Goal: Task Accomplishment & Management: Use online tool/utility

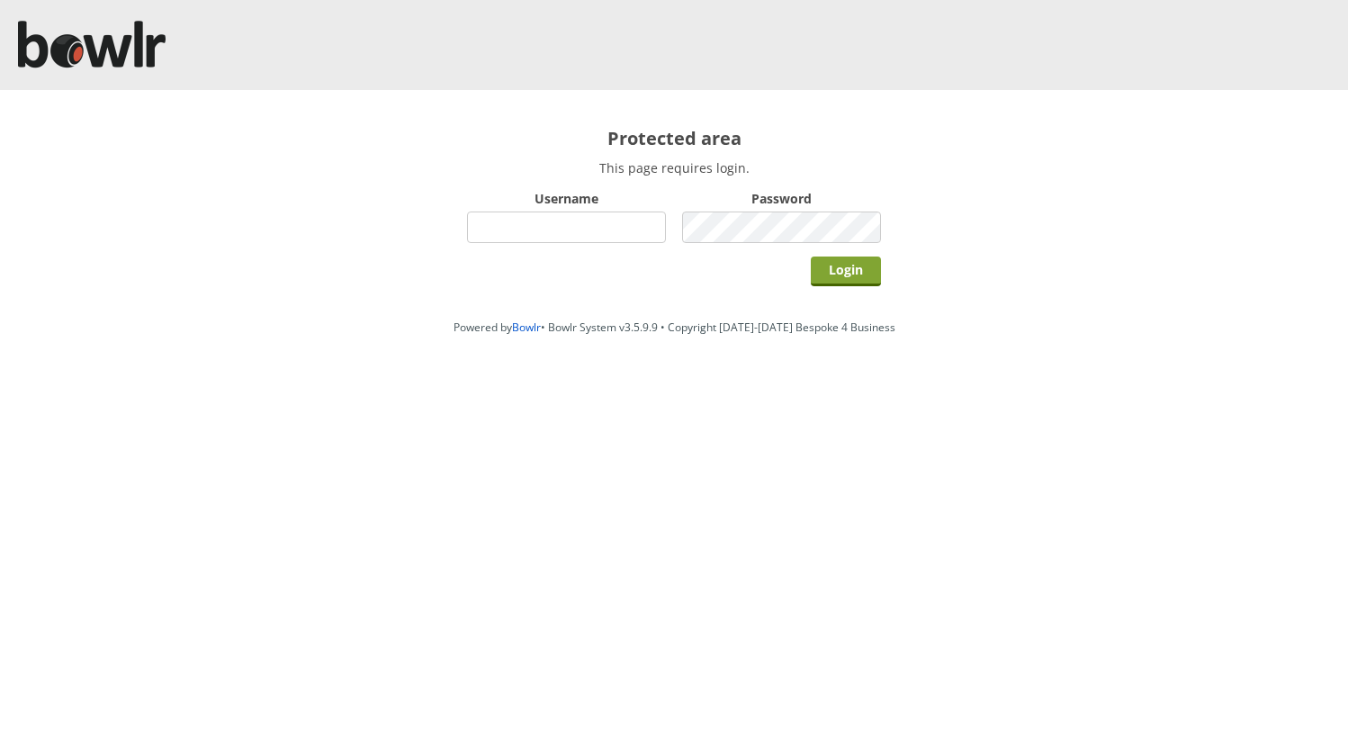
type input "hornseaindoorbowlsclub"
click at [839, 266] on input "Login" at bounding box center [846, 271] width 70 height 30
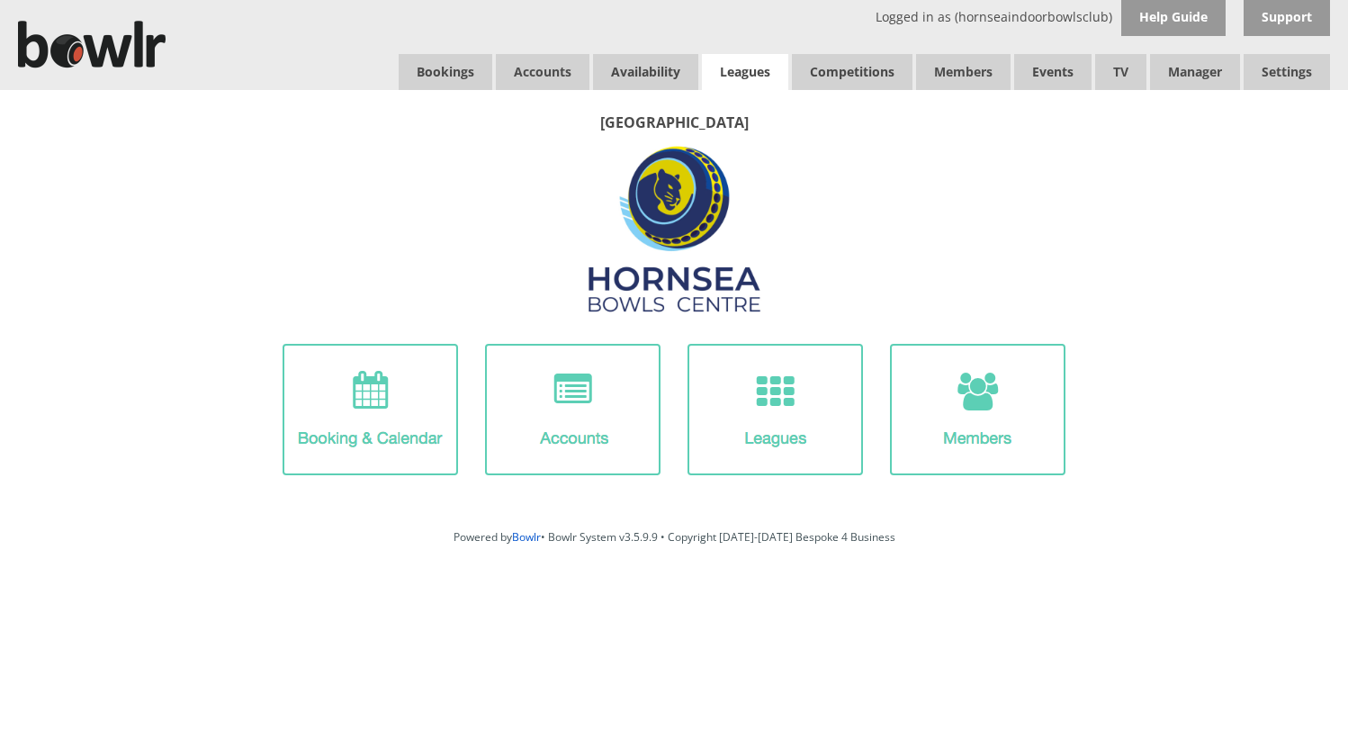
click at [747, 72] on link "Leagues" at bounding box center [745, 72] width 86 height 36
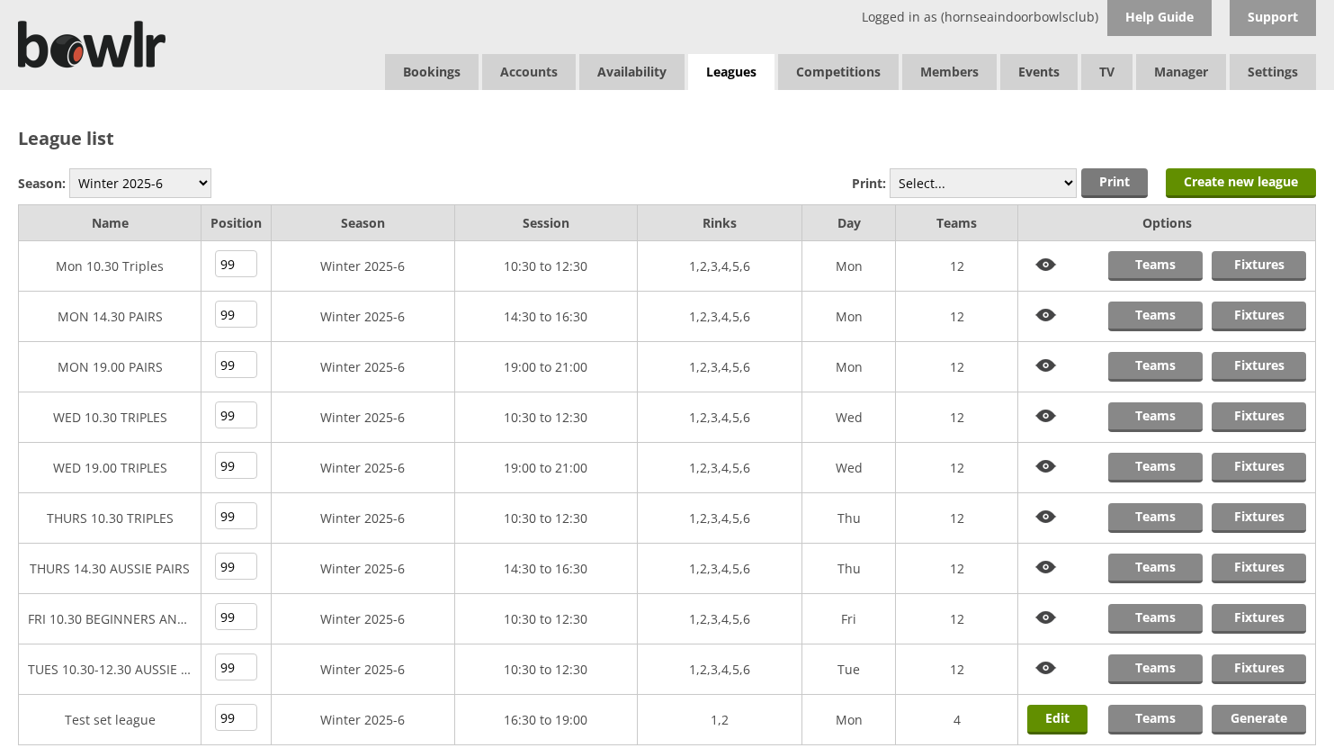
scroll to position [90, 0]
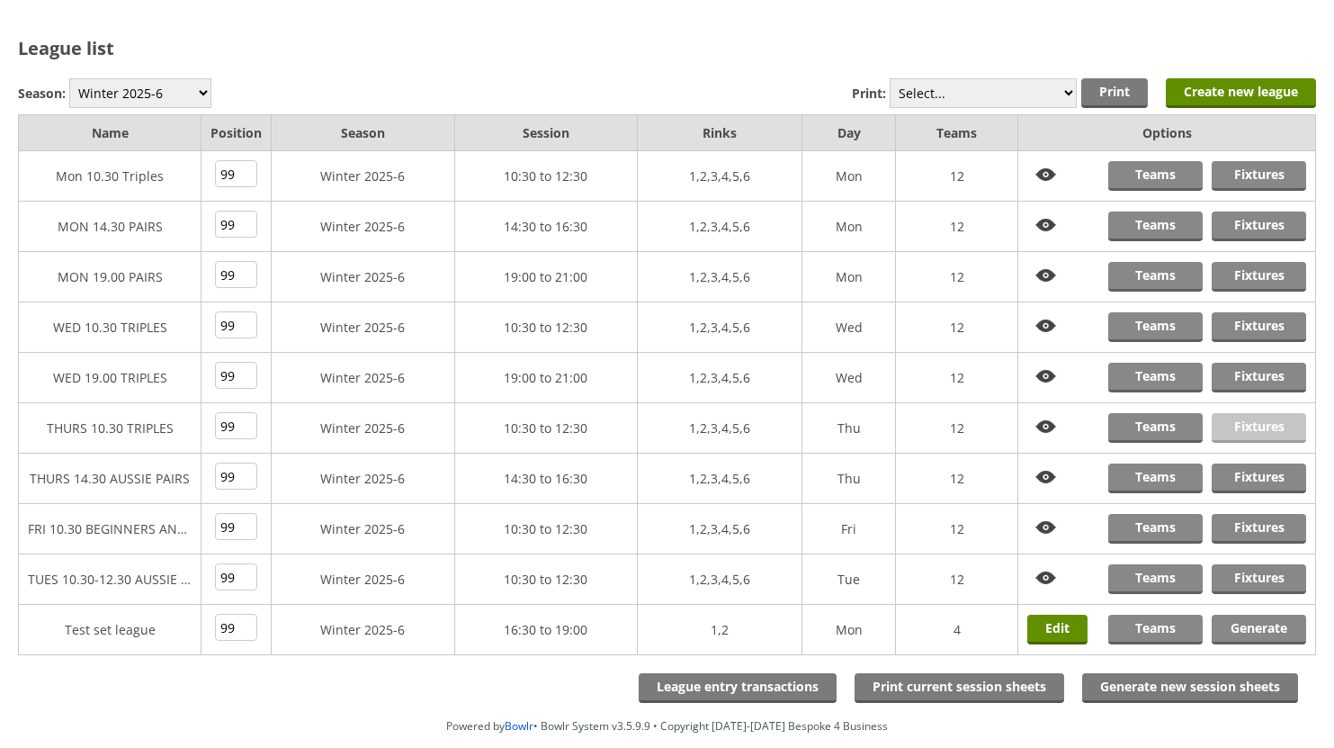
click at [1240, 421] on link "Fixtures" at bounding box center [1259, 428] width 94 height 30
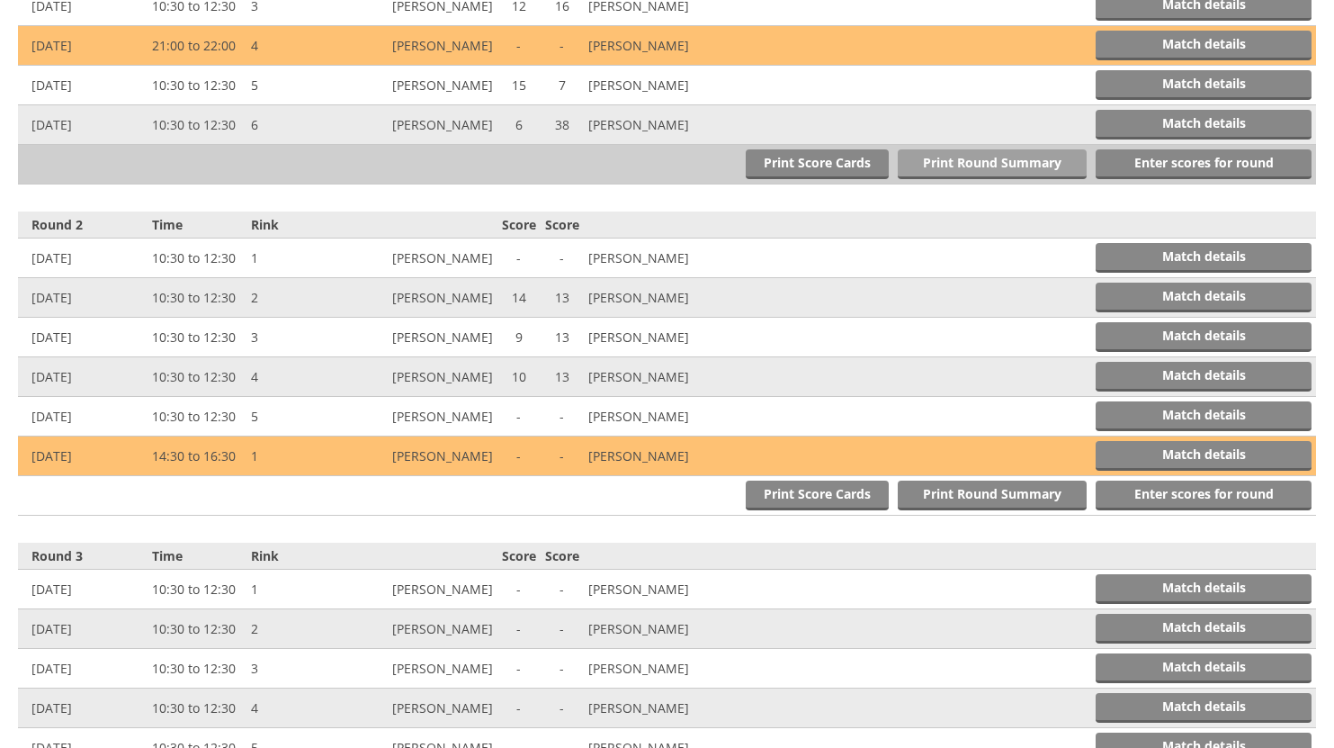
scroll to position [810, 0]
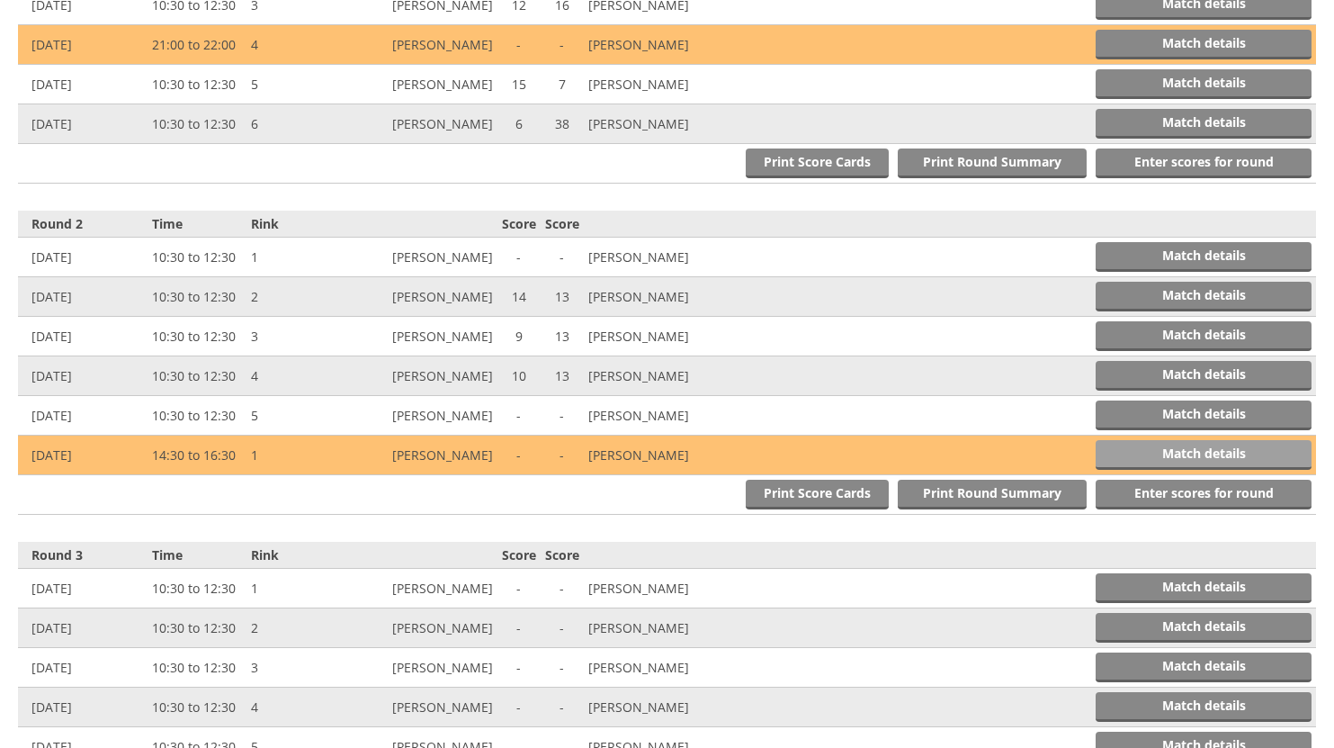
click at [1119, 450] on link "Match details" at bounding box center [1204, 455] width 216 height 30
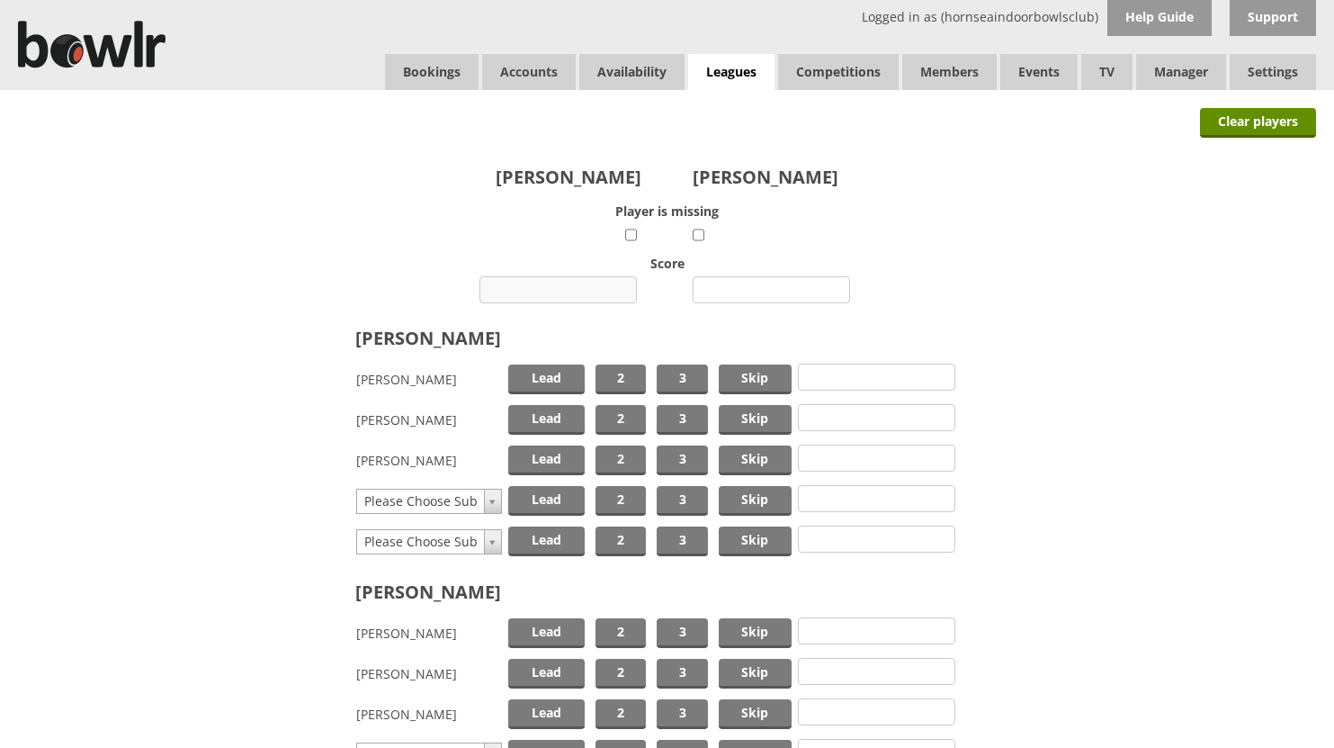
click at [560, 286] on input "number" at bounding box center [557, 289] width 157 height 27
type input "19"
click at [750, 291] on input "number" at bounding box center [771, 289] width 157 height 27
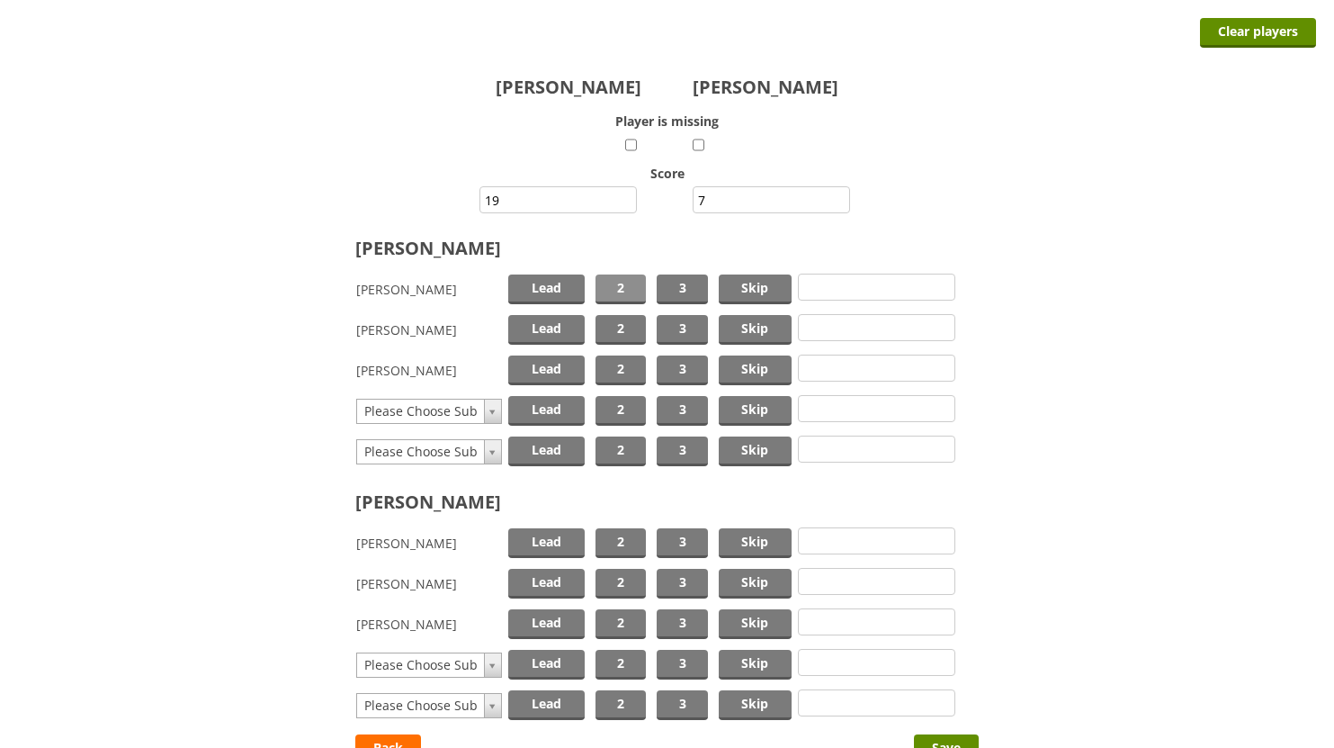
type input "7"
click at [609, 290] on span "2" at bounding box center [621, 289] width 50 height 30
click at [736, 322] on span "Skip" at bounding box center [755, 330] width 73 height 30
click at [544, 370] on span "Lead" at bounding box center [546, 370] width 76 height 30
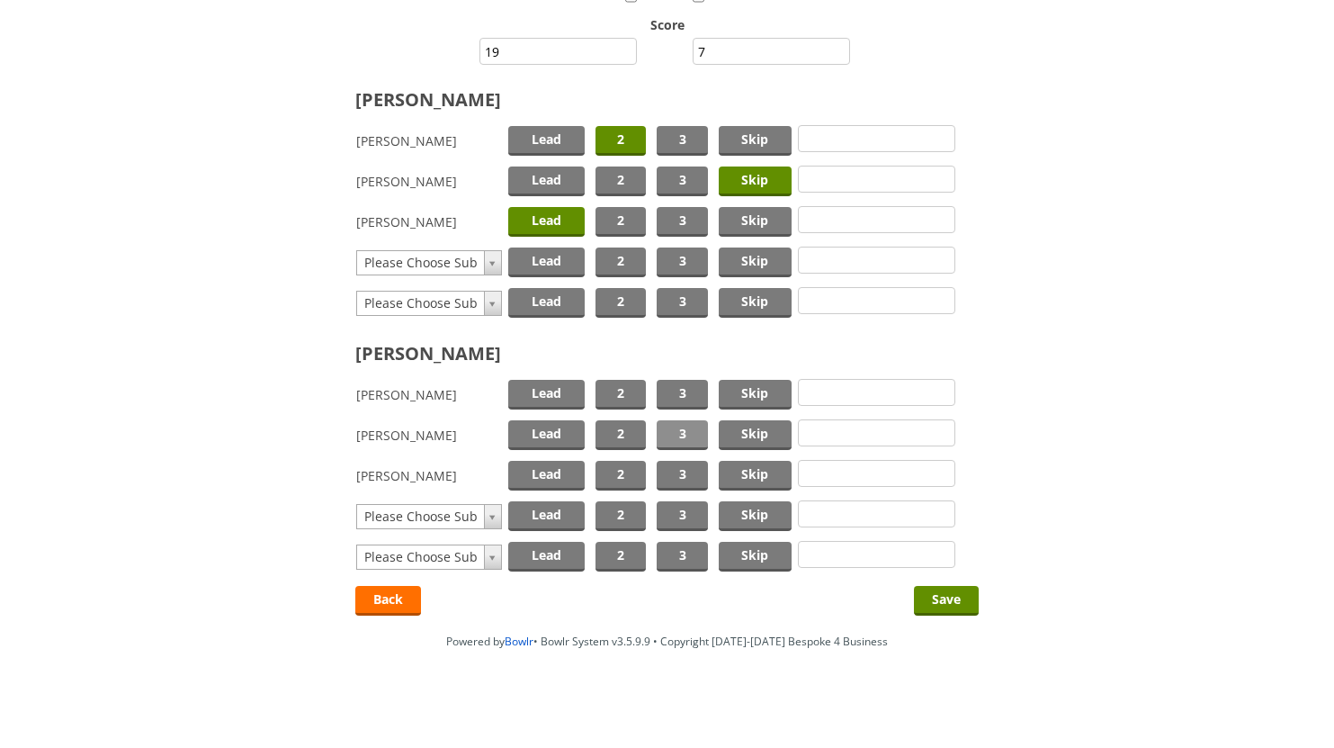
scroll to position [241, 0]
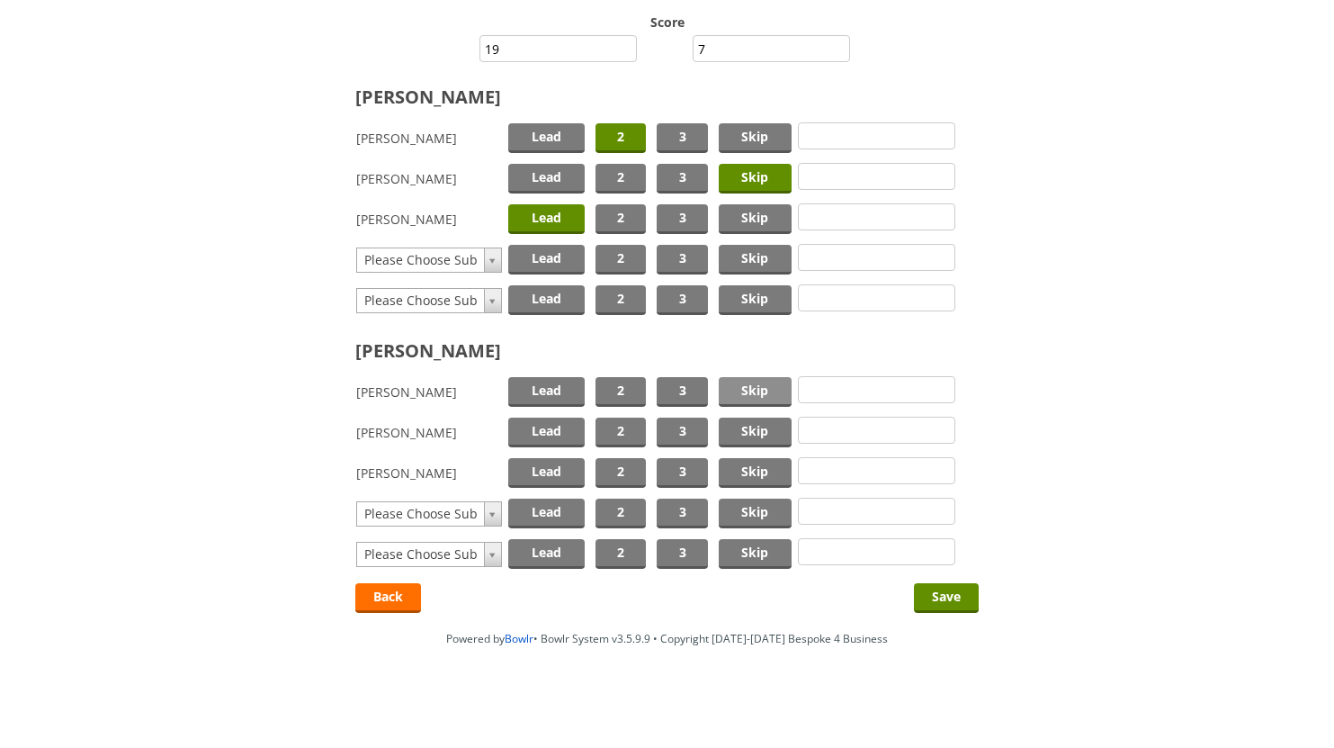
click at [754, 390] on span "Skip" at bounding box center [755, 392] width 73 height 30
click at [632, 427] on span "2" at bounding box center [621, 432] width 50 height 30
click at [555, 465] on span "Lead" at bounding box center [546, 473] width 76 height 30
click at [948, 596] on input "Save" at bounding box center [946, 598] width 65 height 30
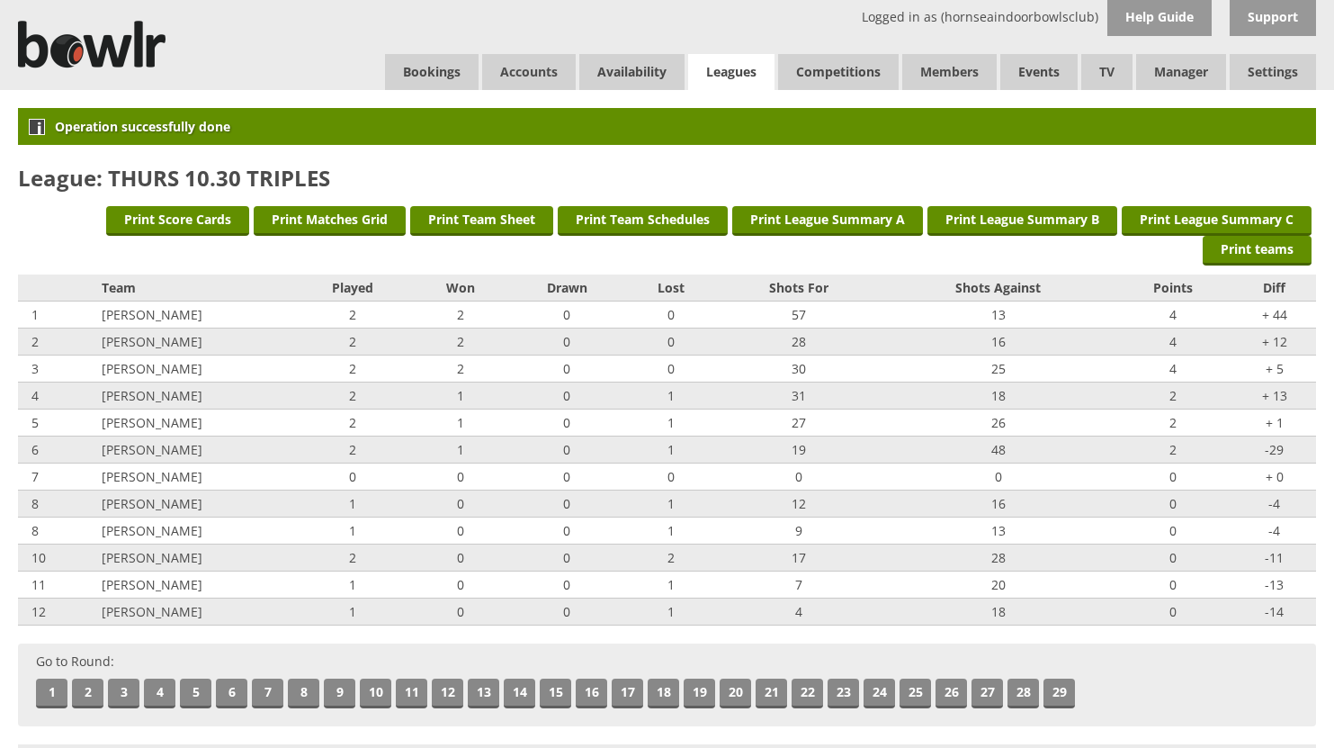
click at [730, 71] on link "Leagues" at bounding box center [731, 72] width 86 height 37
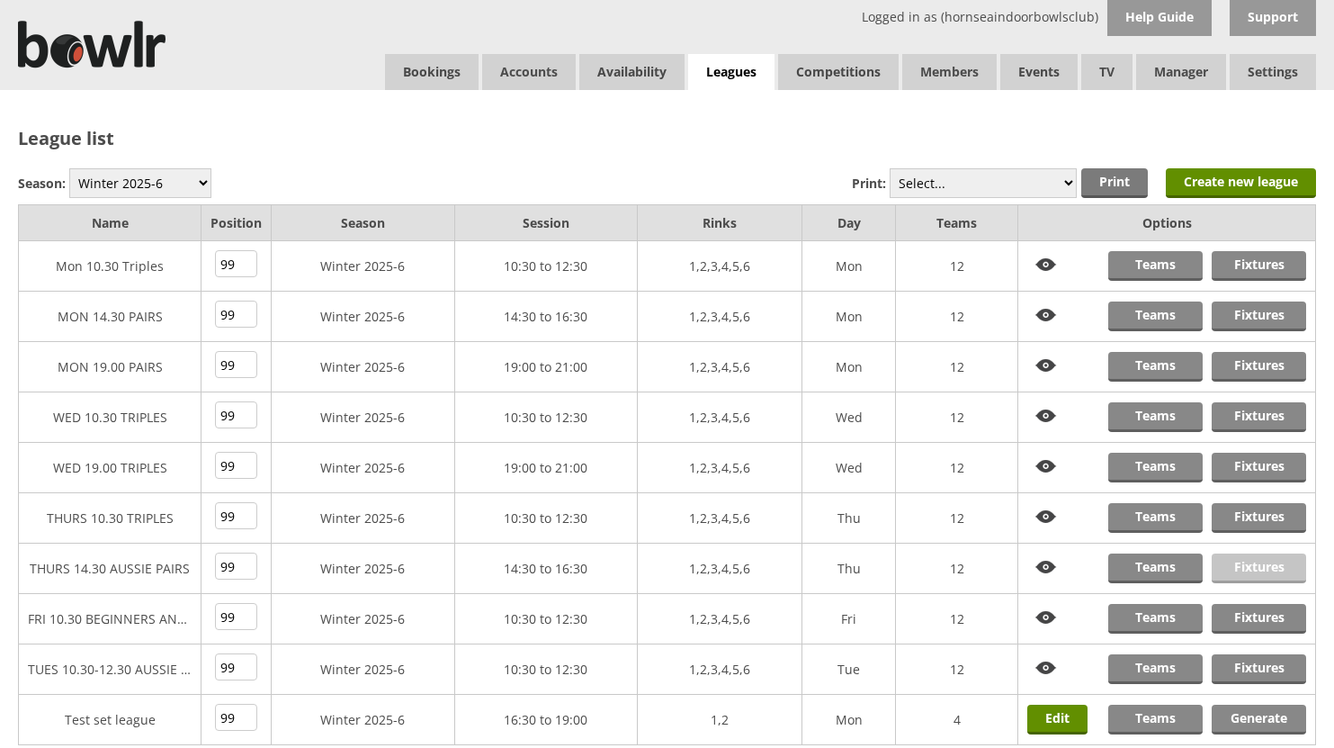
click at [1247, 562] on link "Fixtures" at bounding box center [1259, 568] width 94 height 30
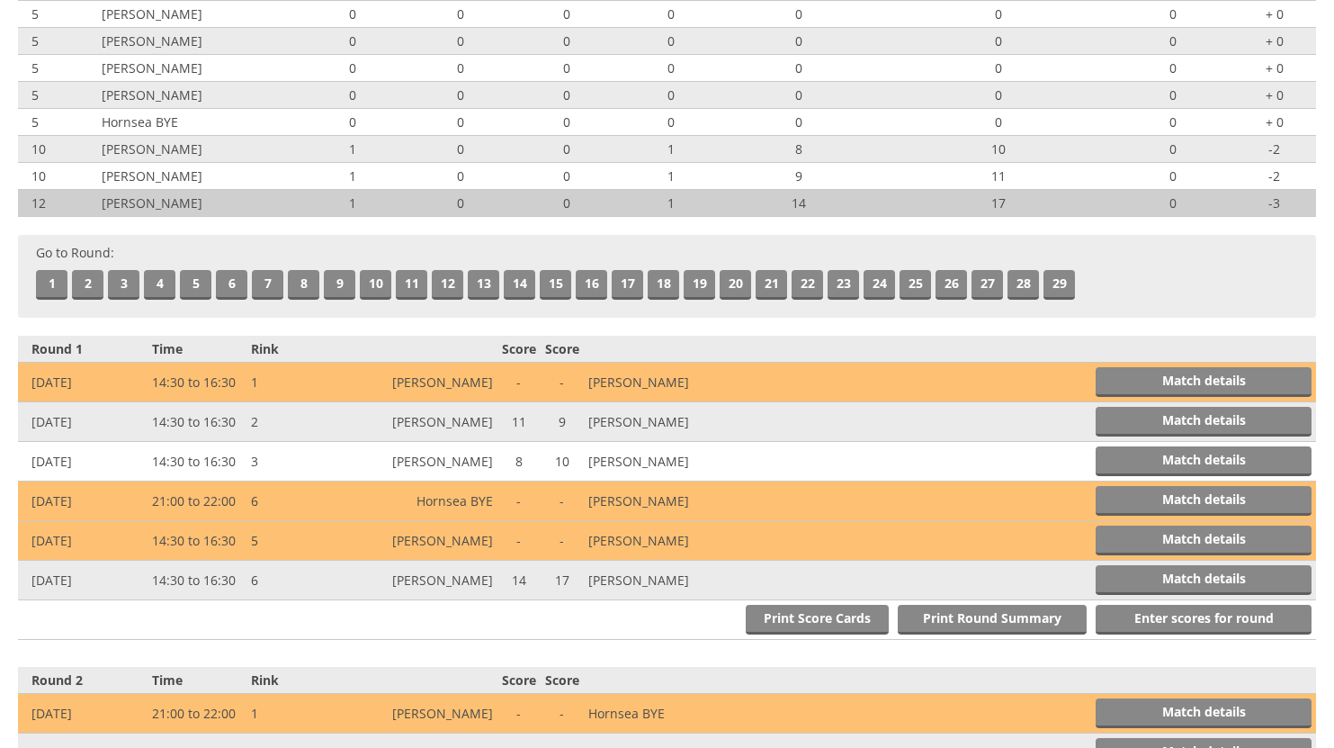
scroll to position [360, 0]
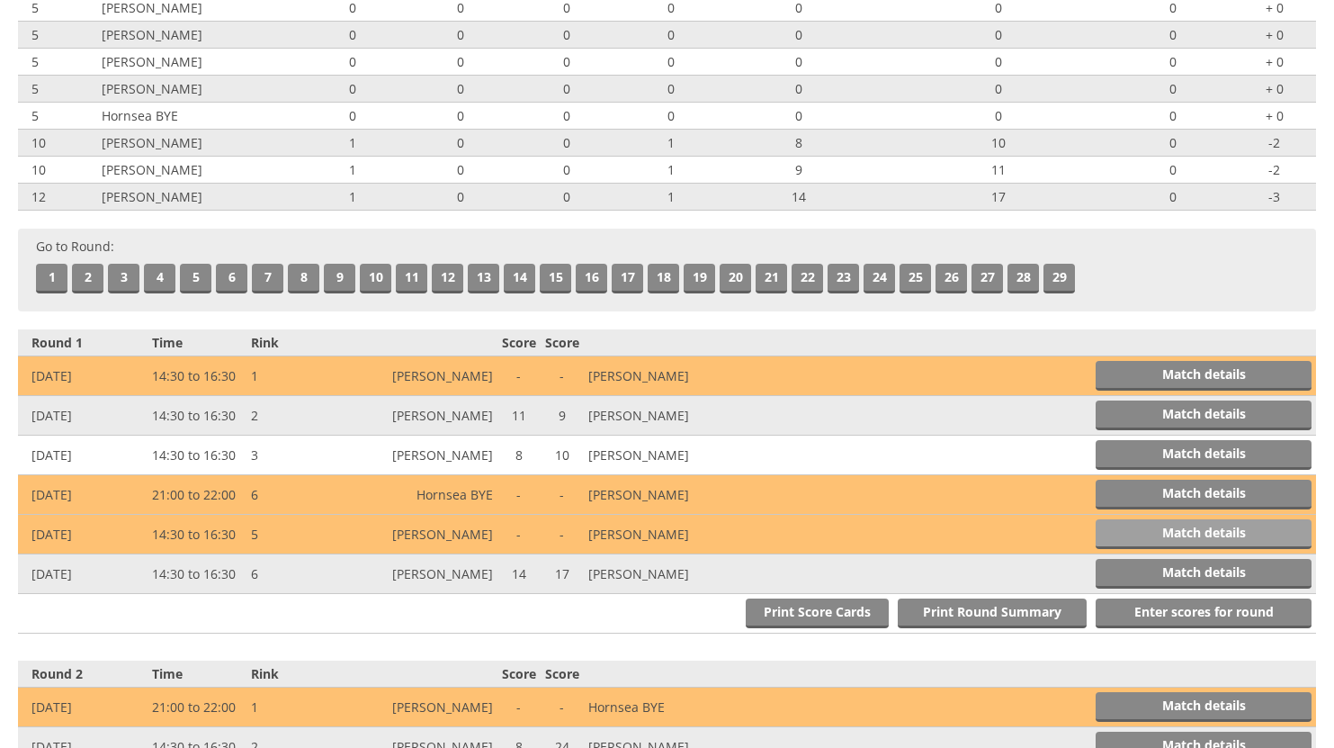
click at [1170, 528] on link "Match details" at bounding box center [1204, 534] width 216 height 30
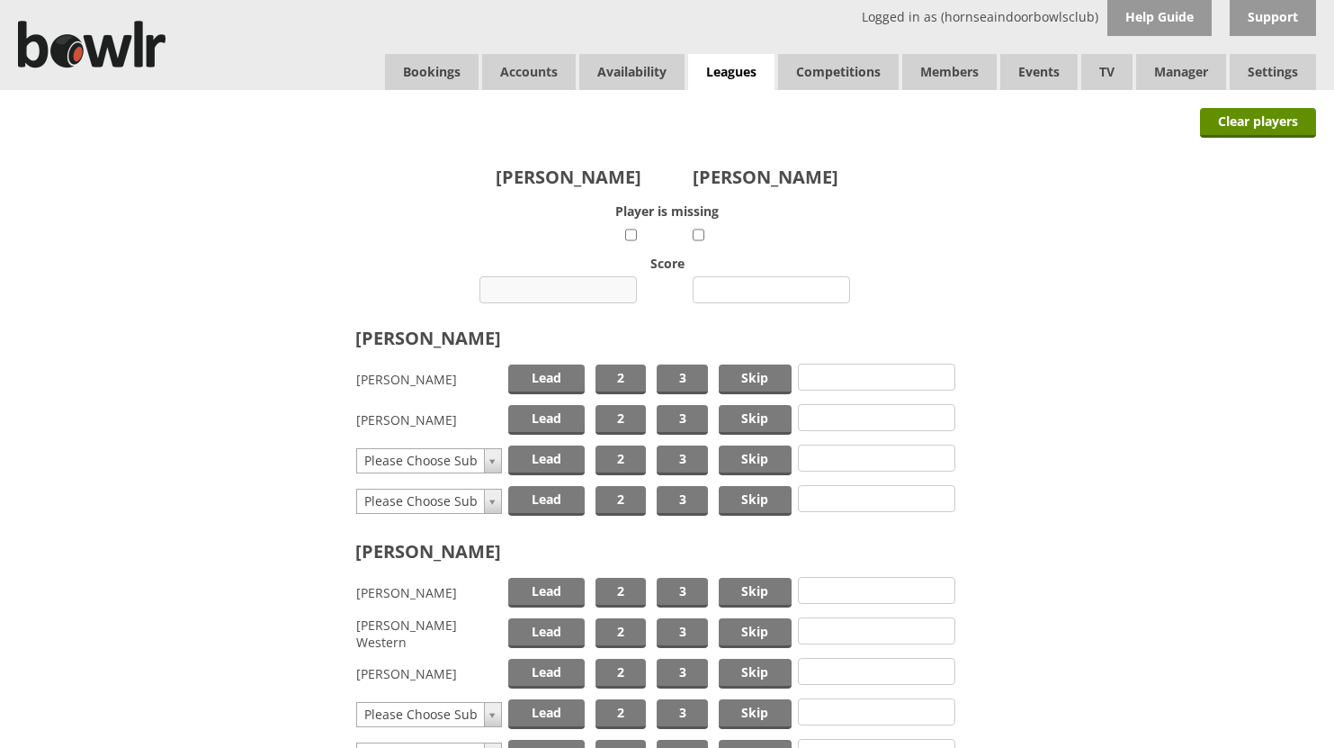
click at [569, 283] on input "number" at bounding box center [557, 289] width 157 height 27
type input "5"
click at [760, 290] on input "number" at bounding box center [771, 289] width 157 height 27
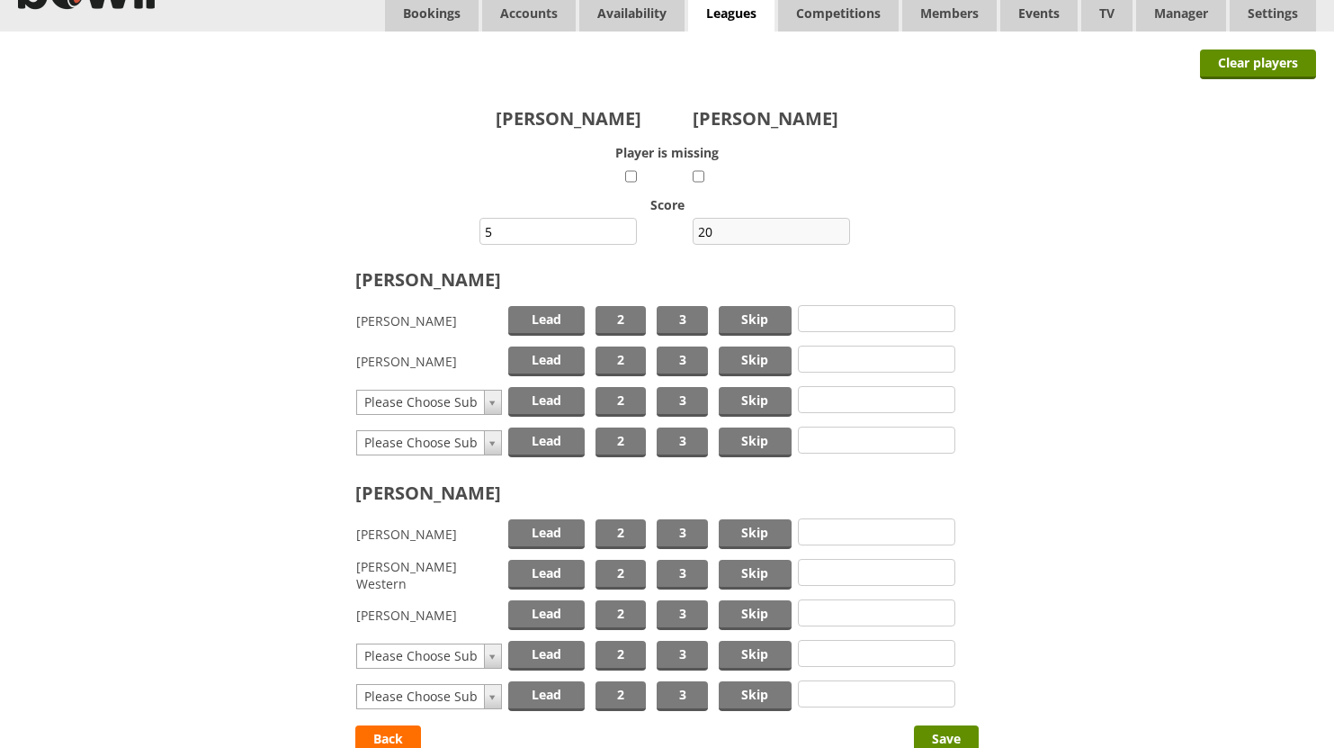
scroll to position [90, 0]
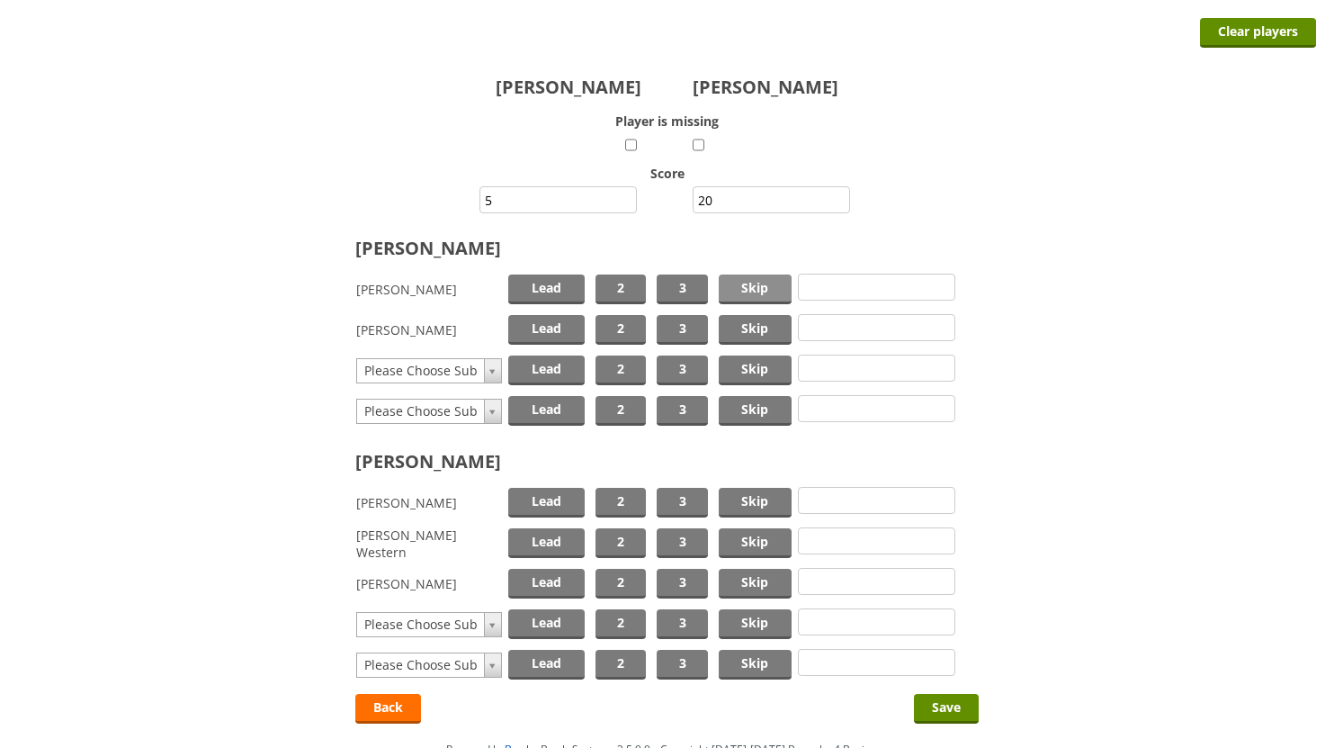
type input "20"
click at [737, 279] on span "Skip" at bounding box center [755, 289] width 73 height 30
click at [559, 326] on span "Lead" at bounding box center [546, 330] width 76 height 30
click at [555, 497] on span "Lead" at bounding box center [546, 503] width 76 height 30
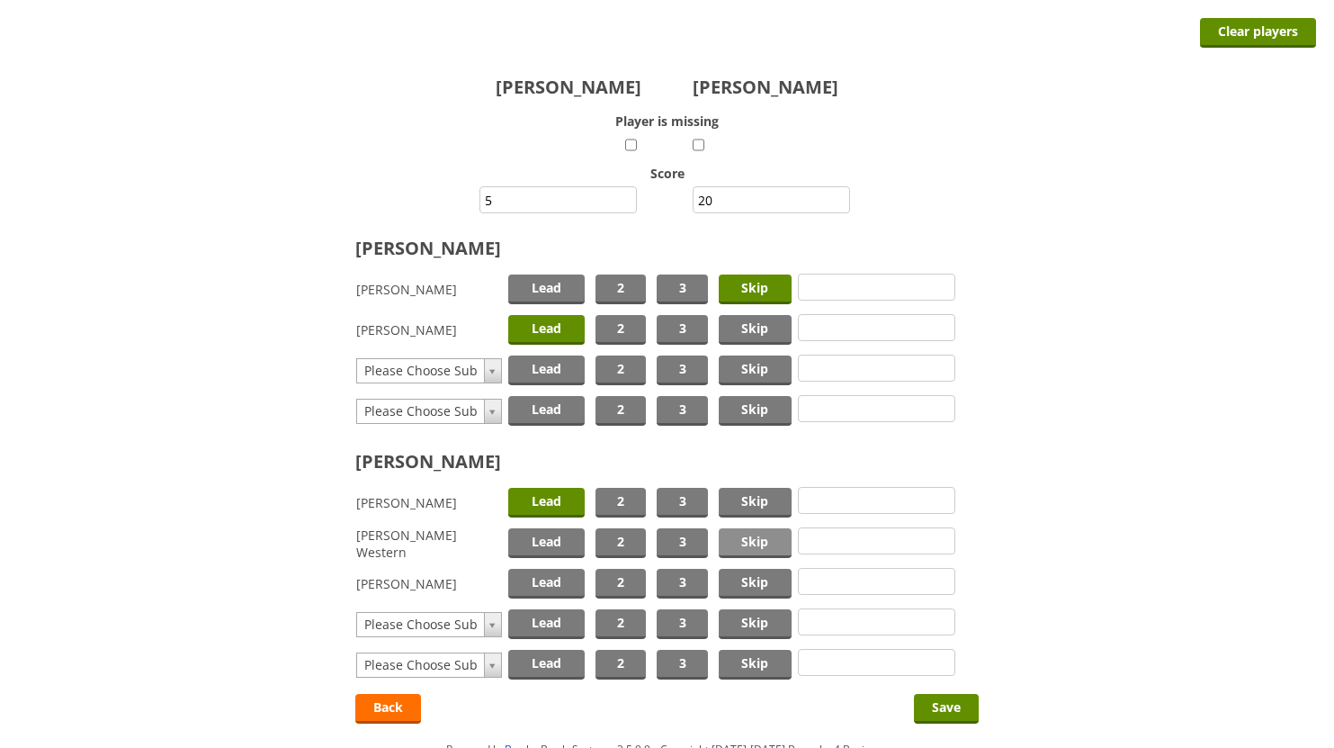
click at [760, 542] on span "Skip" at bounding box center [755, 543] width 73 height 30
click at [955, 703] on input "Save" at bounding box center [946, 709] width 65 height 30
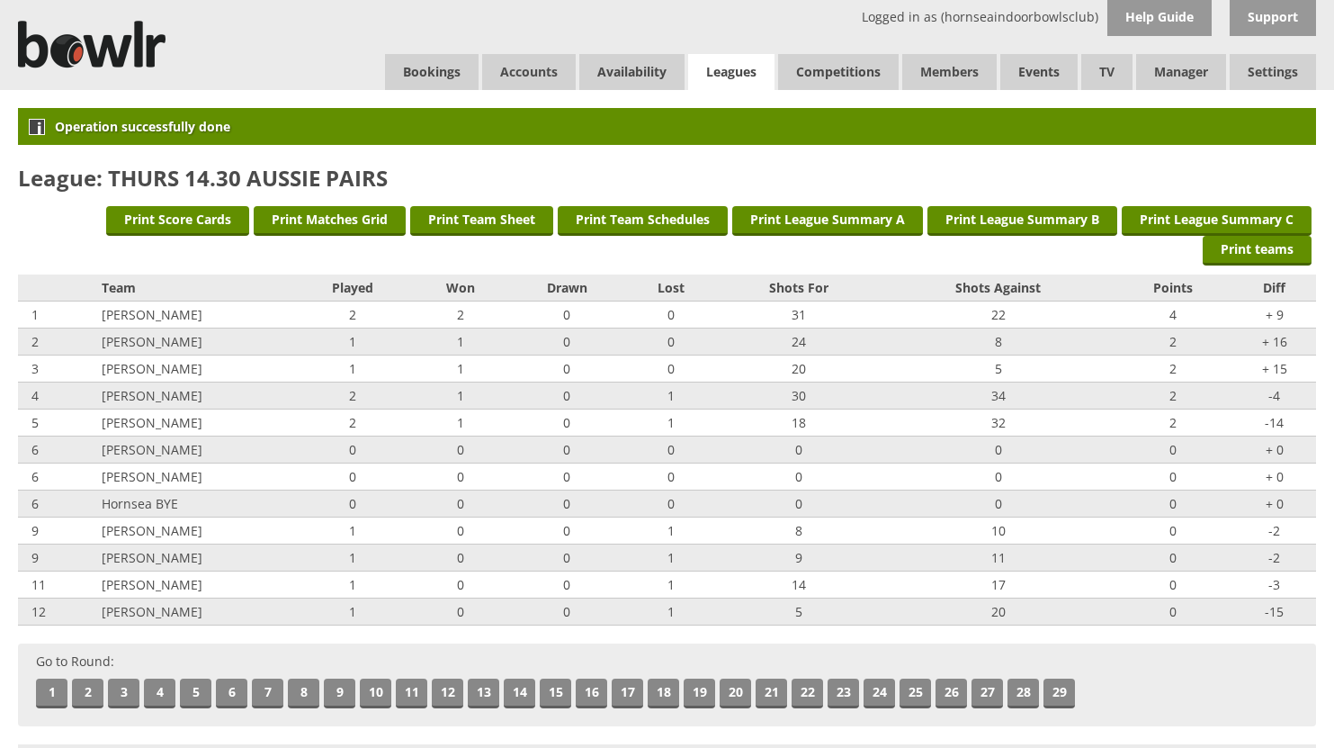
click at [741, 64] on link "Leagues" at bounding box center [731, 72] width 86 height 37
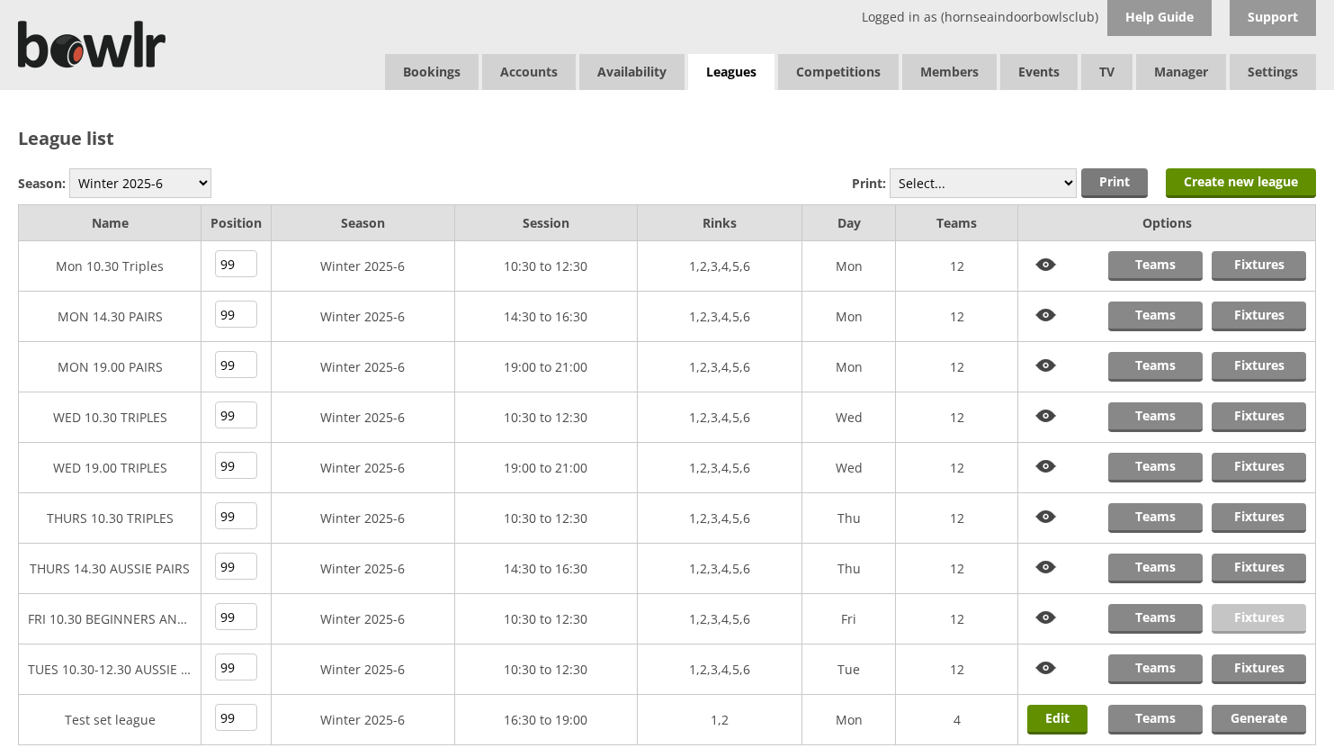
click at [1258, 616] on link "Fixtures" at bounding box center [1259, 619] width 94 height 30
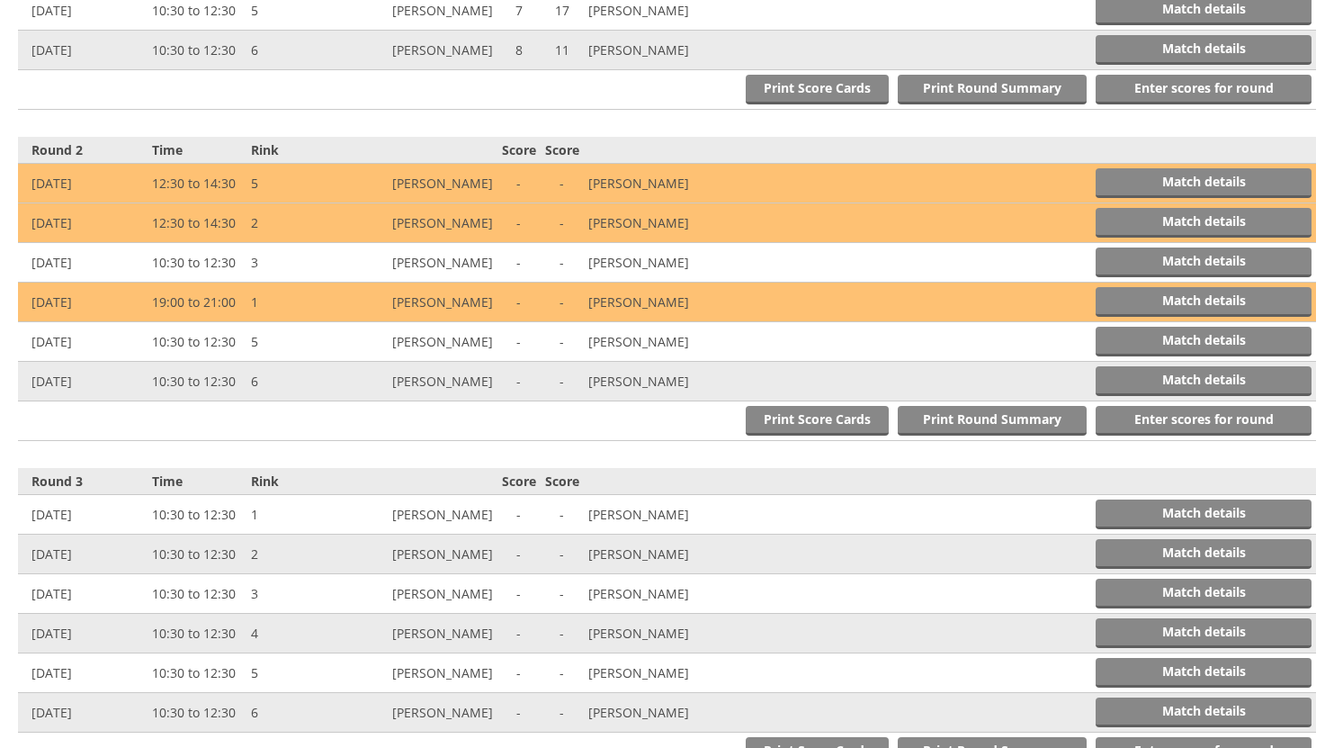
scroll to position [900, 0]
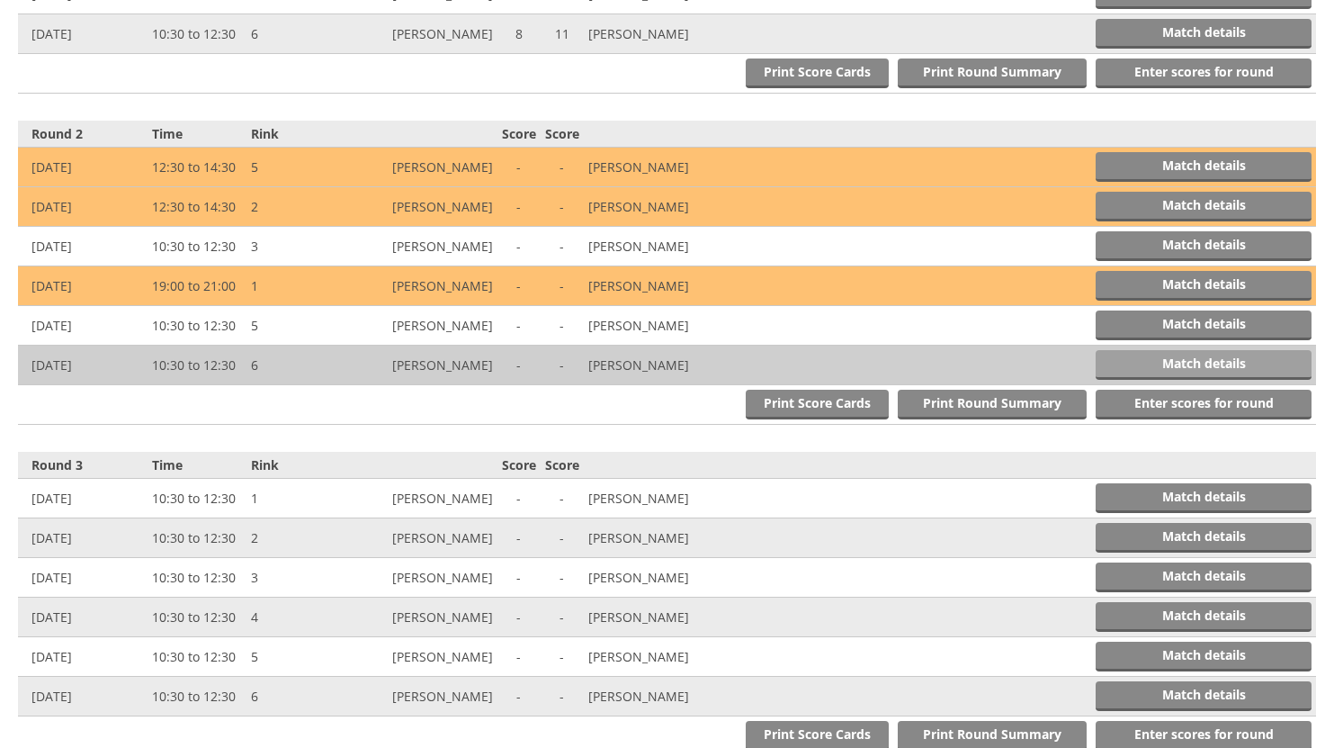
click at [1240, 359] on link "Match details" at bounding box center [1204, 365] width 216 height 30
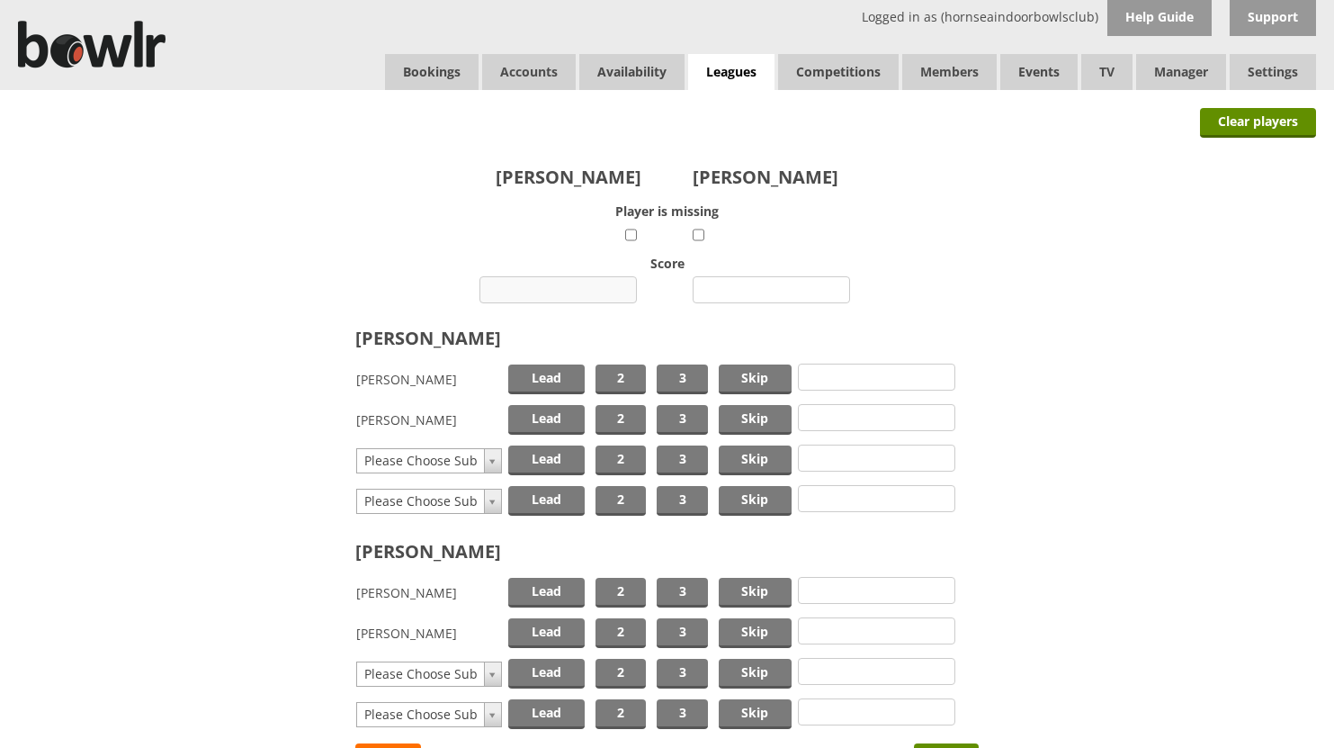
click at [564, 291] on input "number" at bounding box center [557, 289] width 157 height 27
type input "13"
click at [750, 283] on input "number" at bounding box center [771, 289] width 157 height 27
type input "14"
click at [758, 372] on span "Skip" at bounding box center [755, 379] width 73 height 30
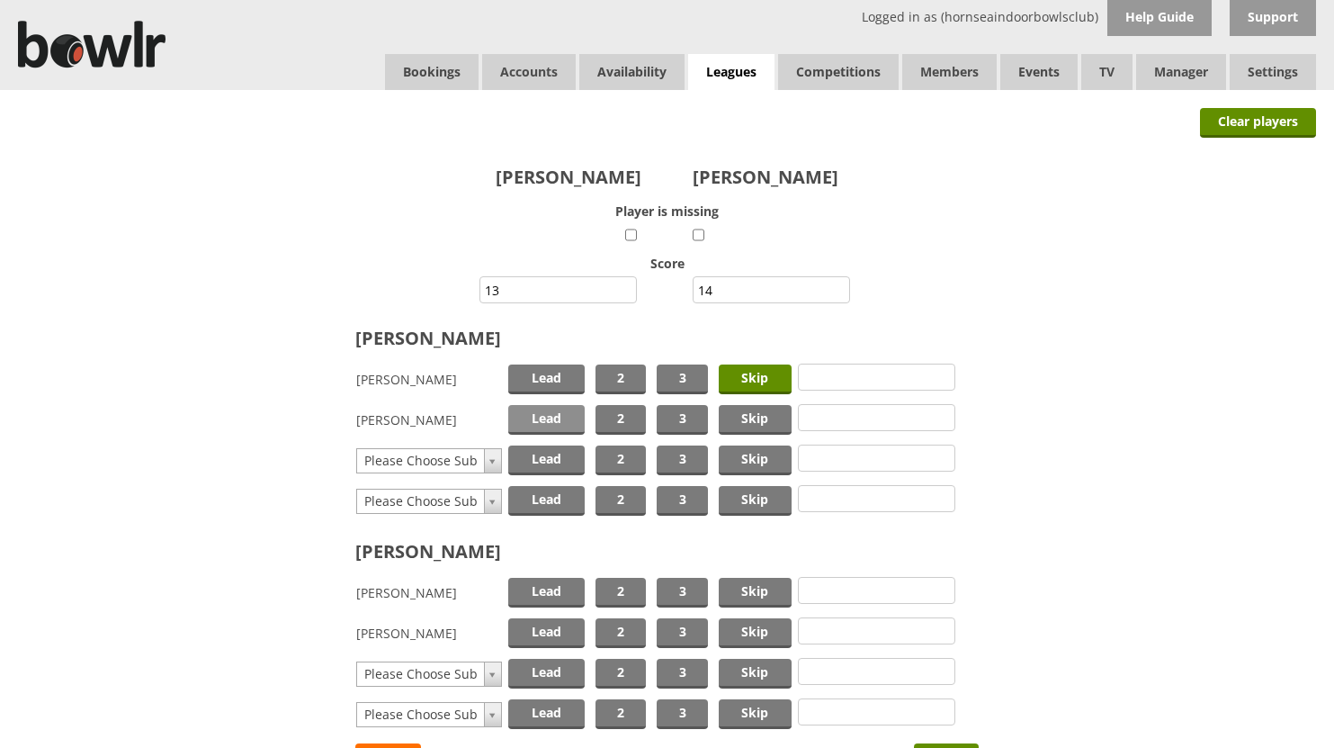
click at [539, 417] on span "Lead" at bounding box center [546, 420] width 76 height 30
click at [745, 593] on span "Skip" at bounding box center [755, 593] width 73 height 30
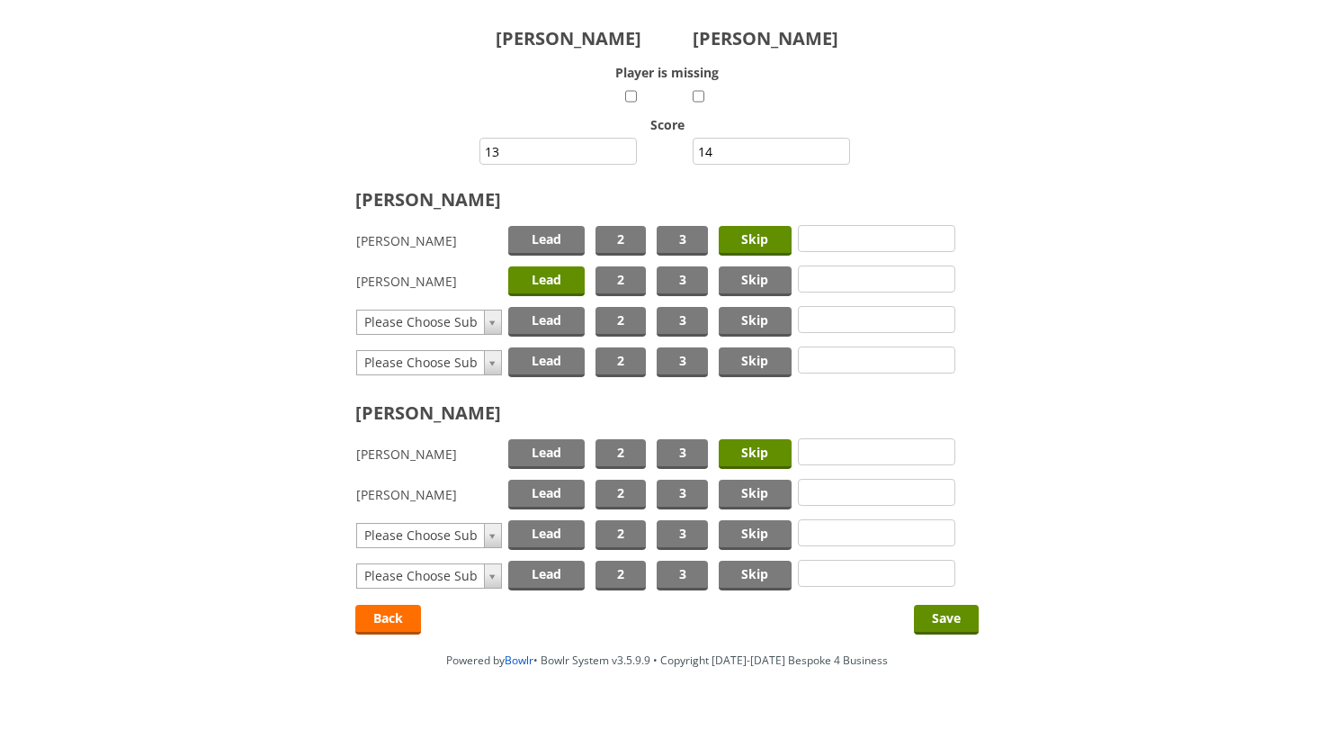
scroll to position [160, 0]
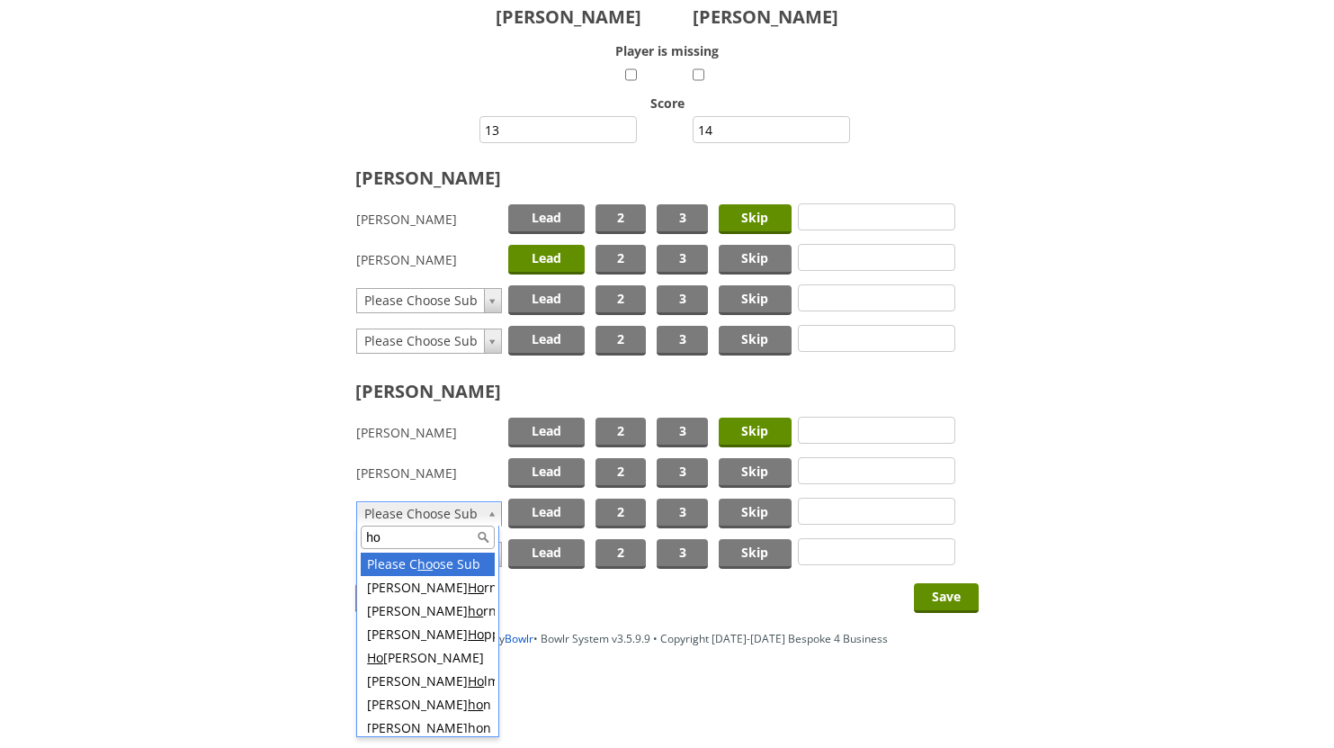
type input "h"
type input "m"
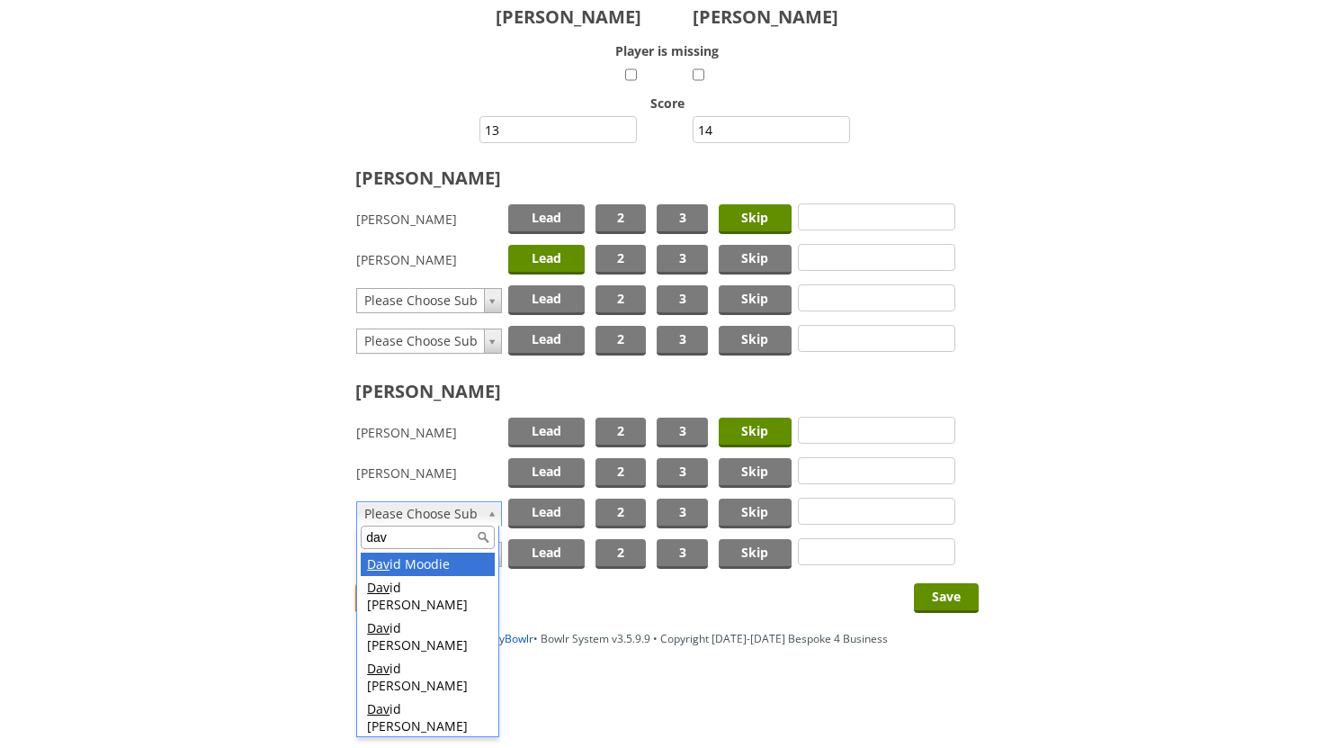
type input "dave"
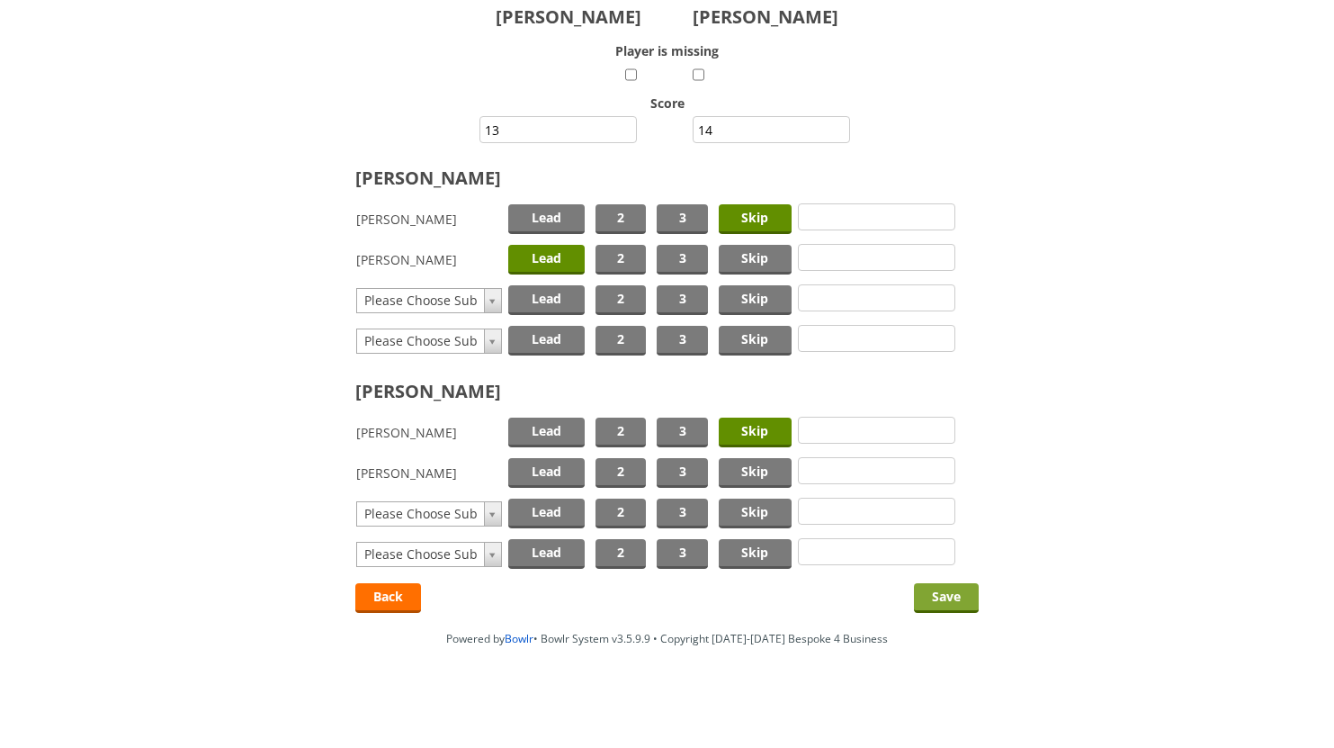
click at [943, 598] on input "Save" at bounding box center [946, 598] width 65 height 30
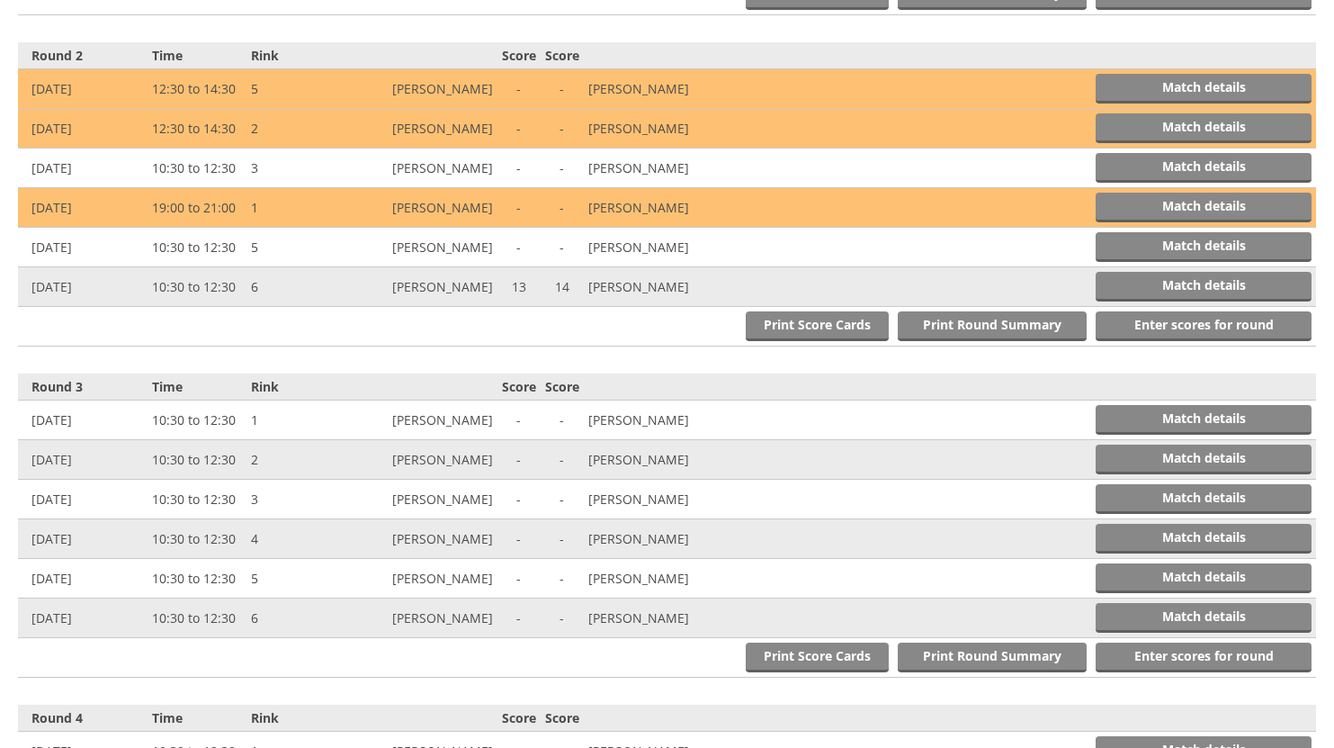
scroll to position [1075, 0]
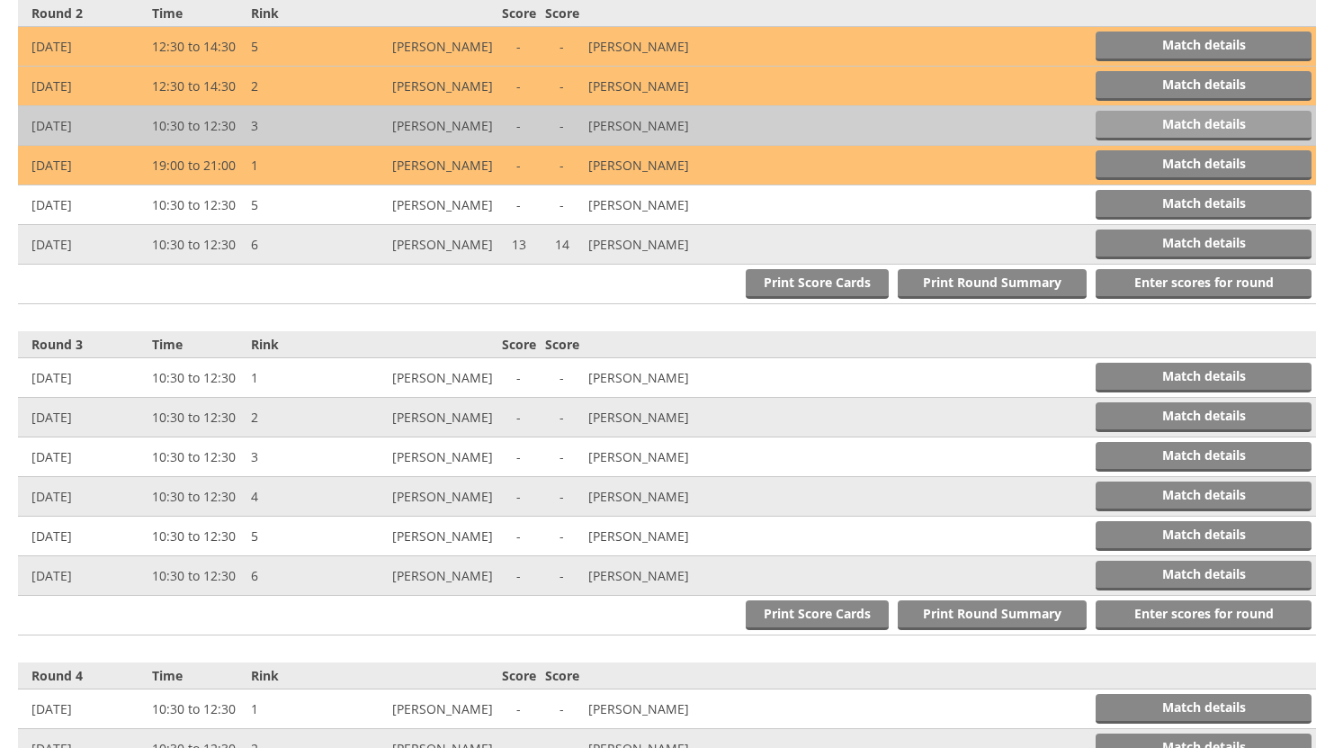
click at [1129, 120] on link "Match details" at bounding box center [1204, 126] width 216 height 30
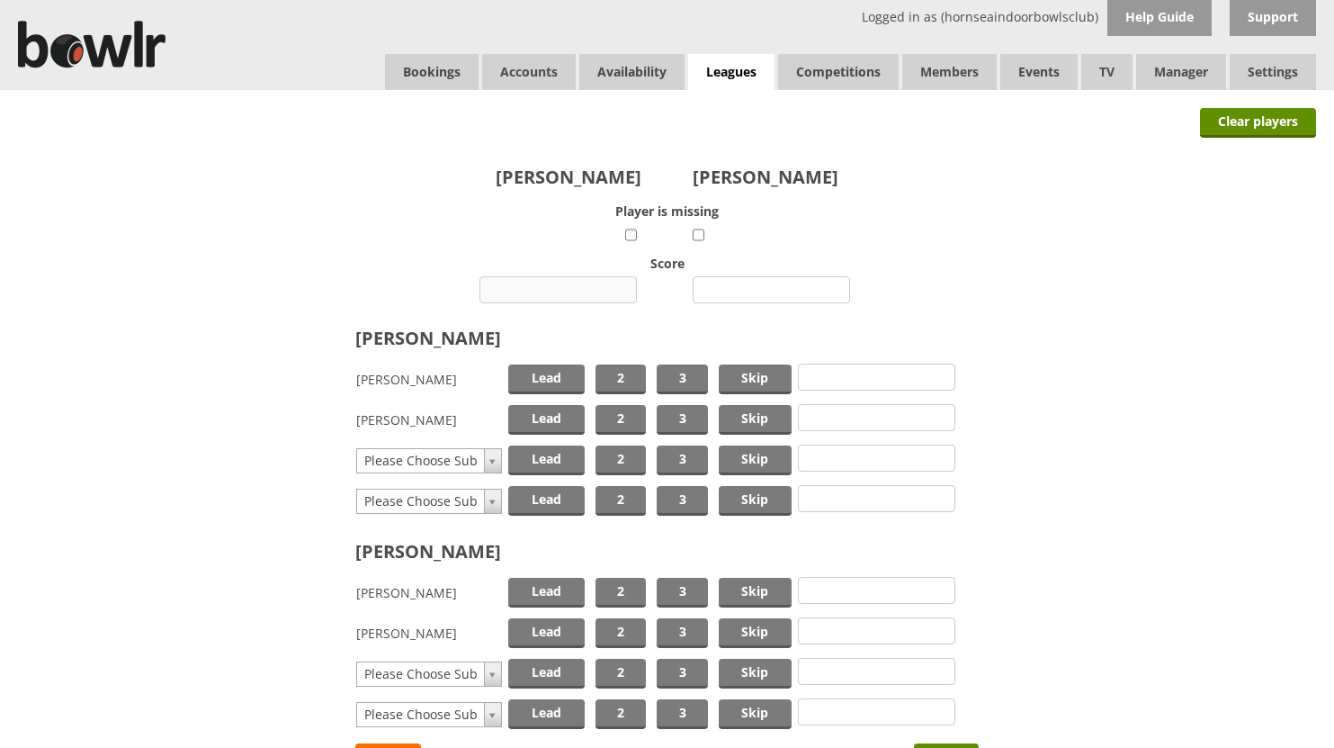
click at [578, 281] on input "number" at bounding box center [557, 289] width 157 height 27
type input "18"
click at [783, 289] on input "number" at bounding box center [771, 289] width 157 height 27
type input "7"
click at [739, 376] on span "Skip" at bounding box center [755, 379] width 73 height 30
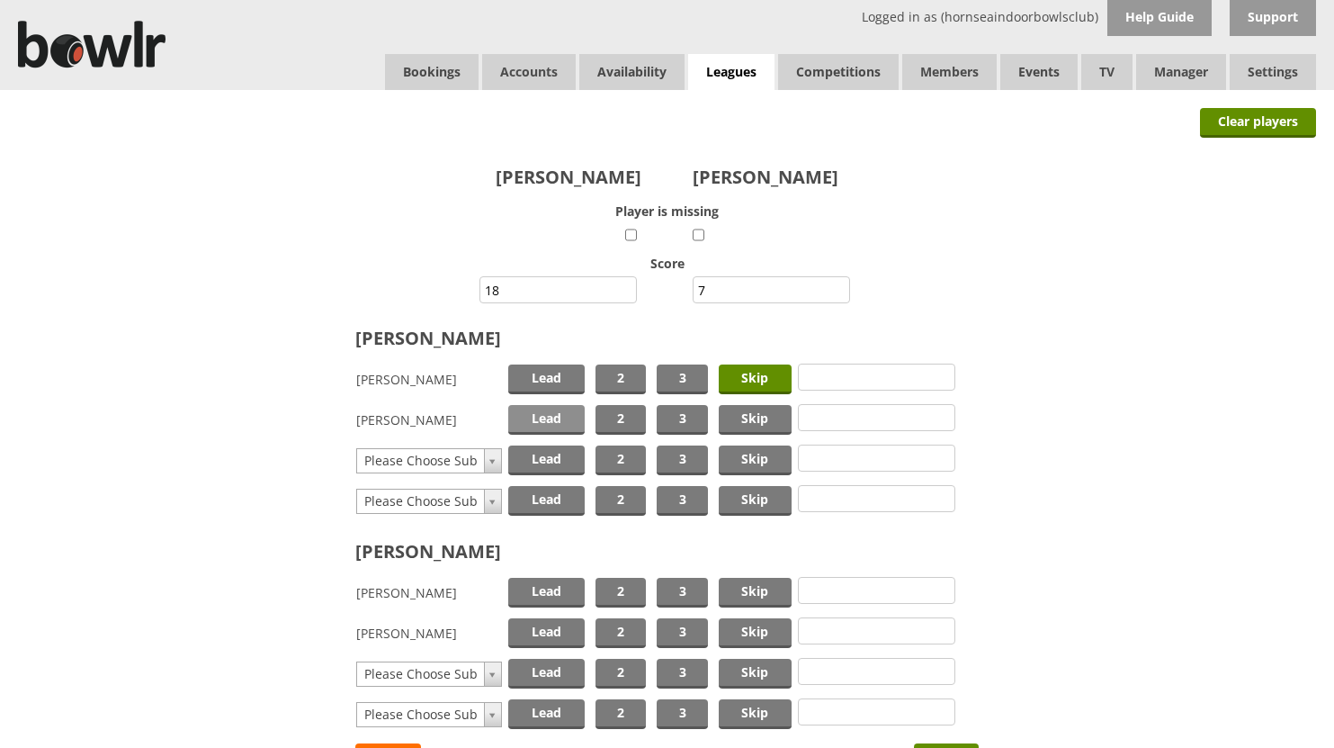
click at [560, 420] on span "Lead" at bounding box center [546, 420] width 76 height 30
click at [749, 590] on span "Skip" at bounding box center [755, 593] width 73 height 30
click at [554, 632] on span "Lead" at bounding box center [546, 633] width 76 height 30
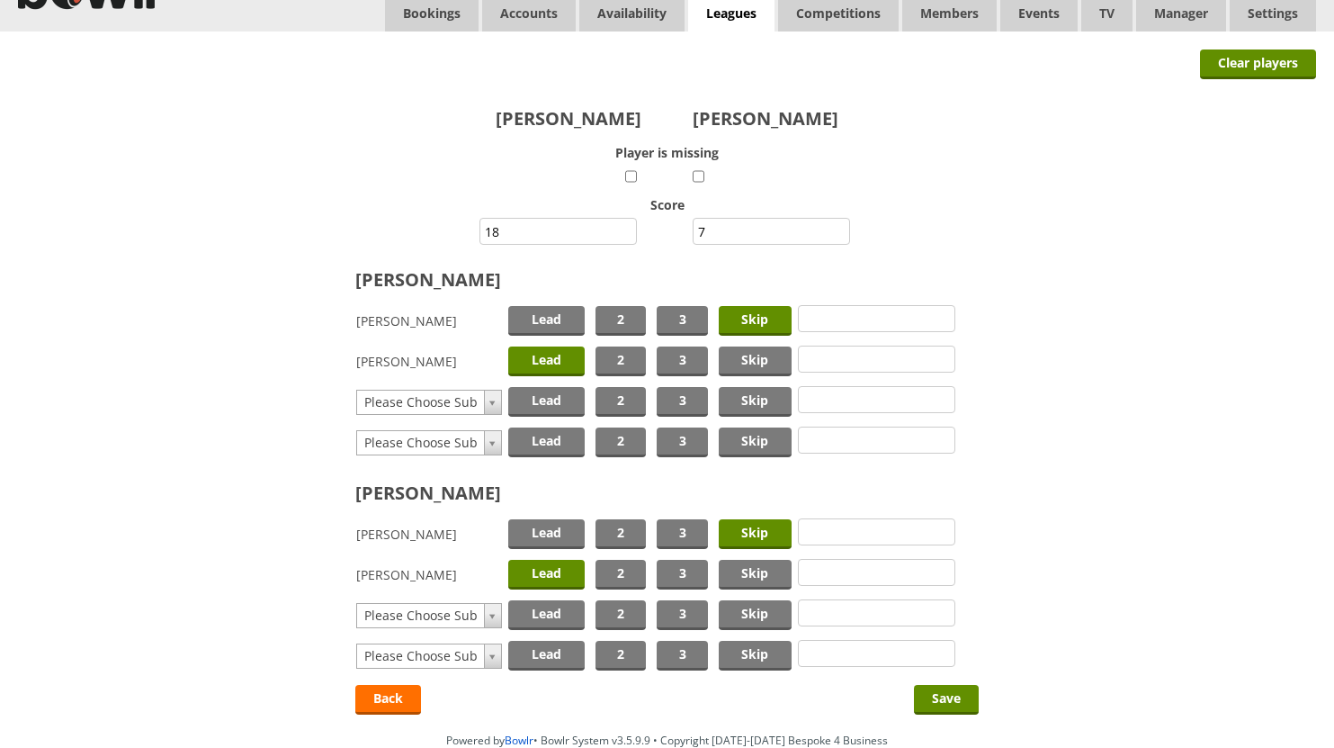
scroll to position [160, 0]
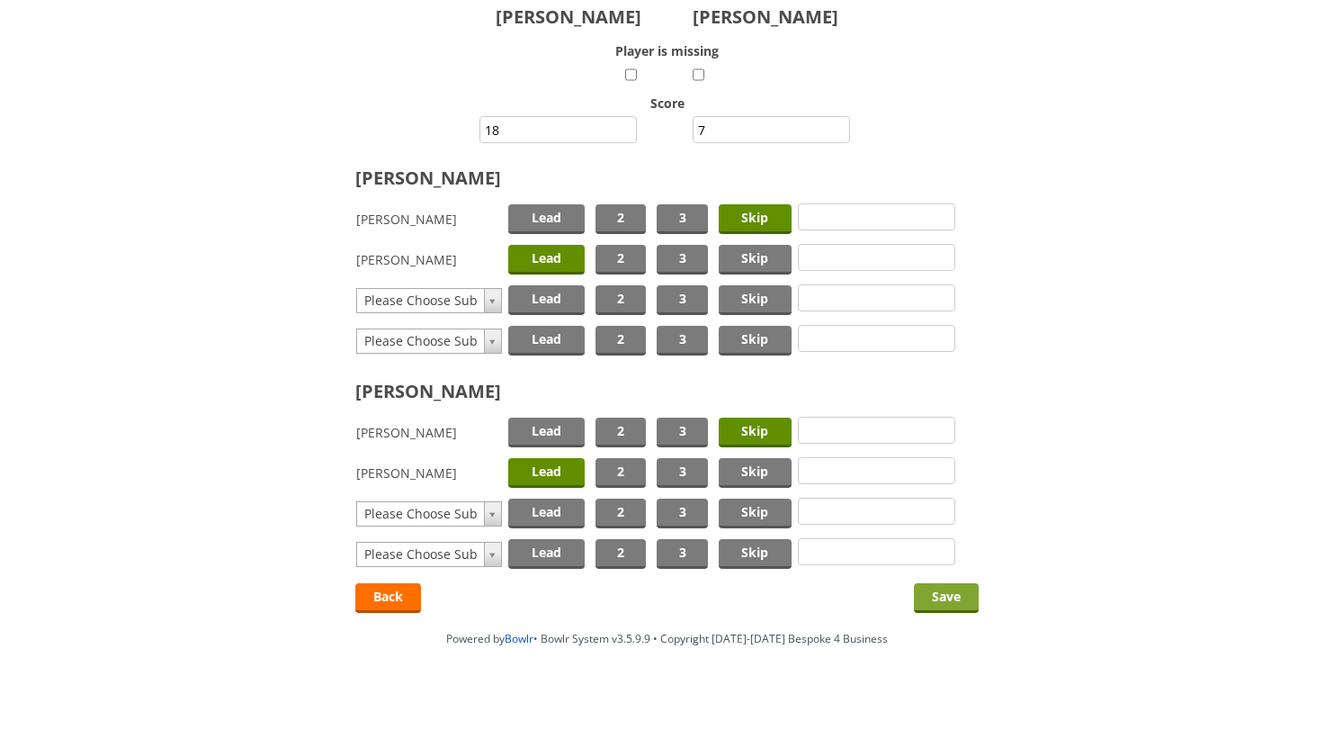
click at [943, 602] on input "Save" at bounding box center [946, 598] width 65 height 30
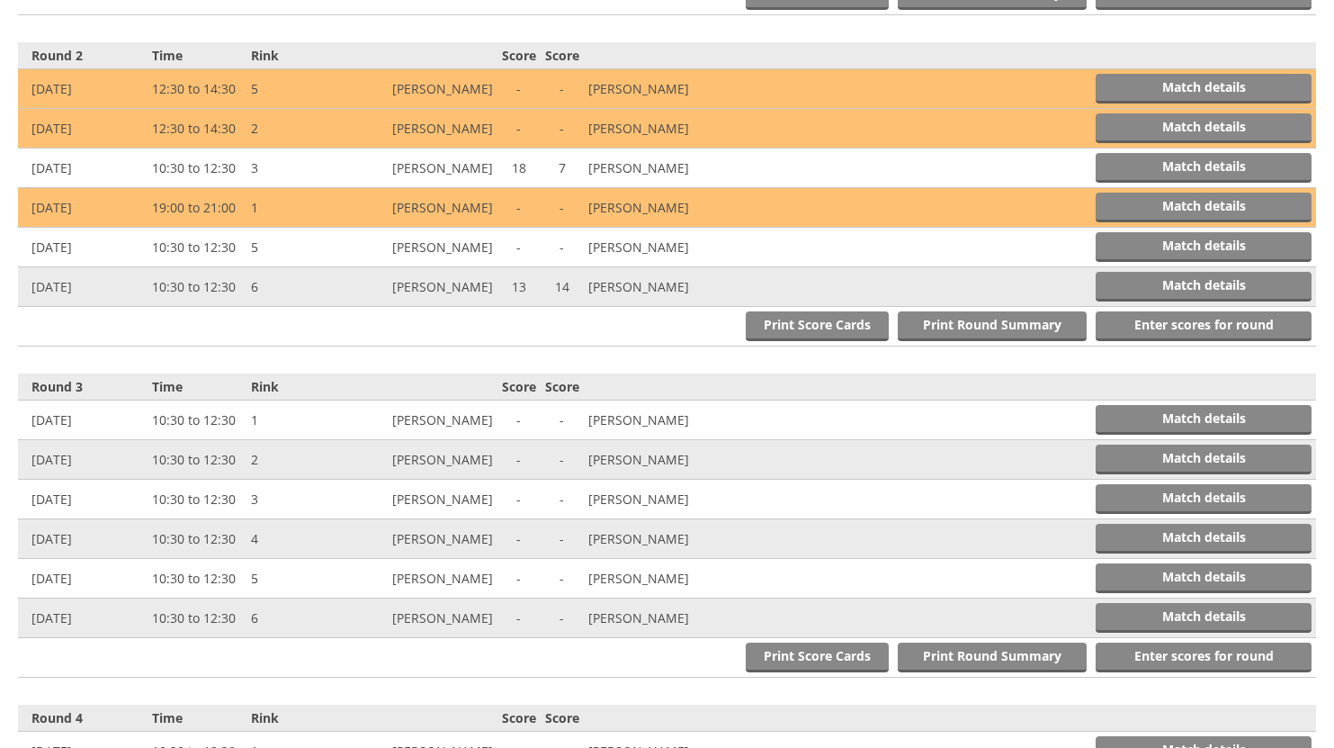
scroll to position [1075, 0]
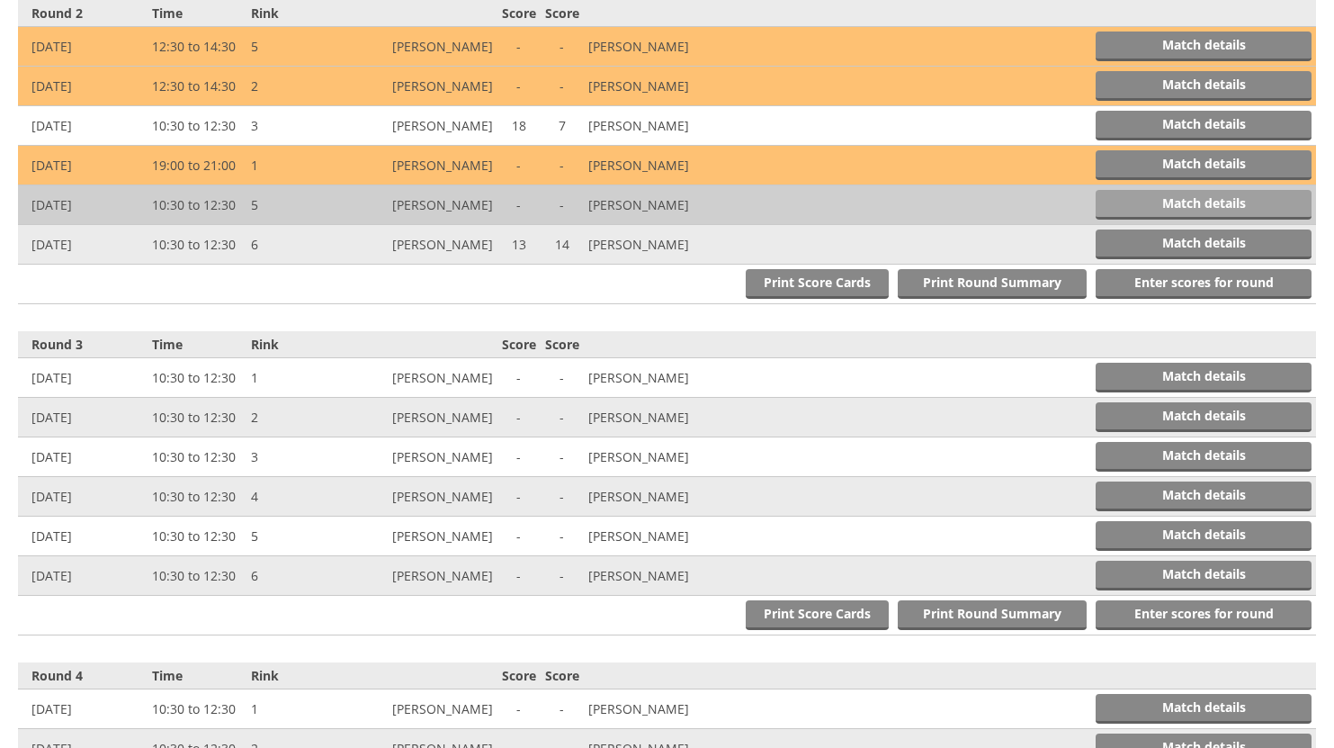
click at [1168, 202] on link "Match details" at bounding box center [1204, 205] width 216 height 30
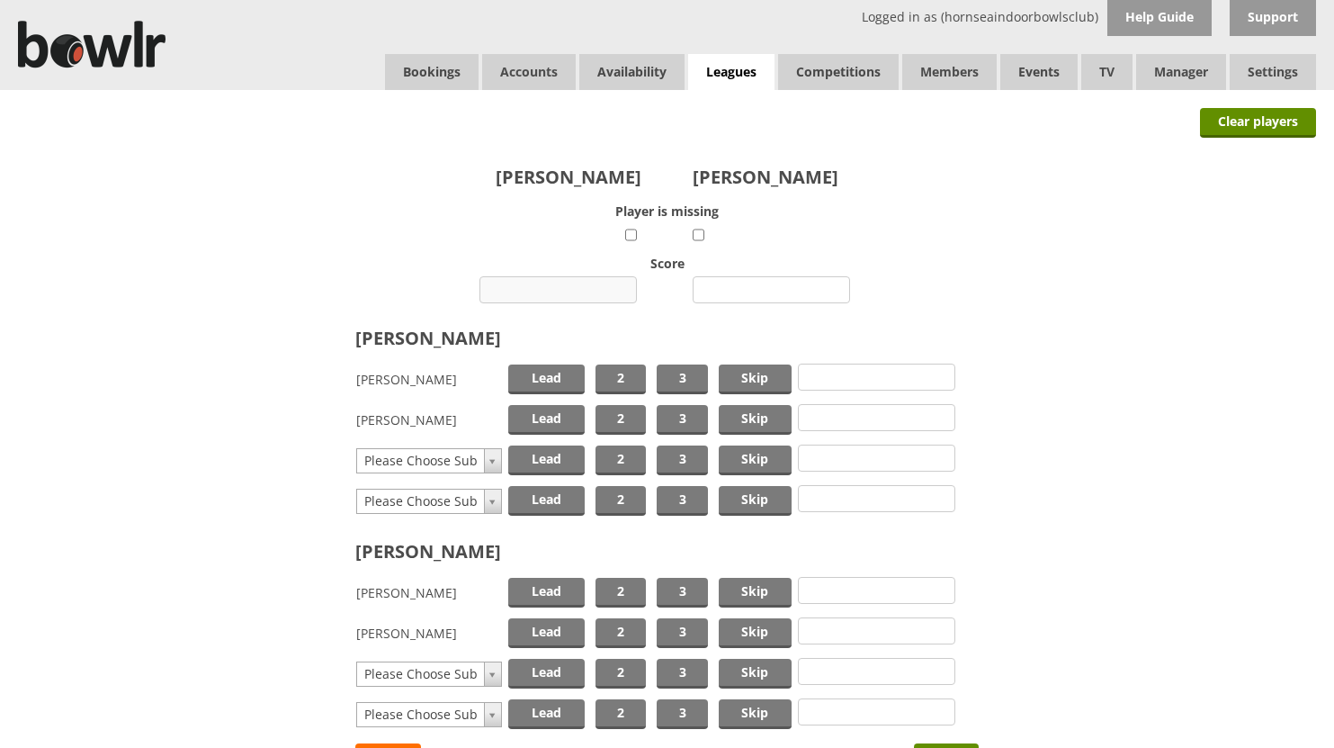
click at [587, 283] on input "number" at bounding box center [557, 289] width 157 height 27
type input "9"
click at [765, 288] on input "number" at bounding box center [771, 289] width 157 height 27
type input "20"
click at [739, 412] on span "Skip" at bounding box center [755, 420] width 73 height 30
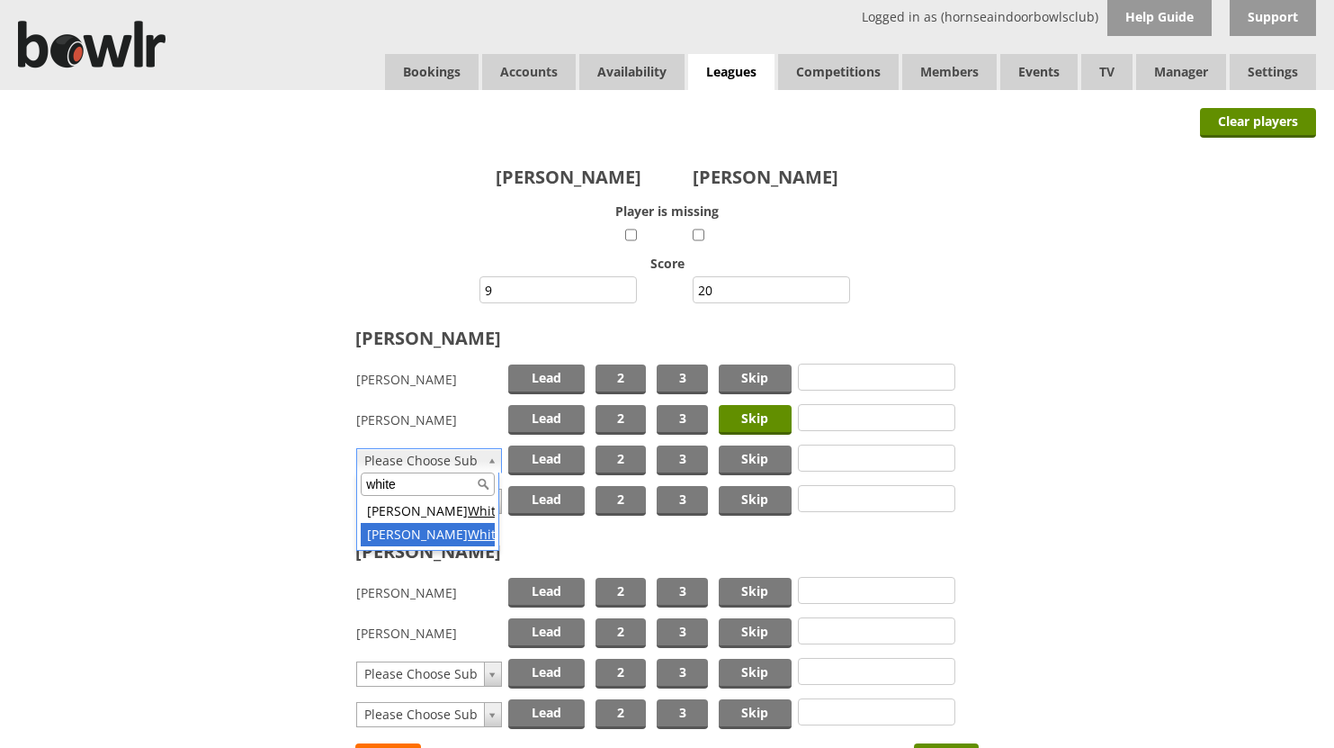
type input "white"
click at [552, 456] on span "Lead" at bounding box center [546, 460] width 76 height 30
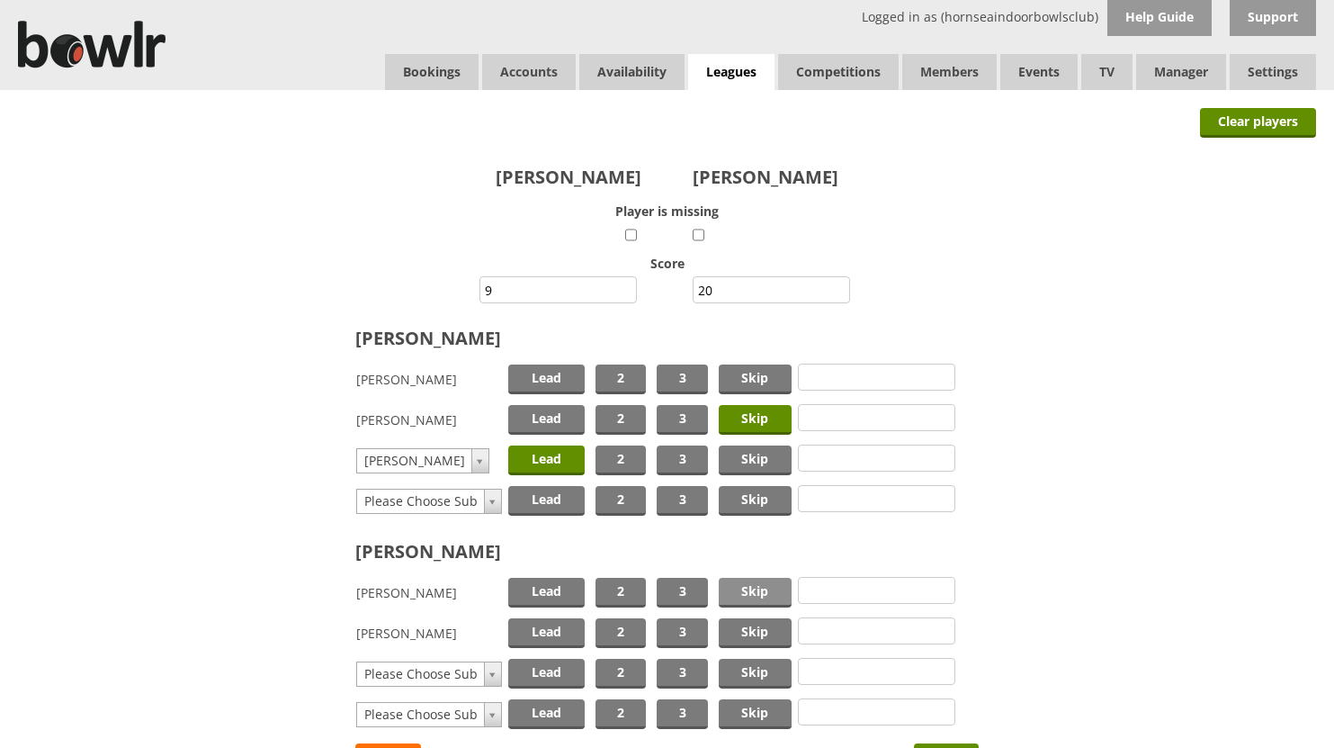
click at [750, 587] on span "Skip" at bounding box center [755, 593] width 73 height 30
click at [551, 624] on span "Lead" at bounding box center [546, 633] width 76 height 30
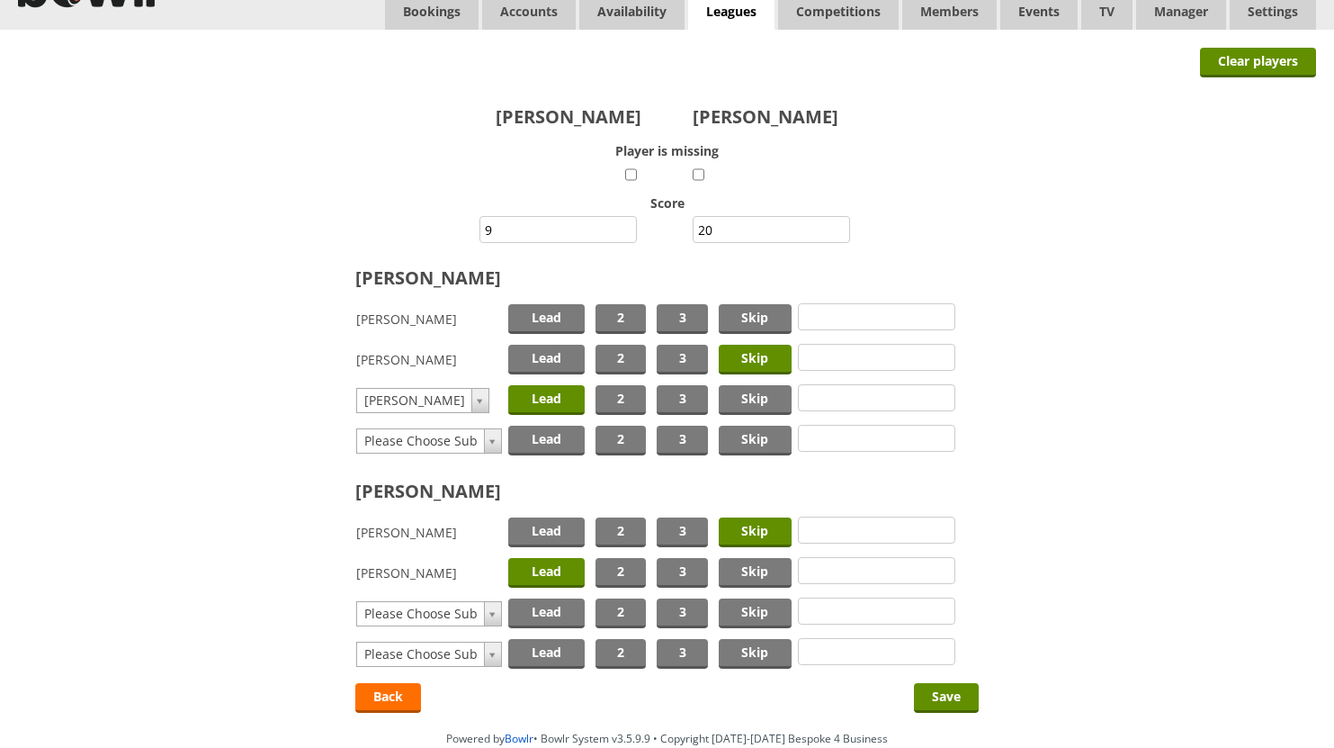
scroll to position [160, 0]
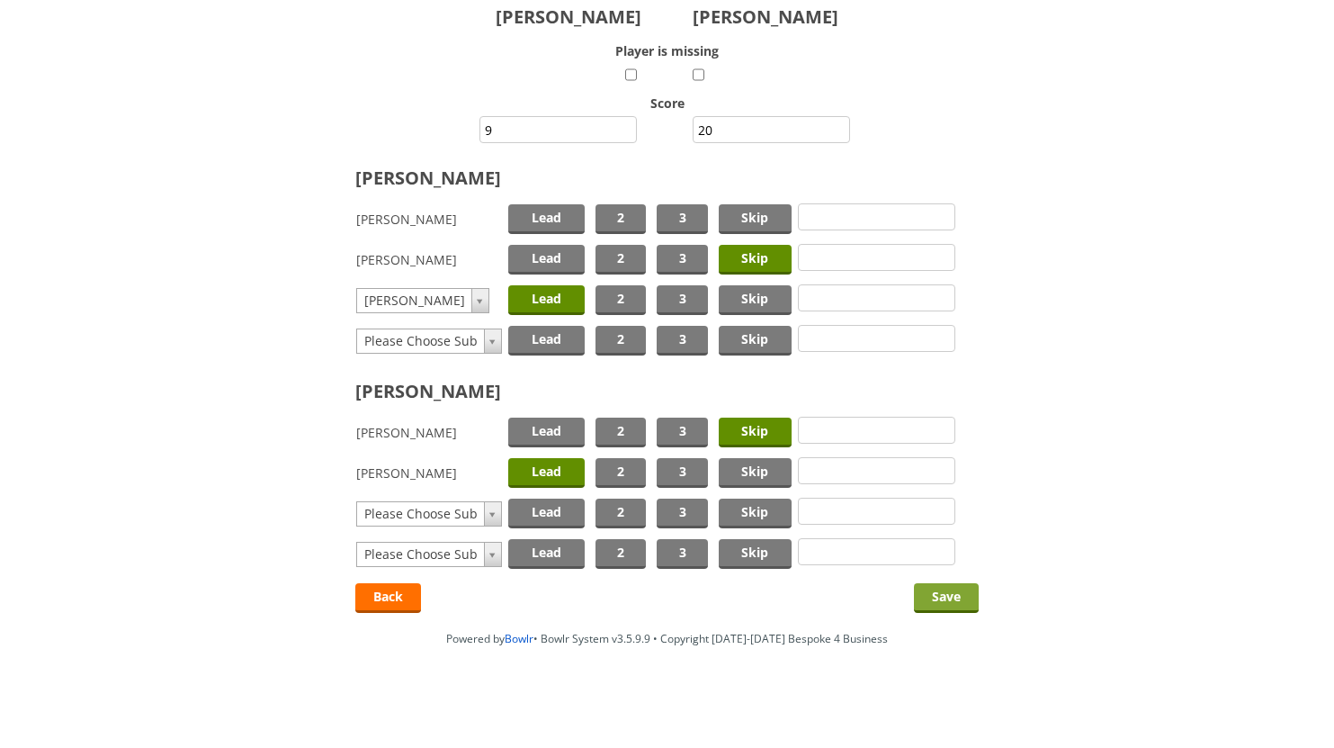
click at [932, 595] on input "Save" at bounding box center [946, 598] width 65 height 30
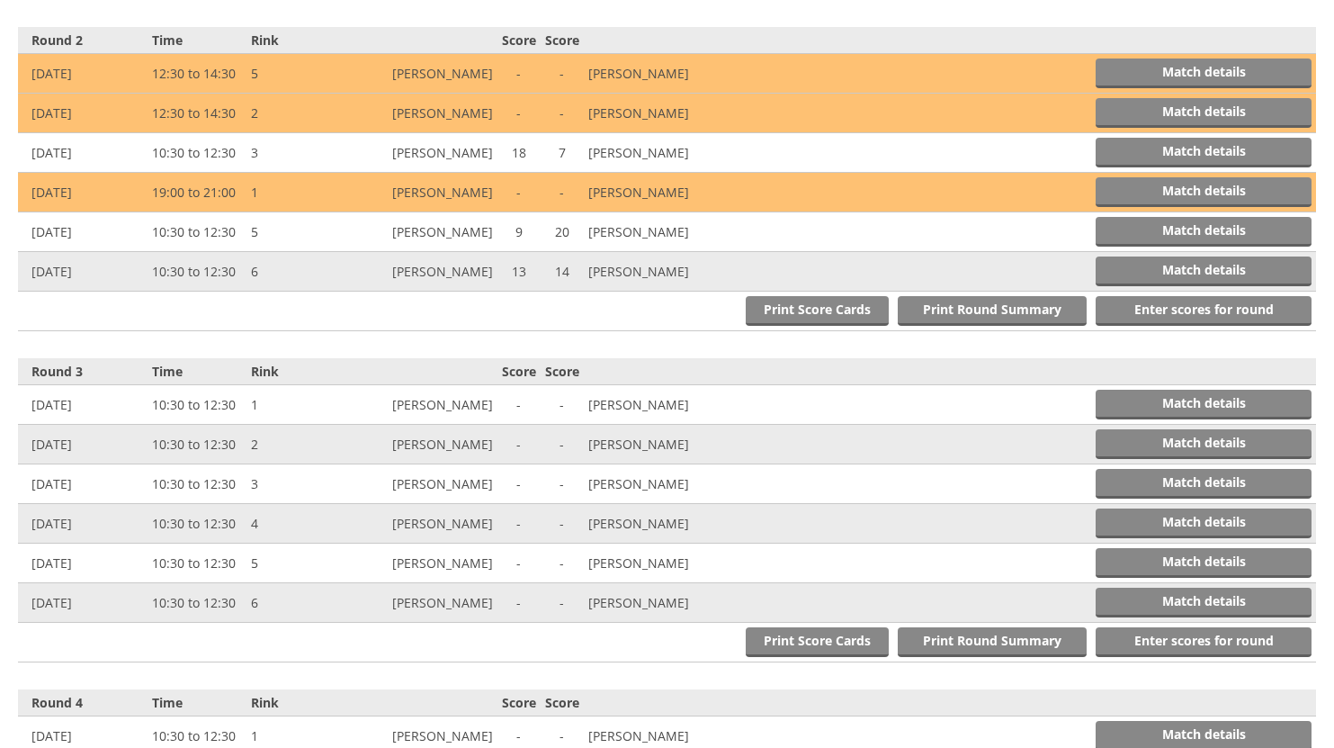
scroll to position [1075, 0]
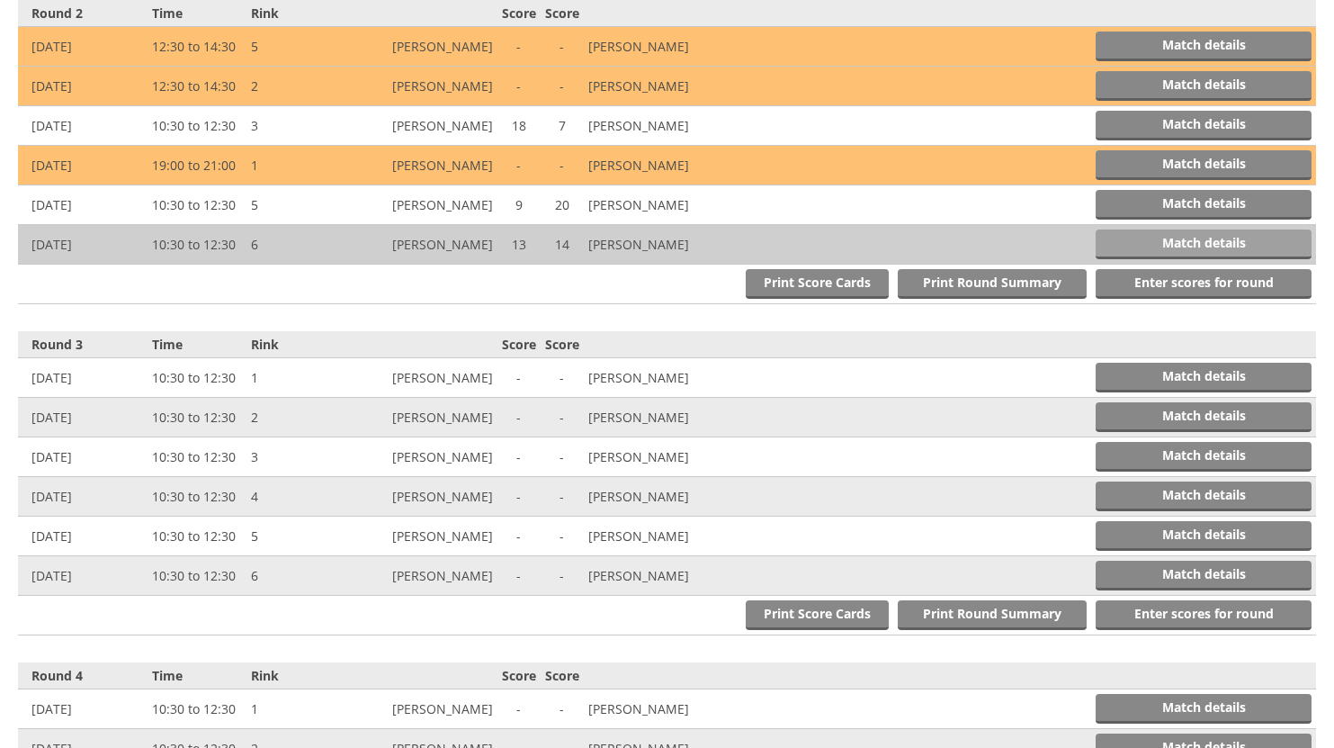
click at [1184, 243] on link "Match details" at bounding box center [1204, 244] width 216 height 30
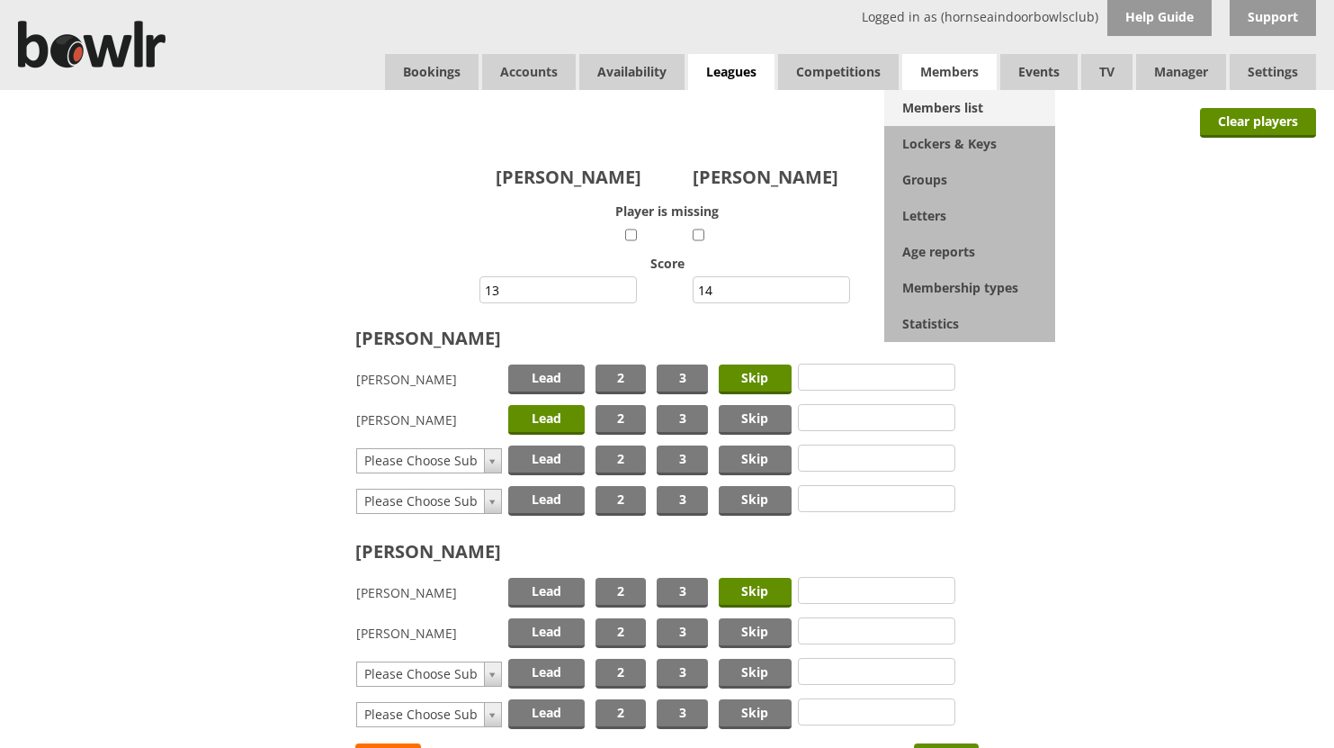
click at [936, 108] on link "Members list" at bounding box center [969, 108] width 171 height 36
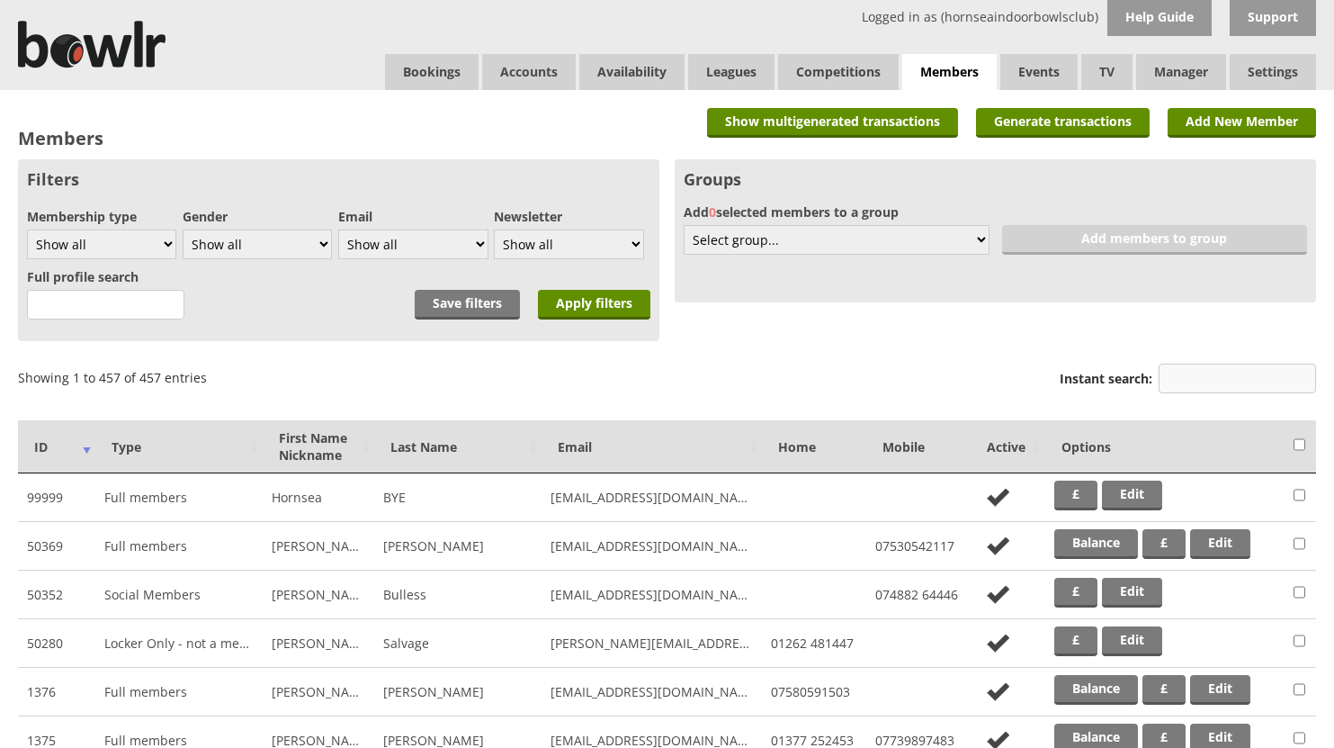
click at [1246, 378] on input "Instant search:" at bounding box center [1237, 378] width 157 height 30
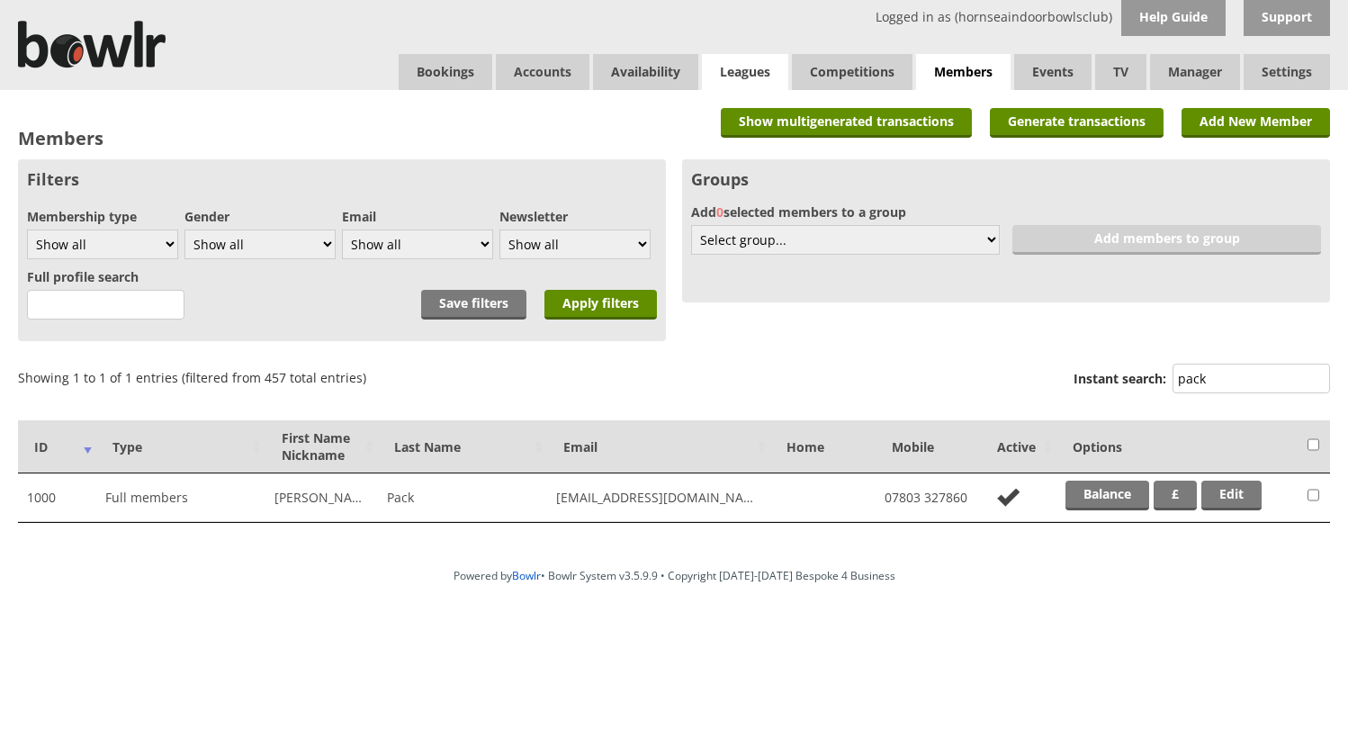
type input "pack"
click at [753, 68] on link "Leagues" at bounding box center [745, 72] width 86 height 36
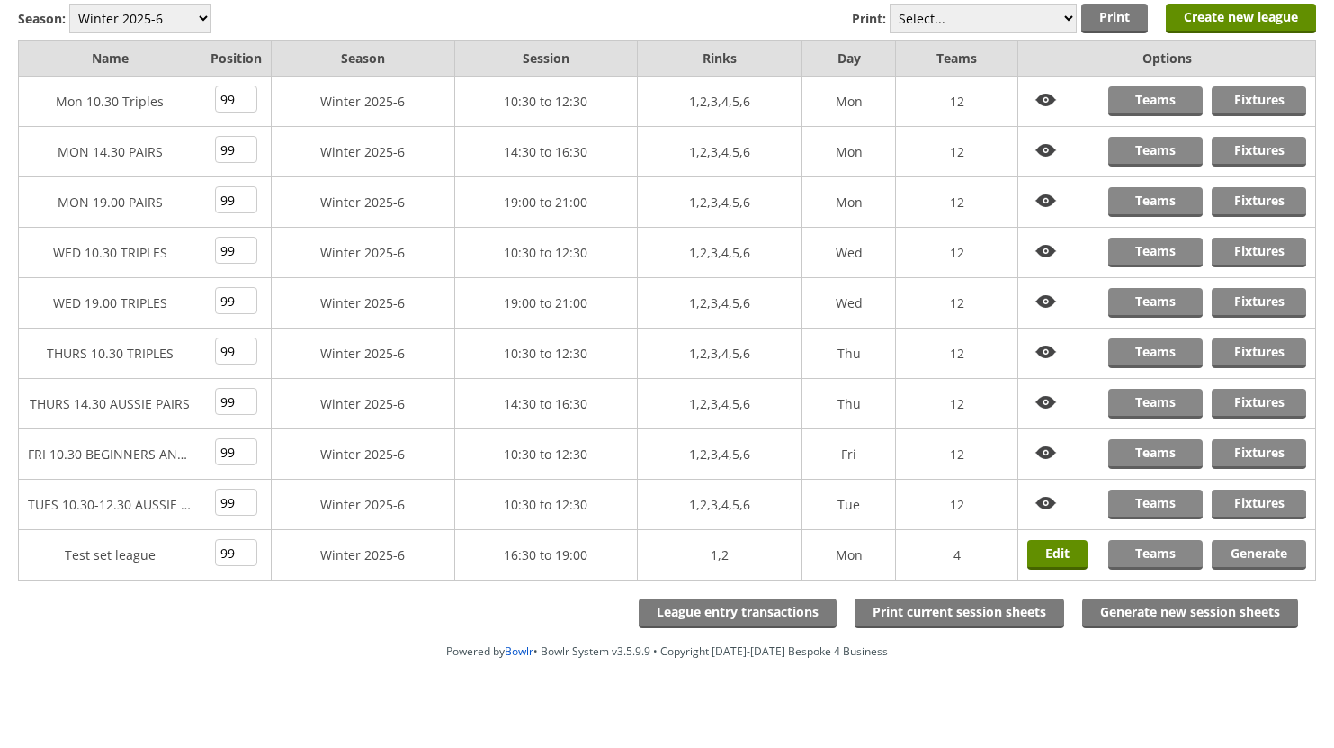
scroll to position [177, 0]
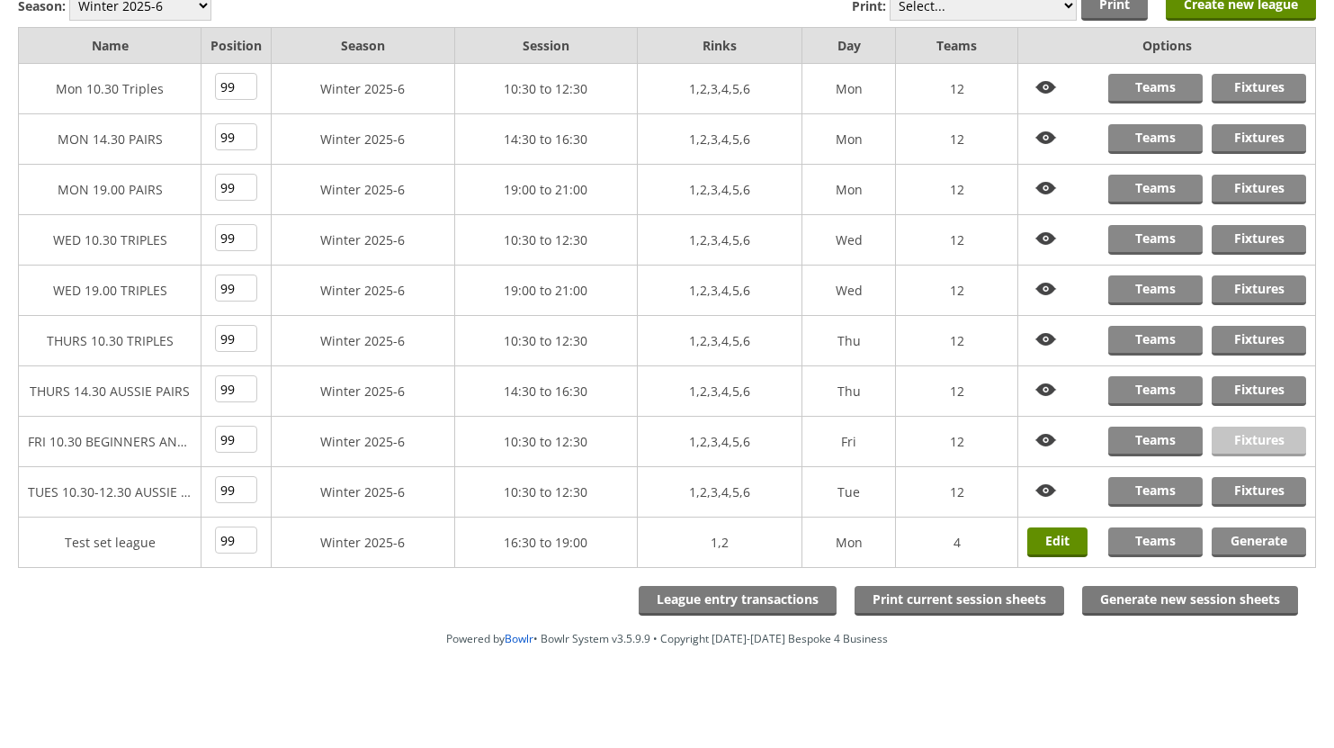
click at [1252, 440] on link "Fixtures" at bounding box center [1259, 441] width 94 height 30
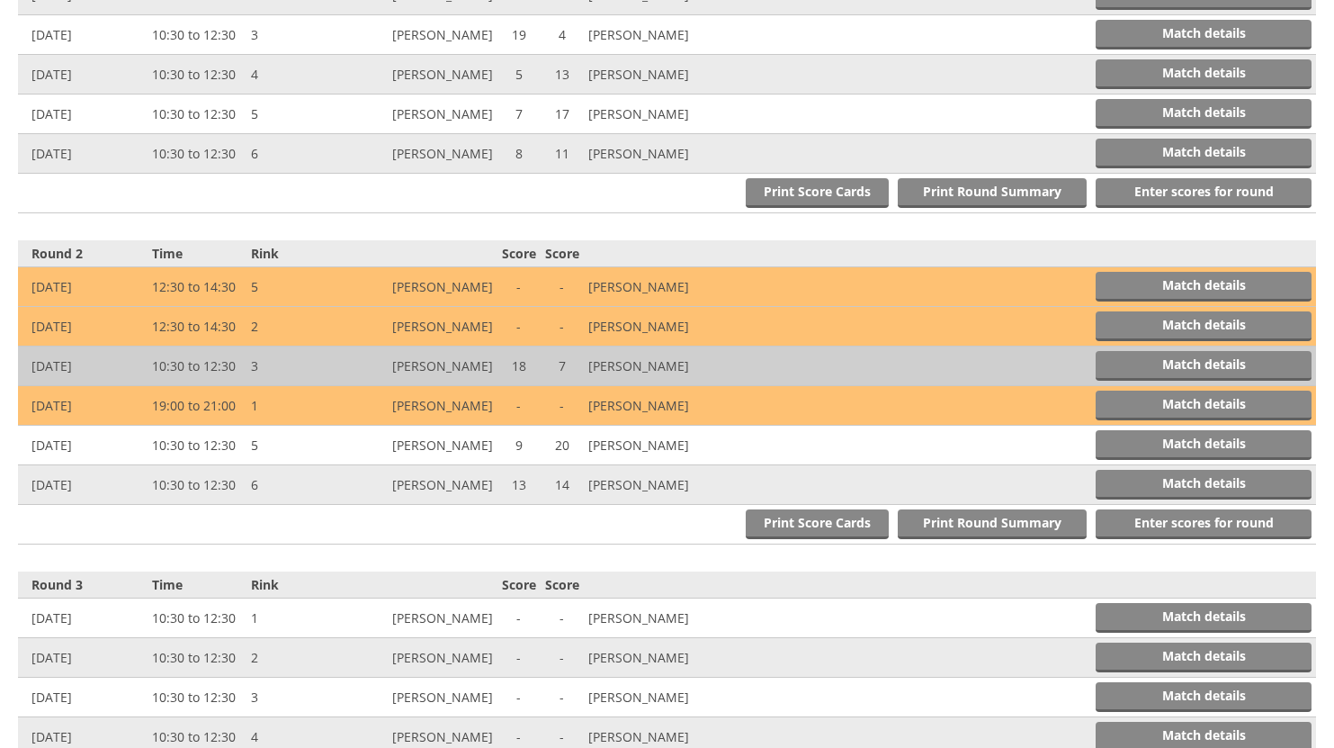
scroll to position [810, 0]
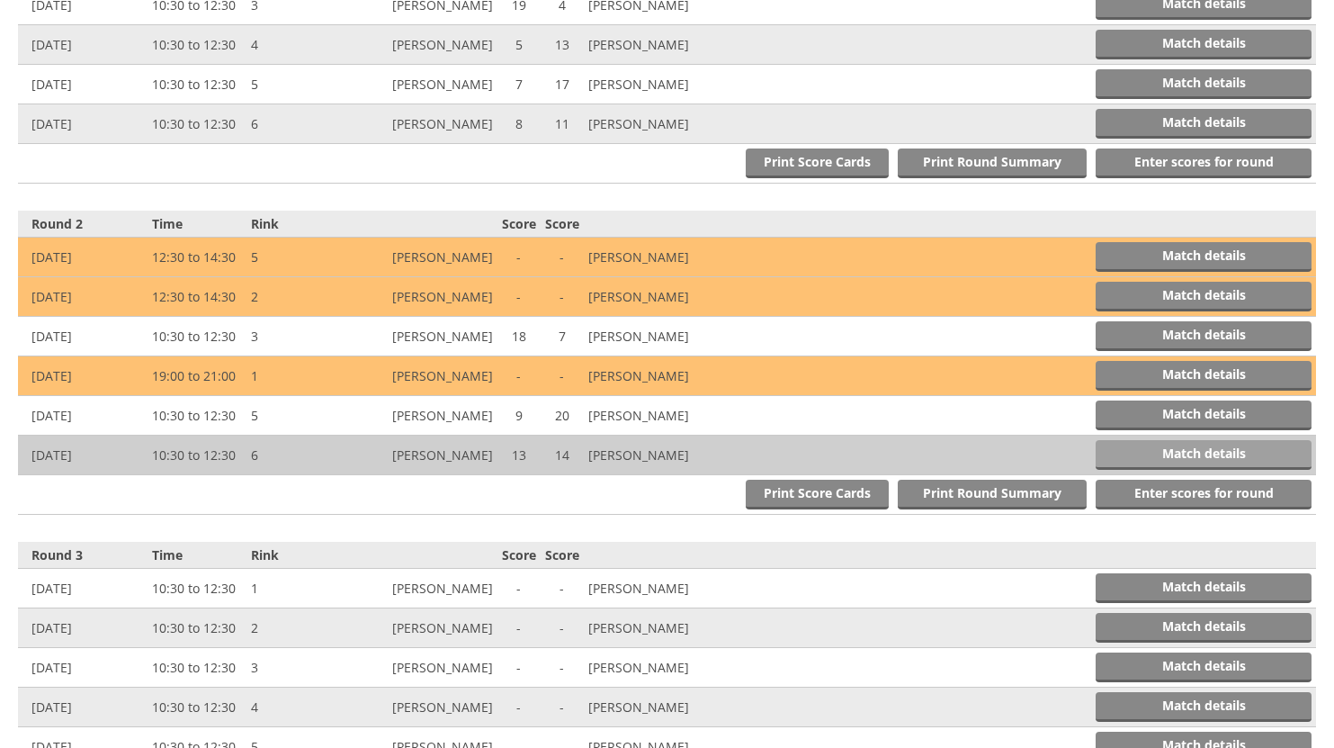
click at [1161, 452] on link "Match details" at bounding box center [1204, 455] width 216 height 30
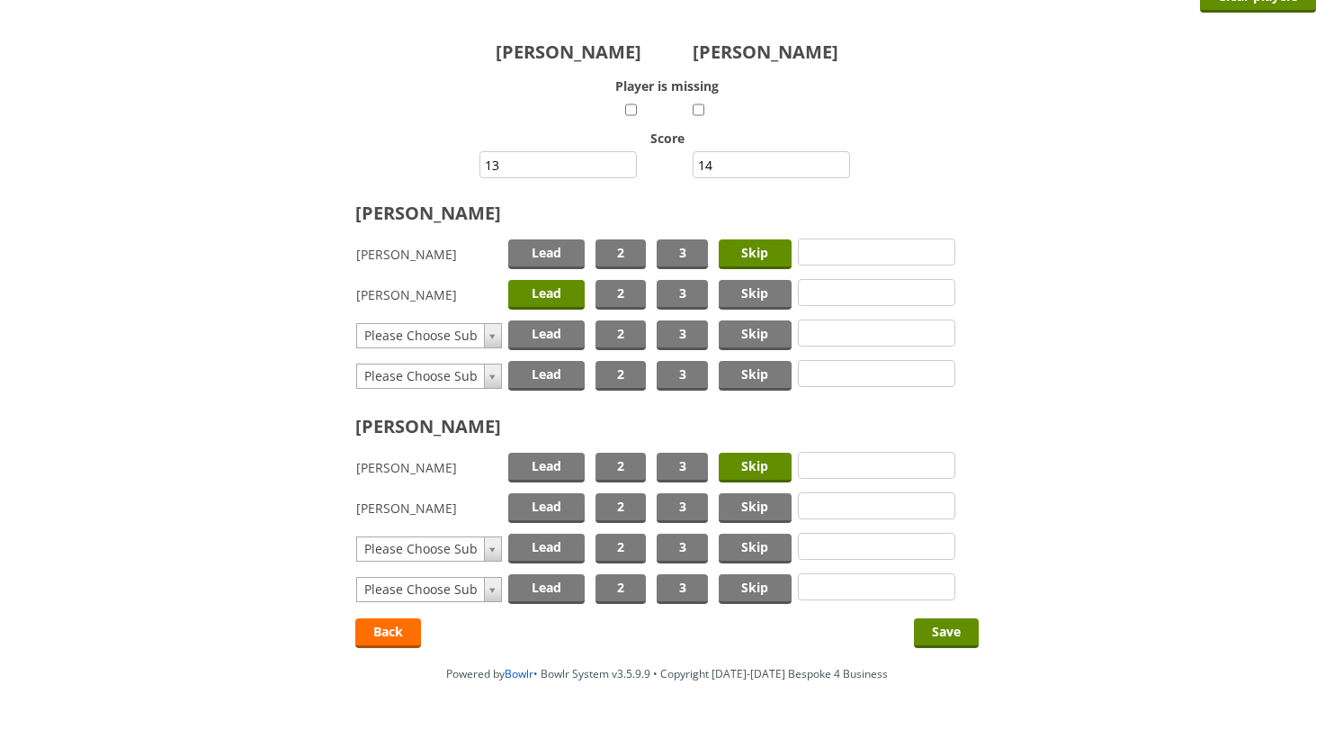
scroll to position [160, 0]
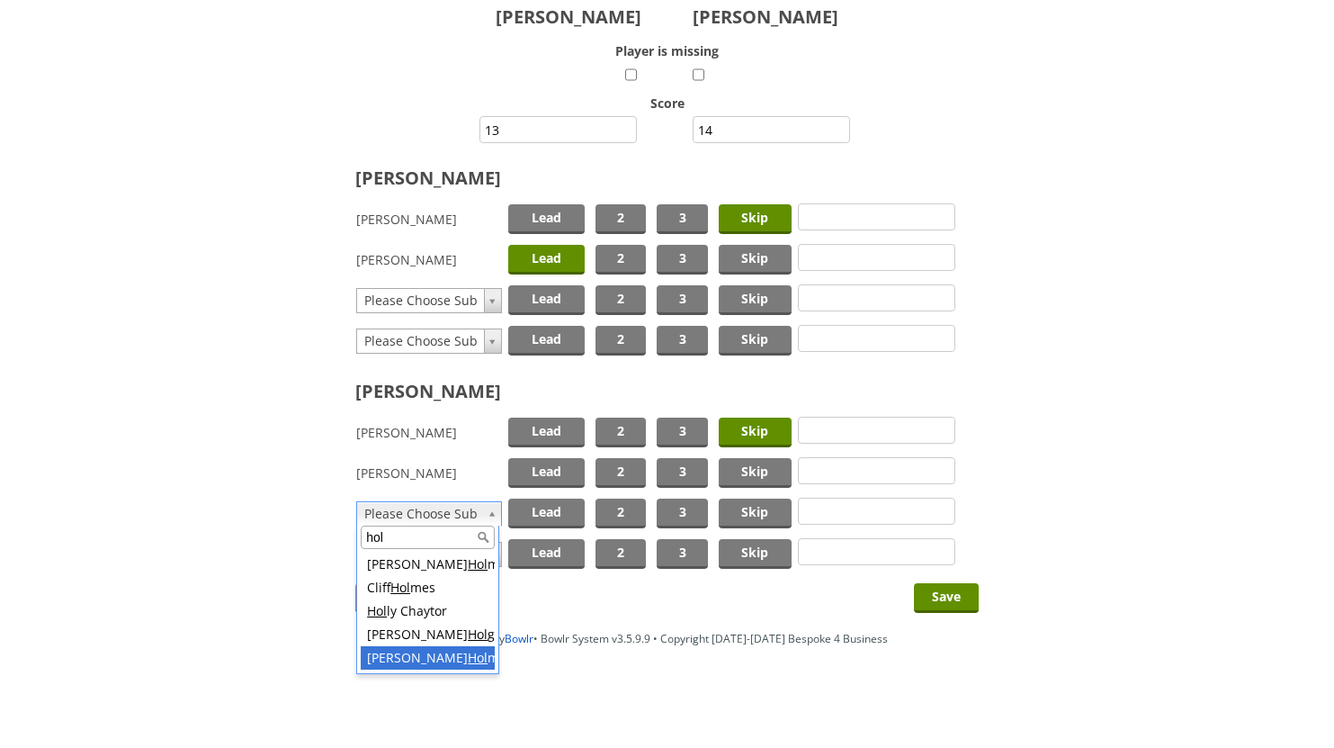
type input "hol"
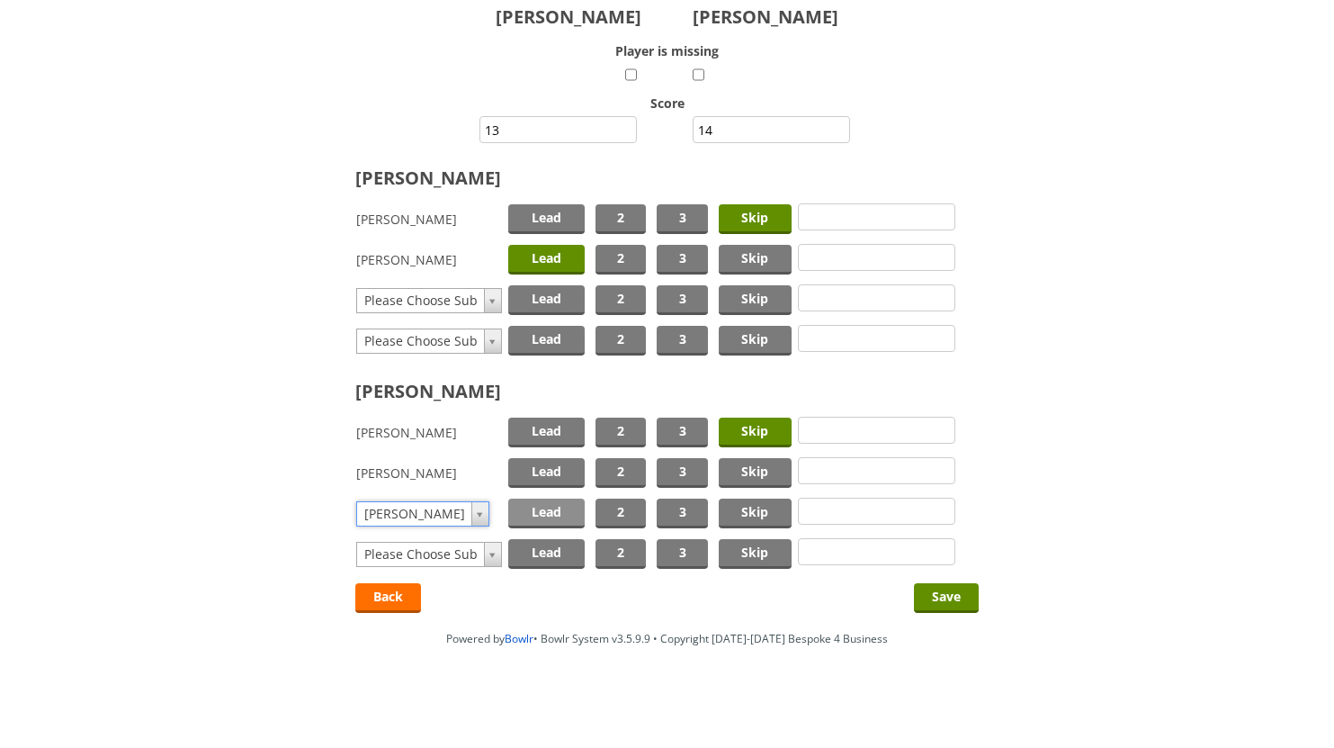
click at [543, 514] on span "Lead" at bounding box center [546, 513] width 76 height 30
click at [948, 598] on input "Save" at bounding box center [946, 598] width 65 height 30
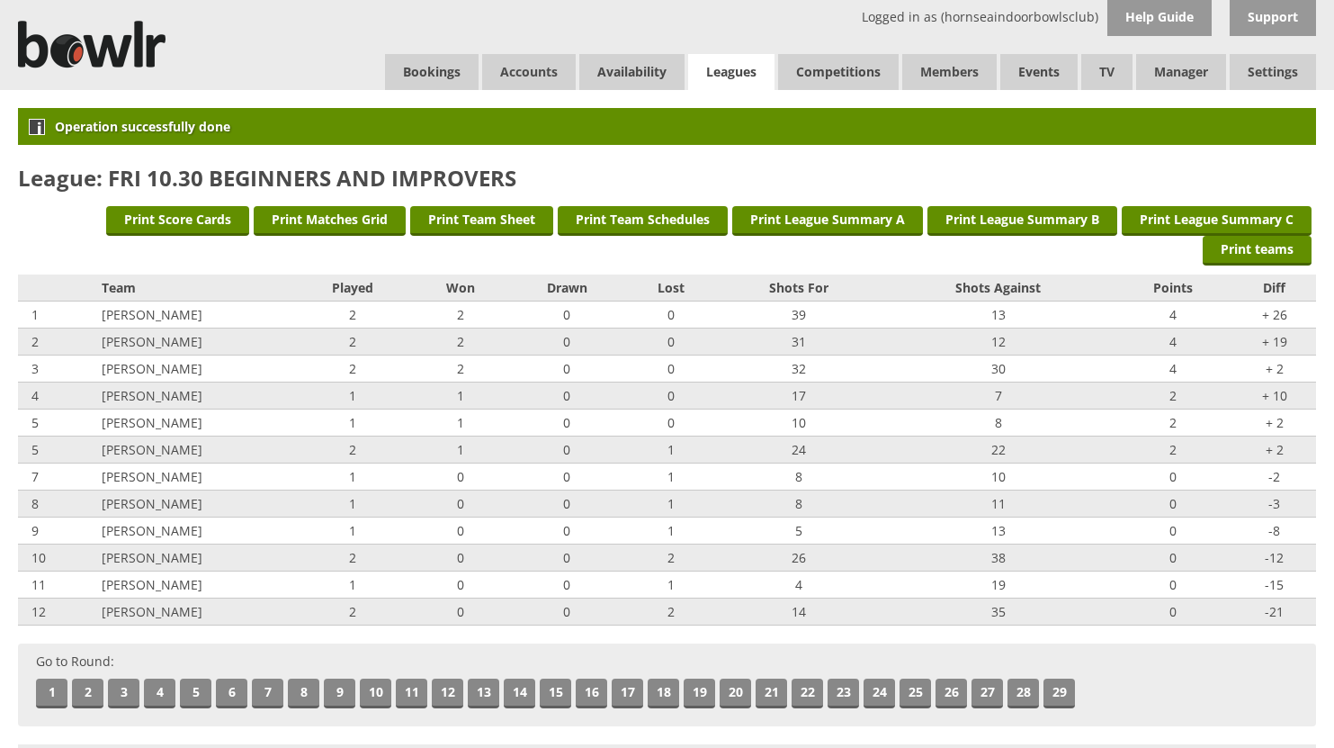
click at [721, 63] on link "Leagues" at bounding box center [731, 72] width 86 height 37
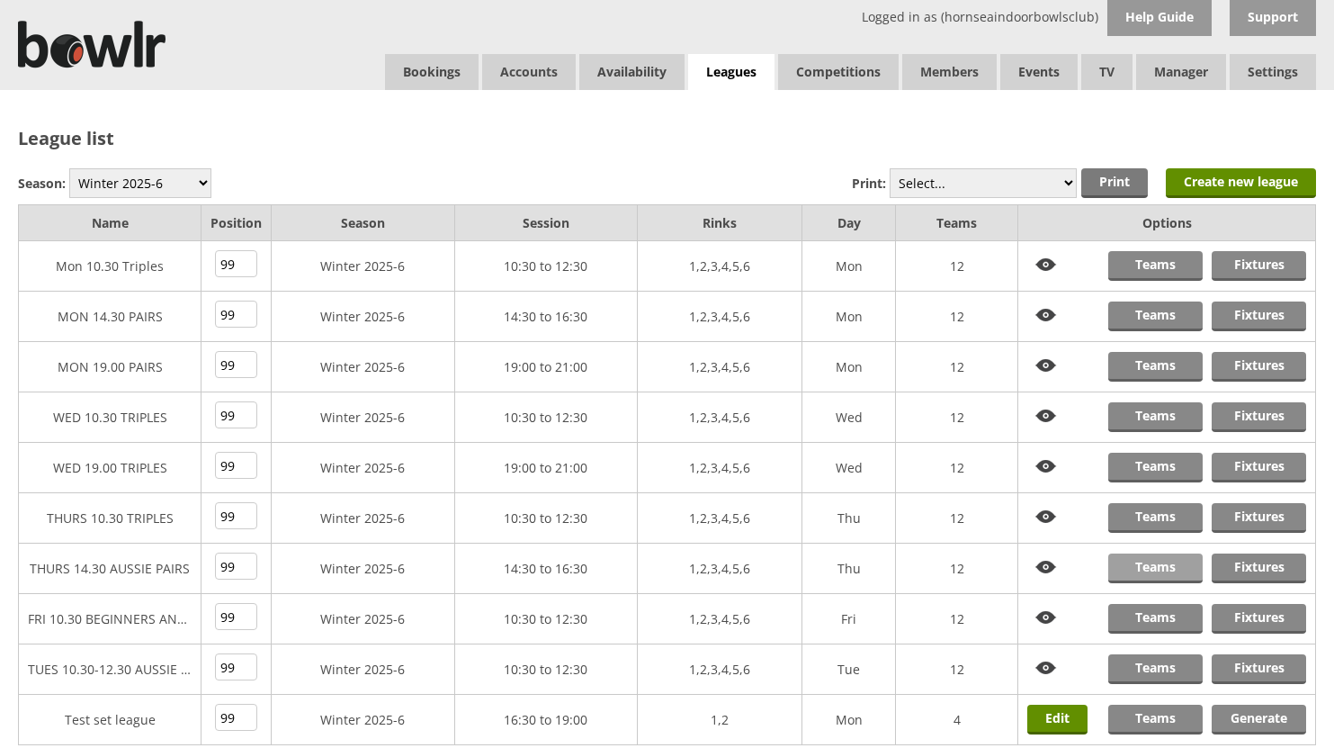
click at [1158, 565] on link "Teams" at bounding box center [1155, 568] width 94 height 30
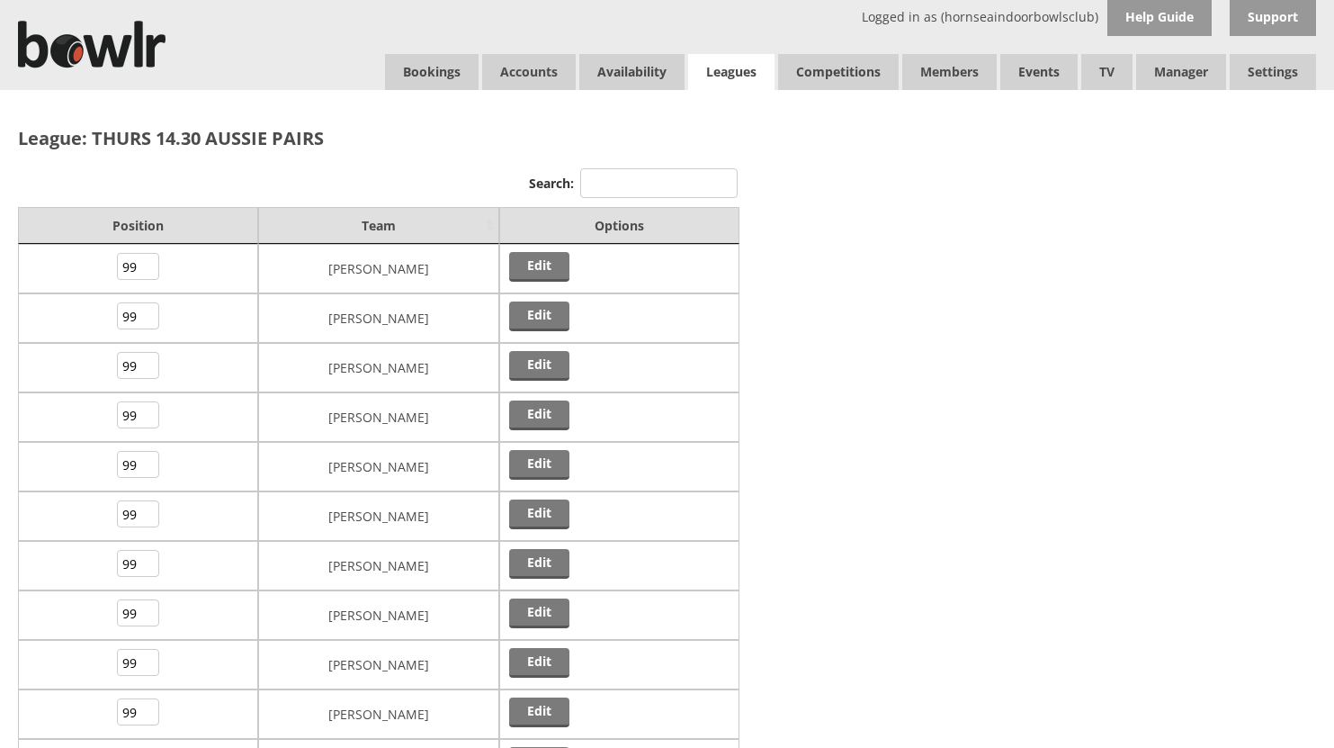
click at [728, 65] on link "Leagues" at bounding box center [731, 72] width 86 height 37
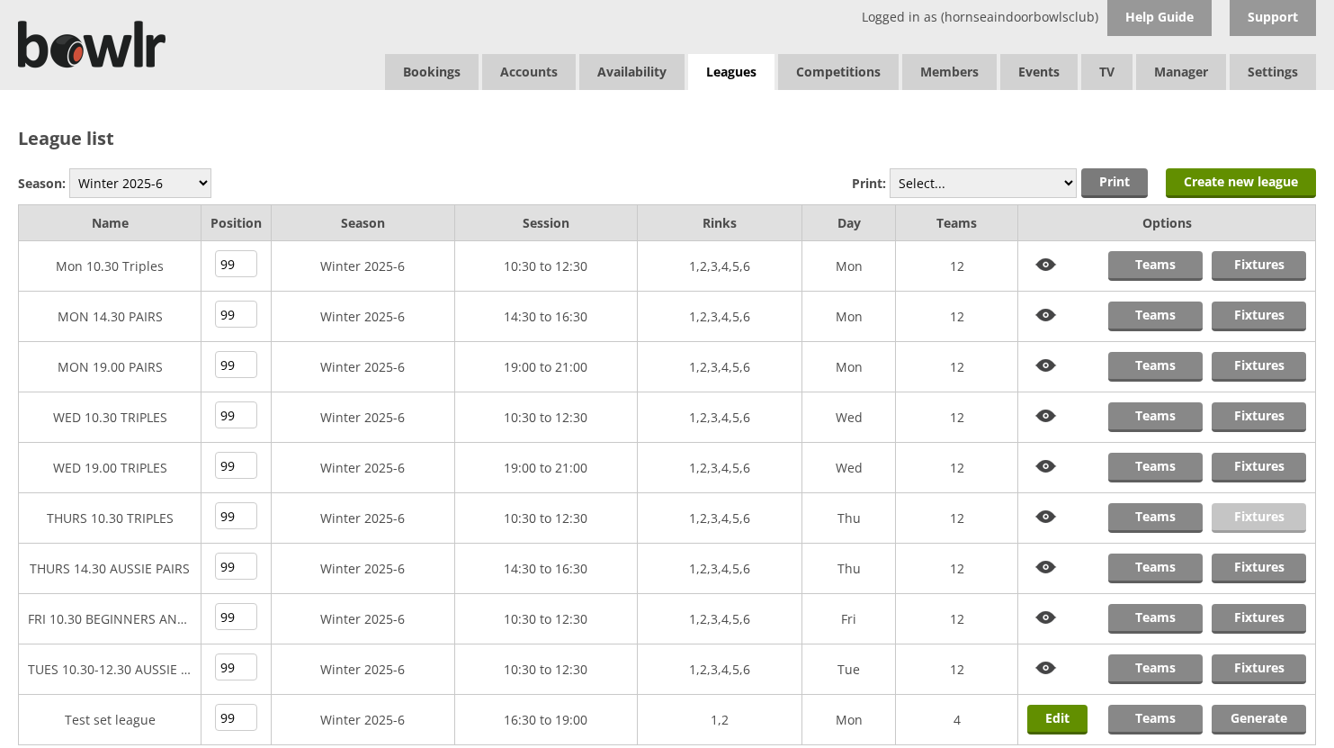
click at [1228, 508] on link "Fixtures" at bounding box center [1259, 518] width 94 height 30
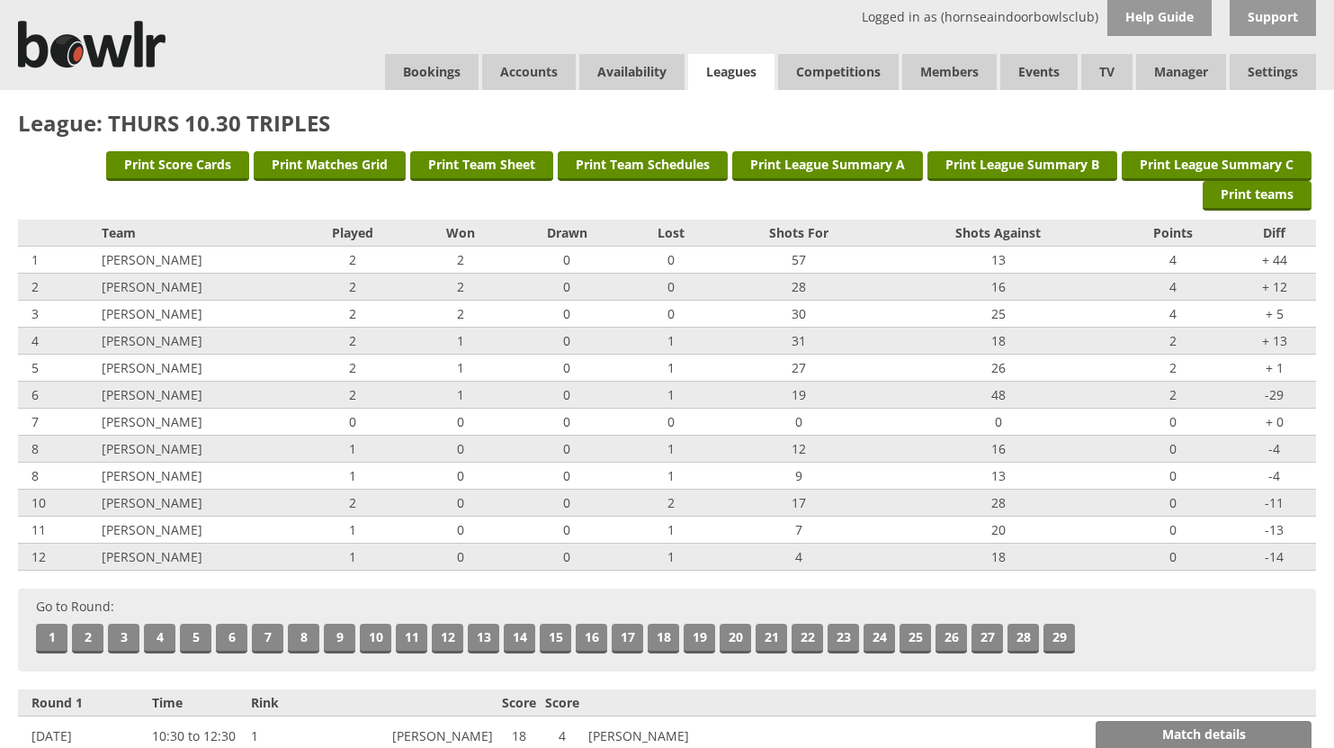
click at [721, 66] on link "Leagues" at bounding box center [731, 72] width 86 height 37
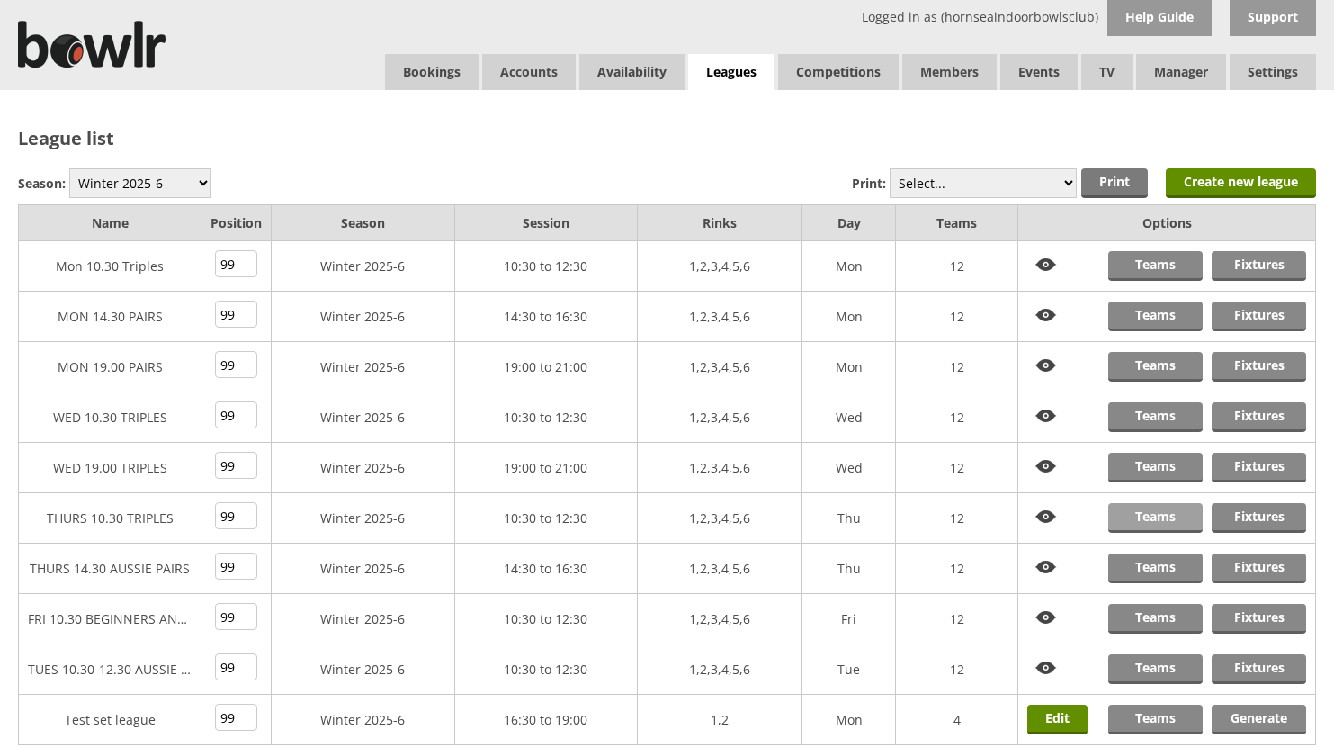
click at [1152, 513] on link "Teams" at bounding box center [1155, 518] width 94 height 30
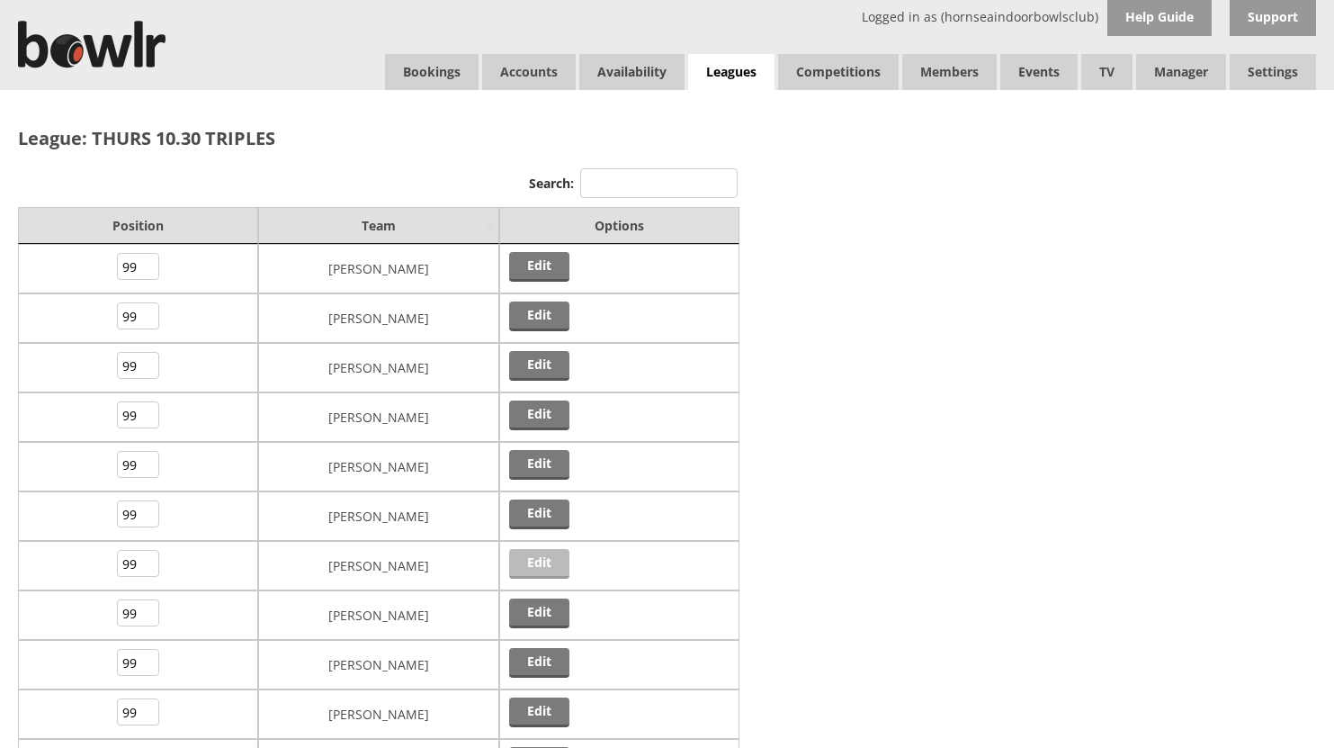
click at [533, 564] on link "Edit" at bounding box center [539, 564] width 60 height 30
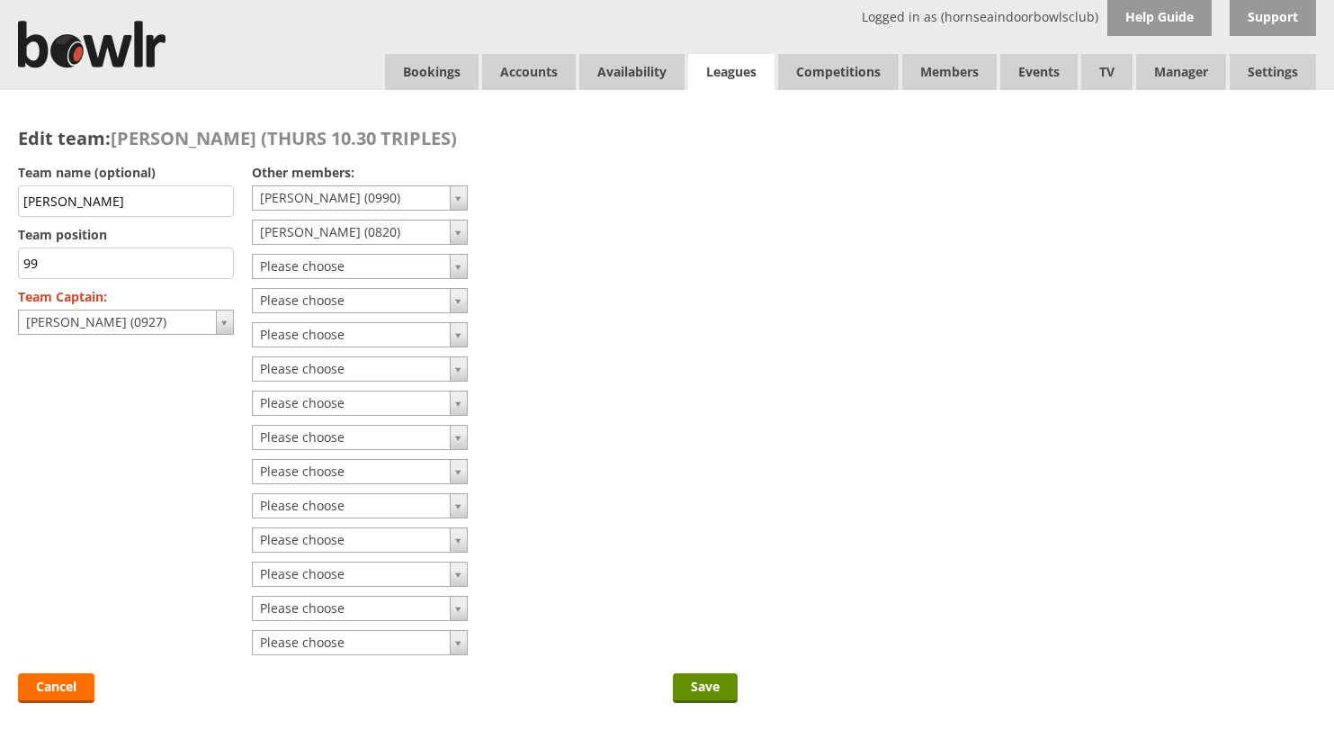
click at [740, 76] on link "Leagues" at bounding box center [731, 72] width 86 height 37
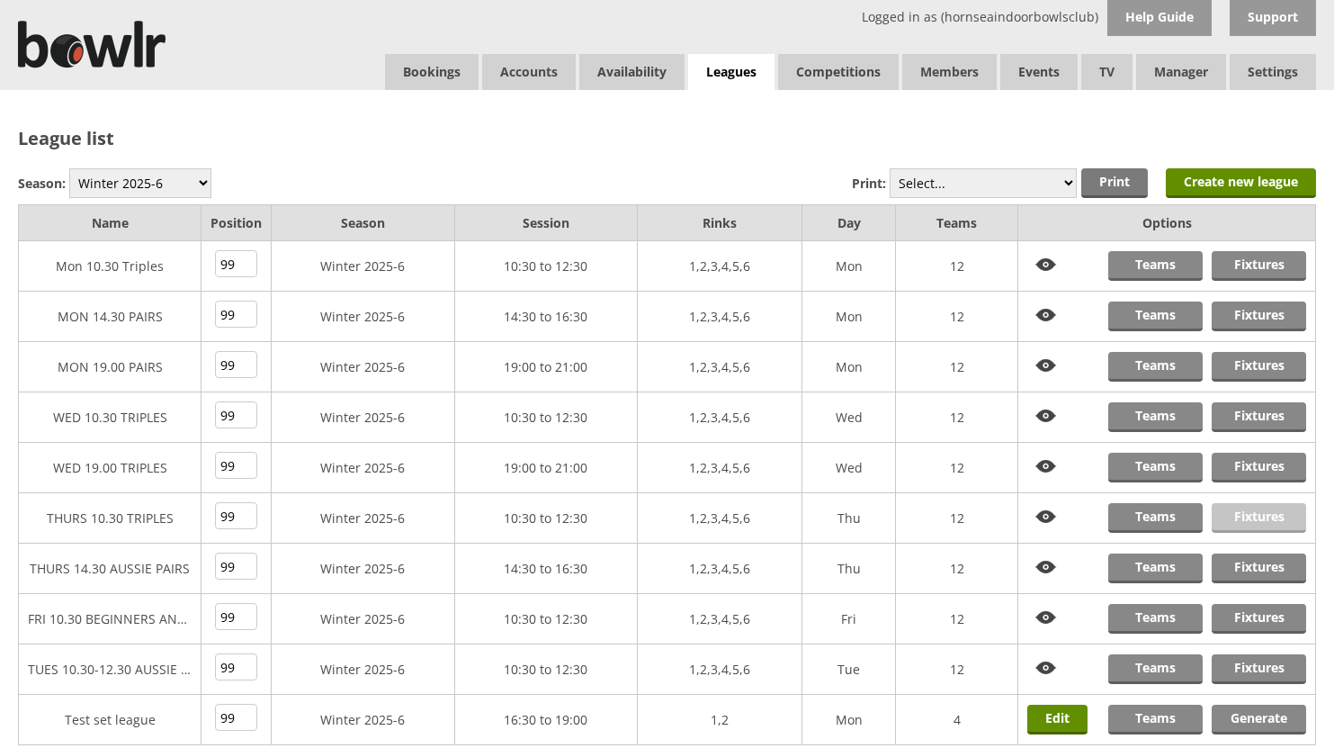
click at [1244, 512] on link "Fixtures" at bounding box center [1259, 518] width 94 height 30
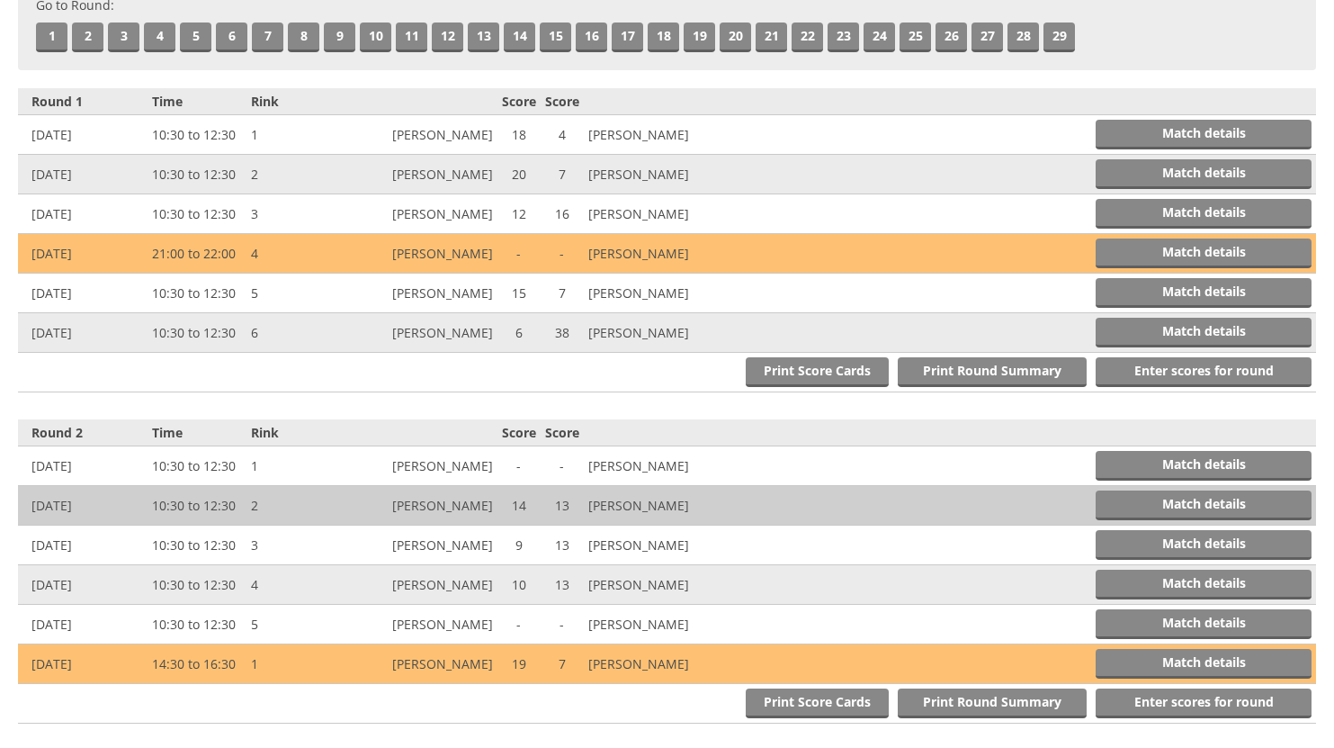
scroll to position [630, 0]
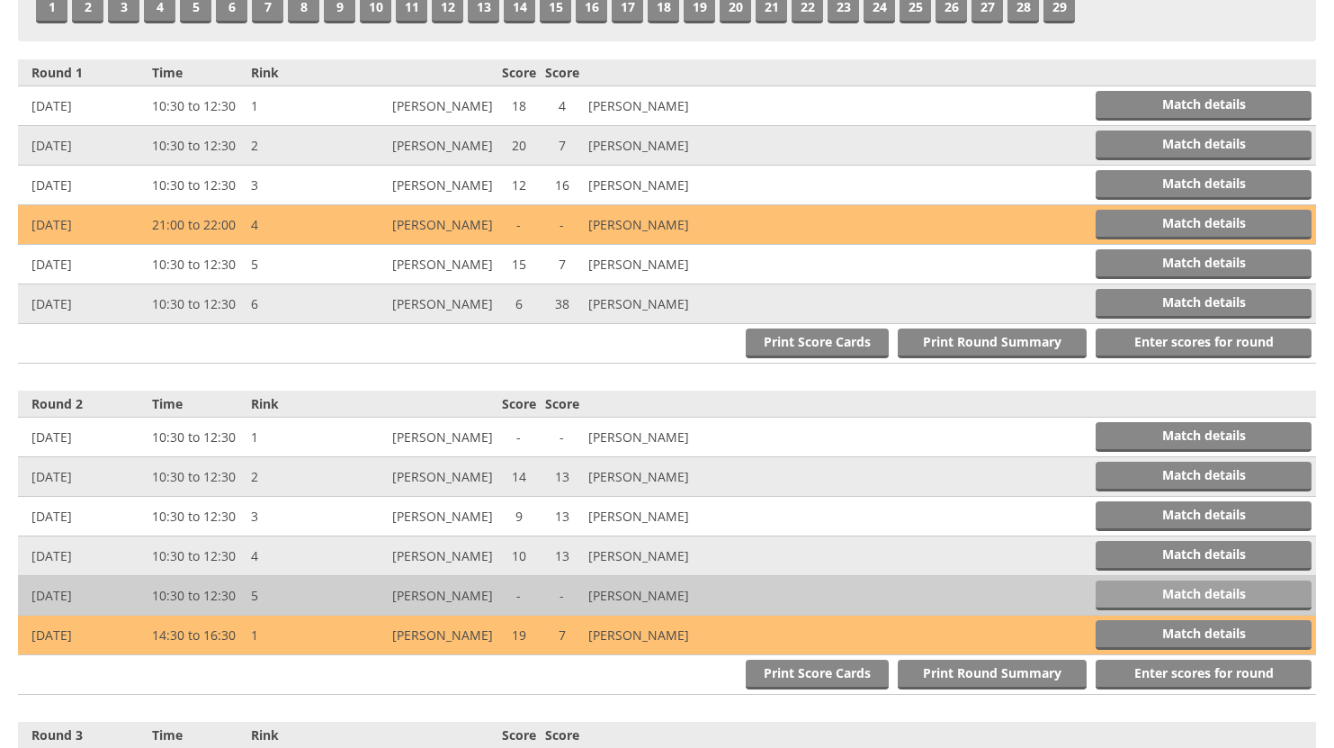
click at [1162, 593] on link "Match details" at bounding box center [1204, 595] width 216 height 30
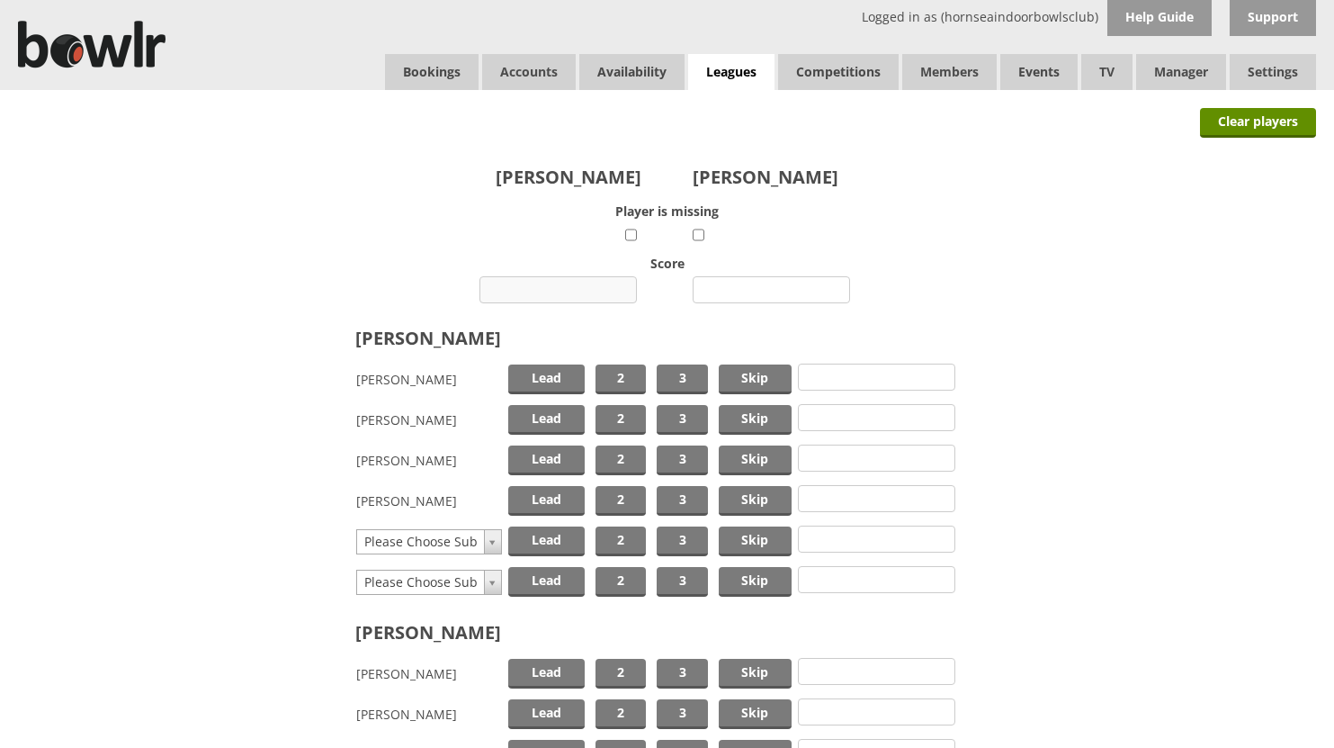
click at [556, 284] on input "number" at bounding box center [557, 289] width 157 height 27
type input "12"
click at [724, 287] on input "number" at bounding box center [771, 289] width 157 height 27
type input "16"
click at [748, 420] on span "Skip" at bounding box center [755, 420] width 73 height 30
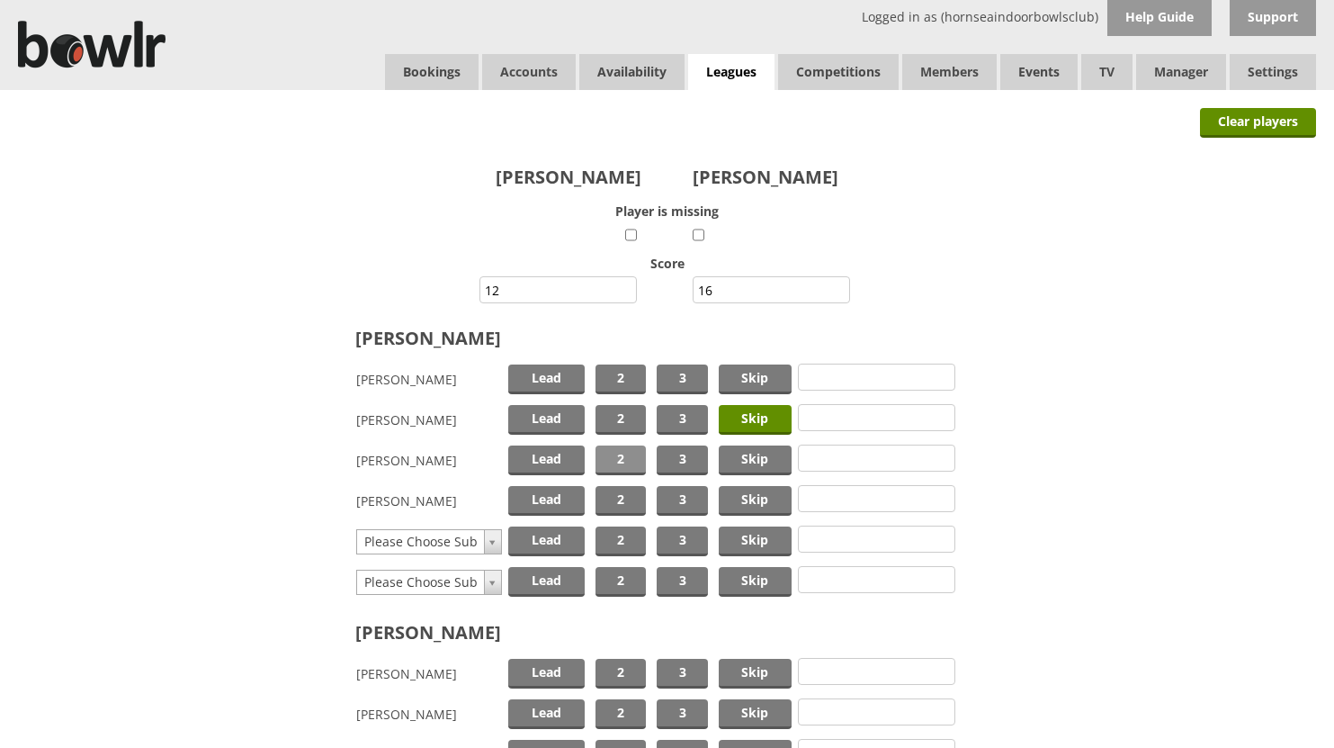
click at [633, 455] on span "2" at bounding box center [621, 460] width 50 height 30
click at [568, 500] on span "Lead" at bounding box center [546, 501] width 76 height 30
click at [725, 67] on link "Leagues" at bounding box center [731, 72] width 86 height 37
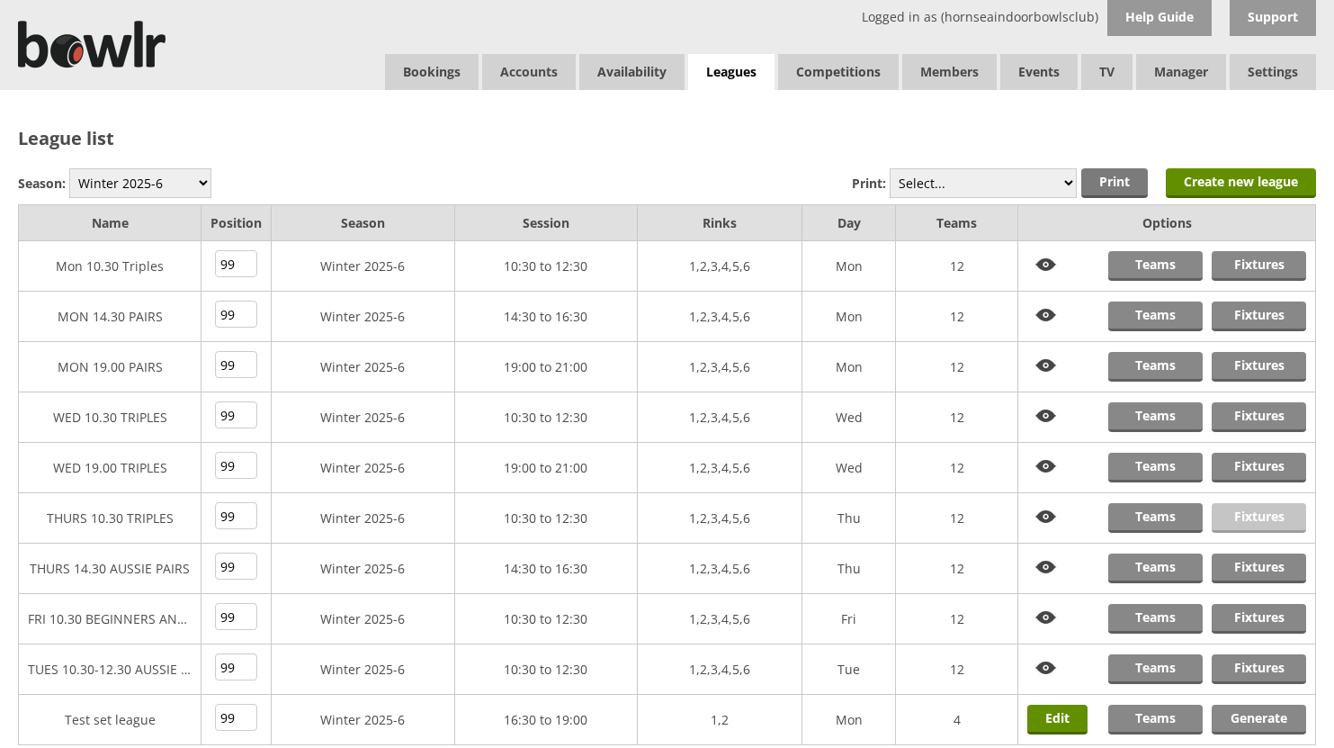
click at [1252, 514] on link "Fixtures" at bounding box center [1259, 518] width 94 height 30
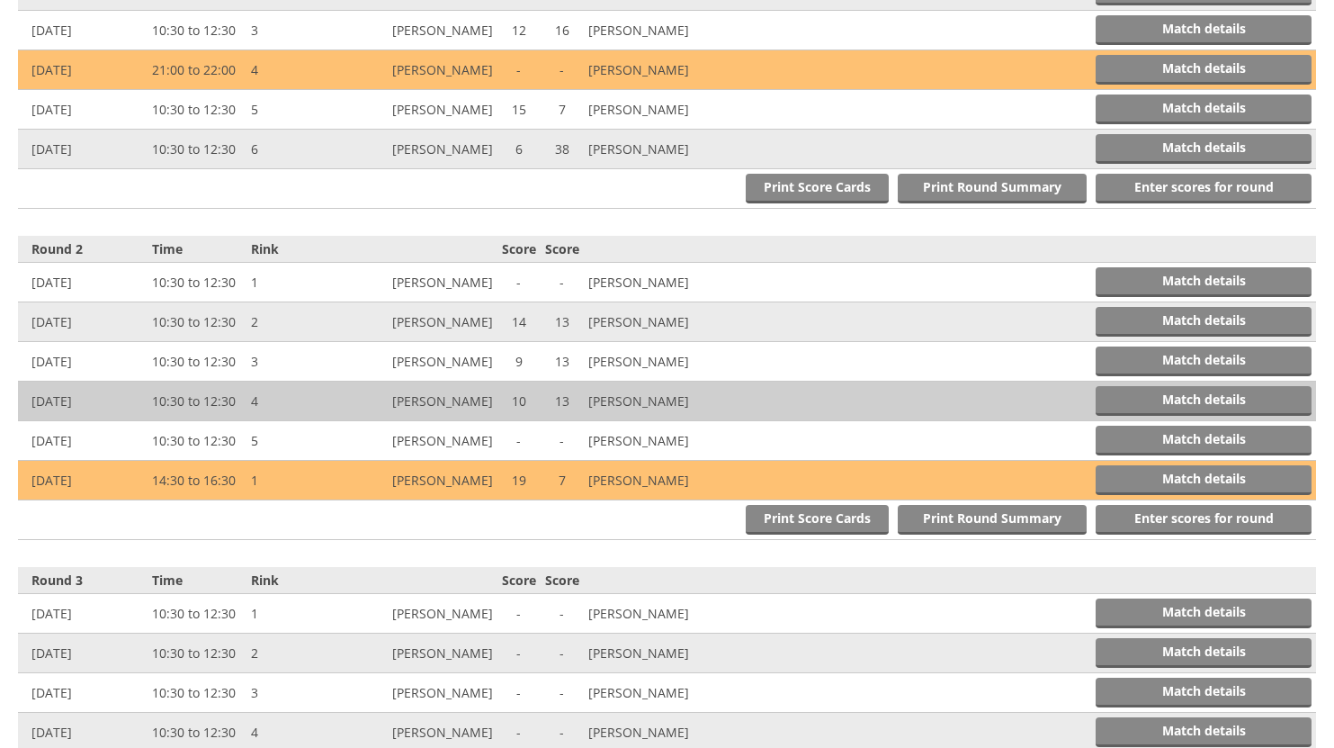
scroll to position [810, 0]
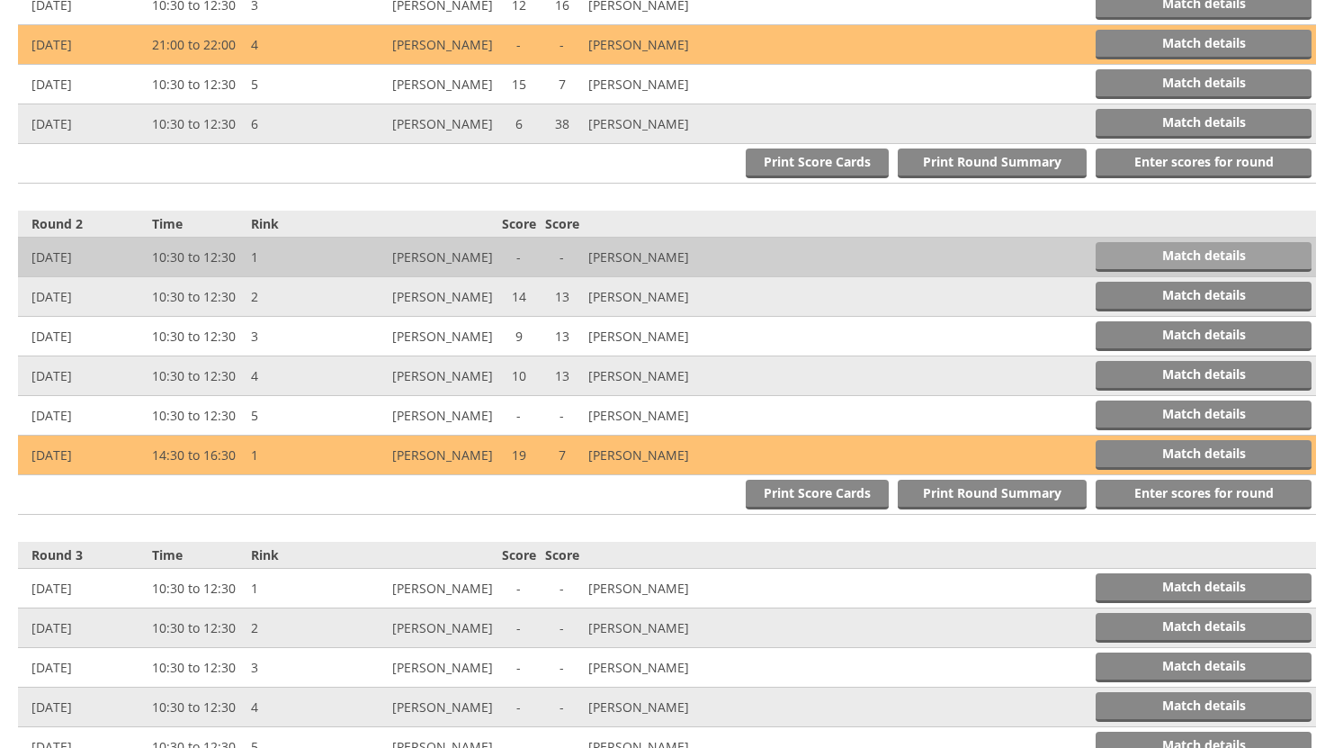
click at [1169, 257] on link "Match details" at bounding box center [1204, 257] width 216 height 30
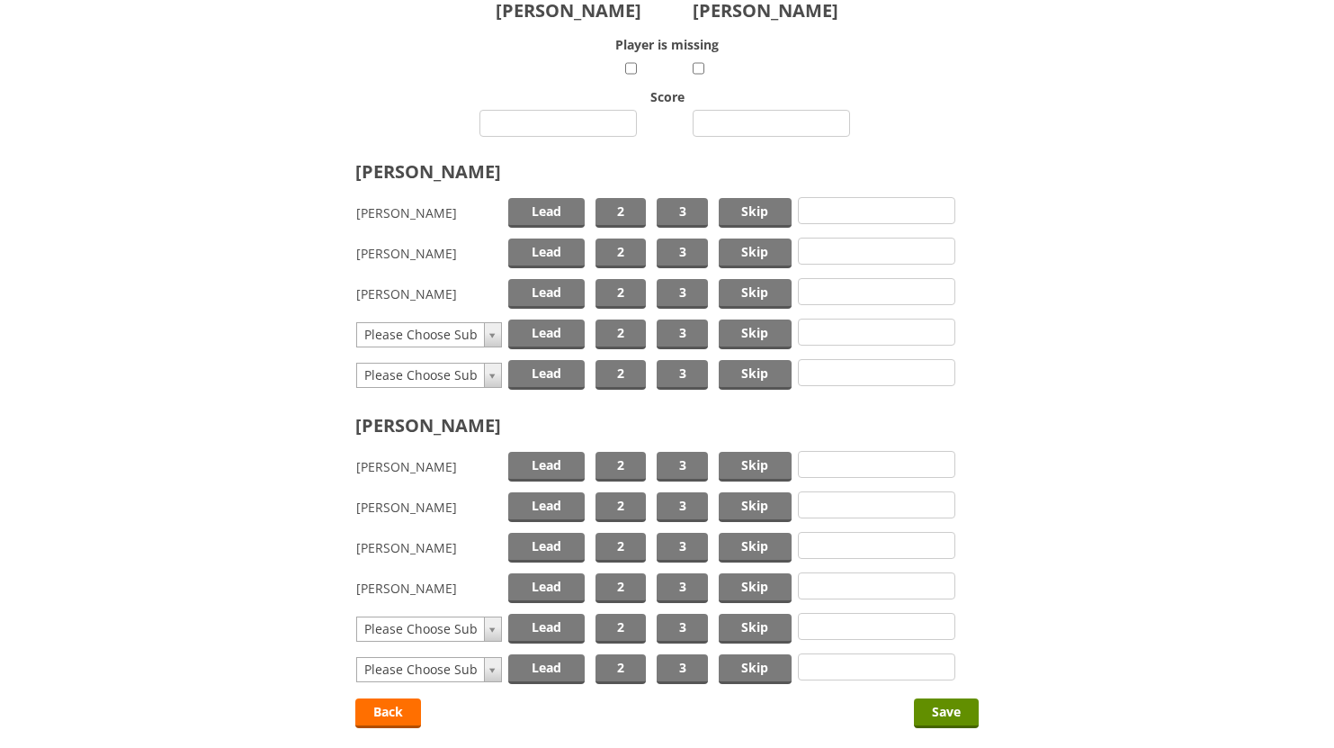
scroll to position [180, 0]
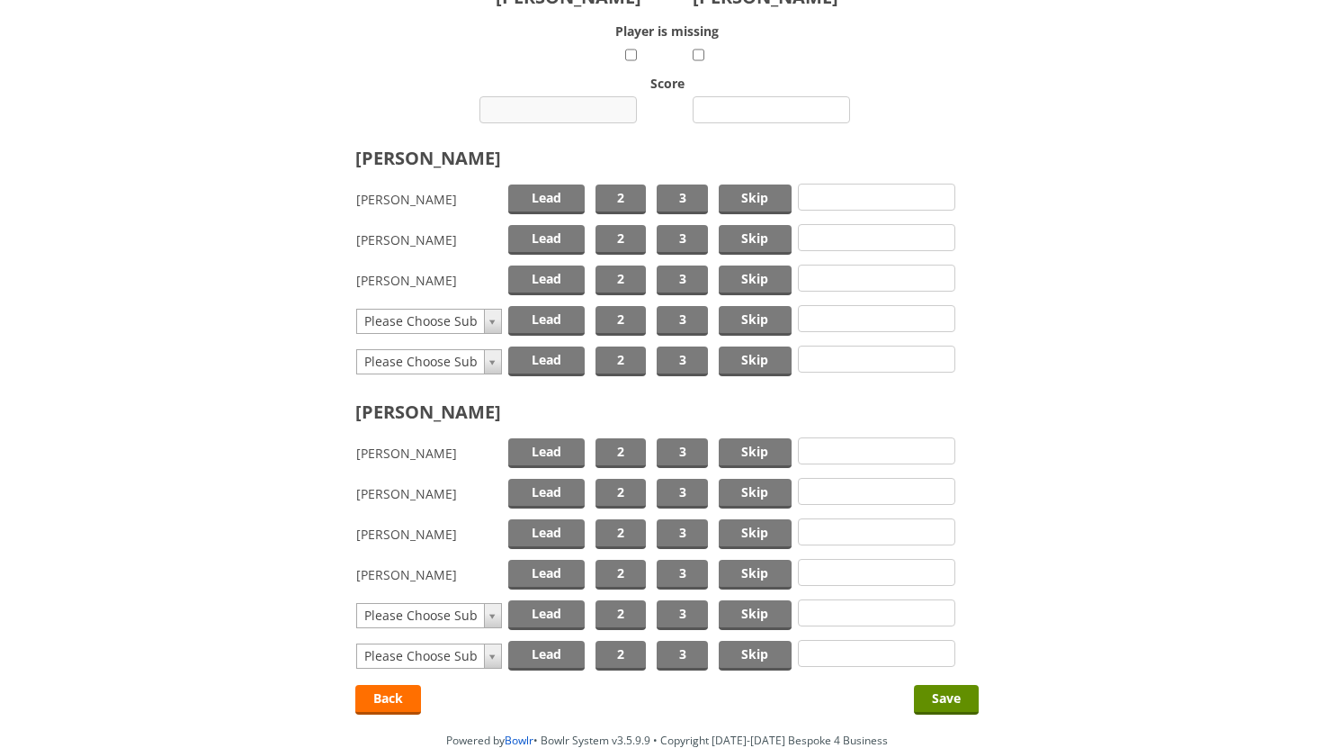
click at [588, 106] on input "number" at bounding box center [557, 109] width 157 height 27
type input "4"
click at [730, 101] on input "number" at bounding box center [771, 109] width 157 height 27
type input "23"
click at [726, 193] on span "Skip" at bounding box center [755, 199] width 73 height 30
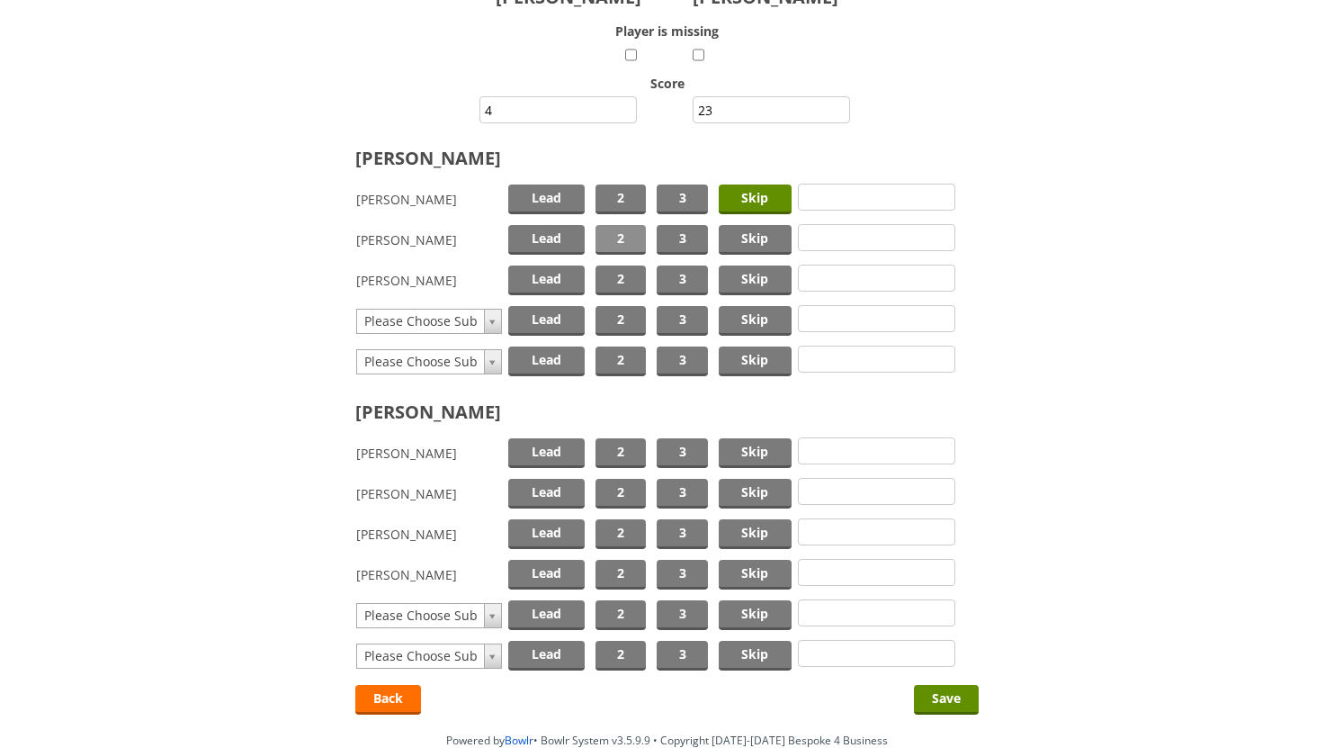
click at [629, 229] on span "2" at bounding box center [621, 240] width 50 height 30
click at [537, 275] on span "Lead" at bounding box center [546, 280] width 76 height 30
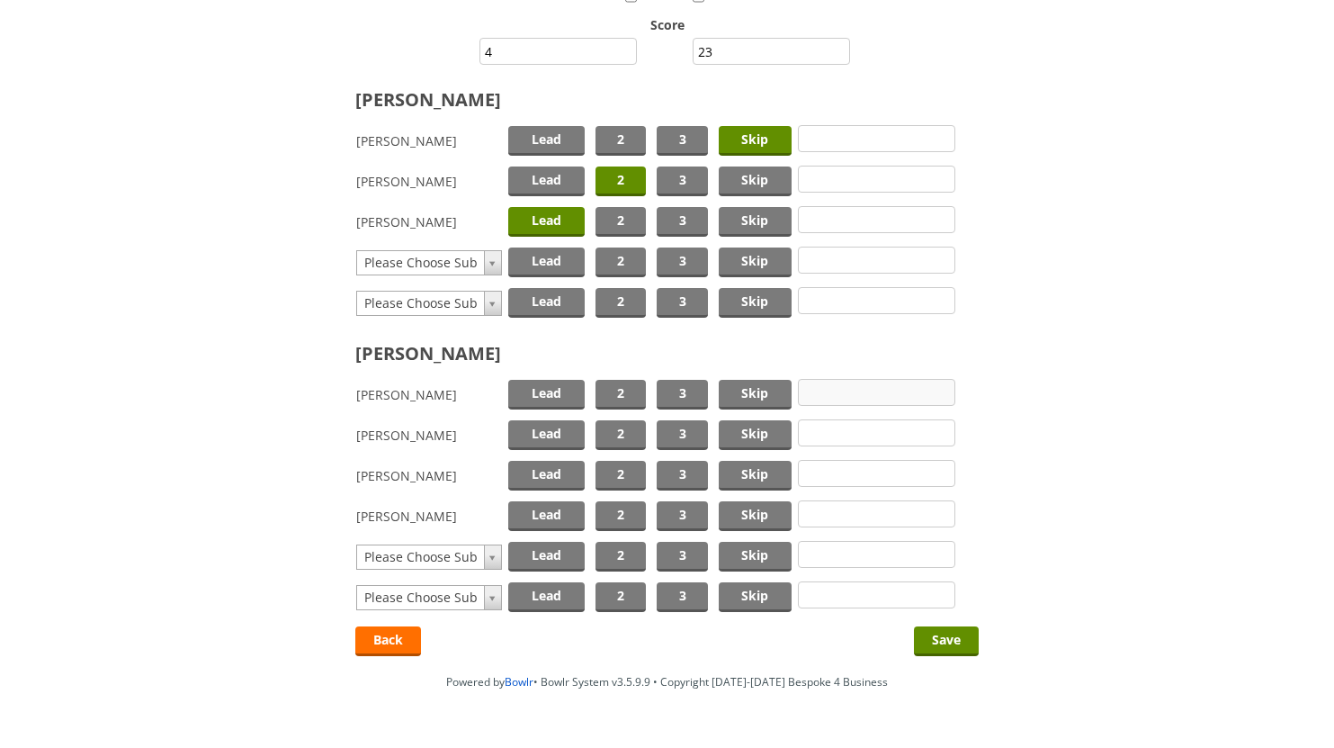
scroll to position [282, 0]
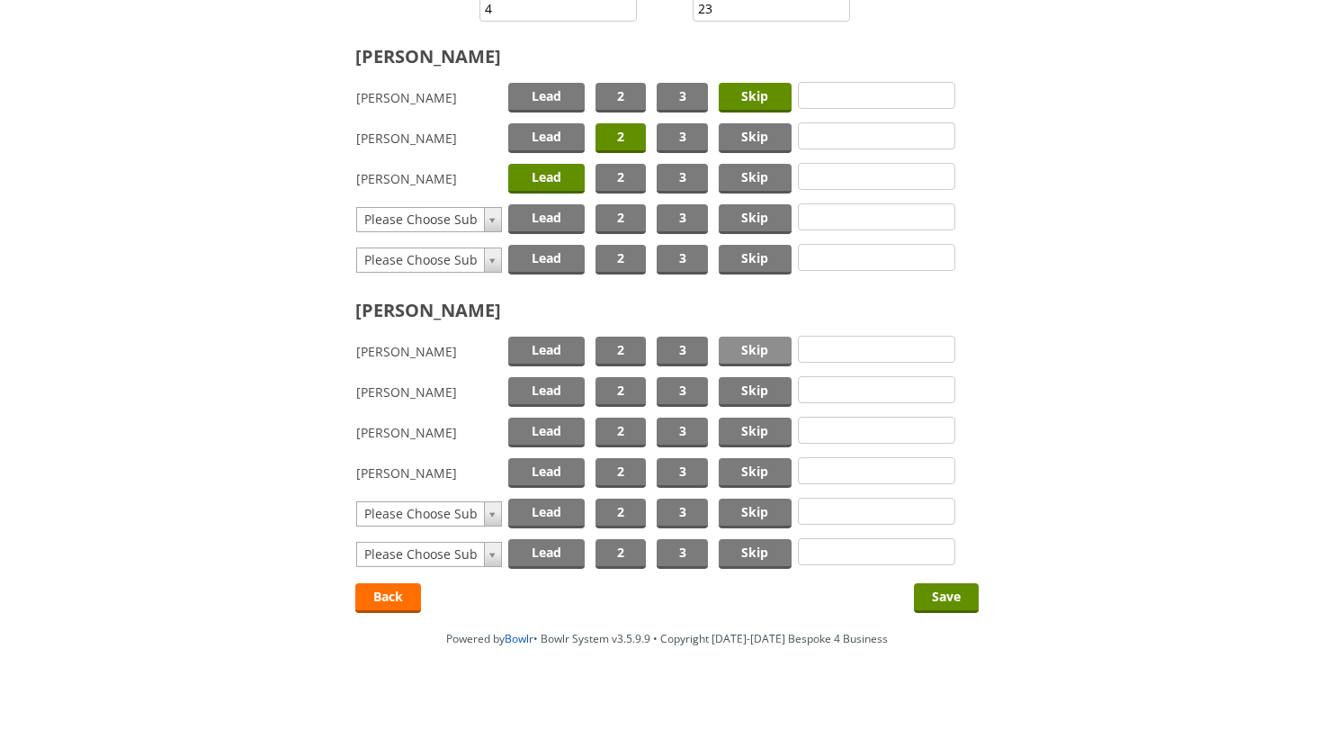
click at [729, 344] on span "Skip" at bounding box center [755, 351] width 73 height 30
click at [612, 427] on span "2" at bounding box center [621, 432] width 50 height 30
click at [533, 467] on span "Lead" at bounding box center [546, 473] width 76 height 30
click at [946, 588] on input "Save" at bounding box center [946, 598] width 65 height 30
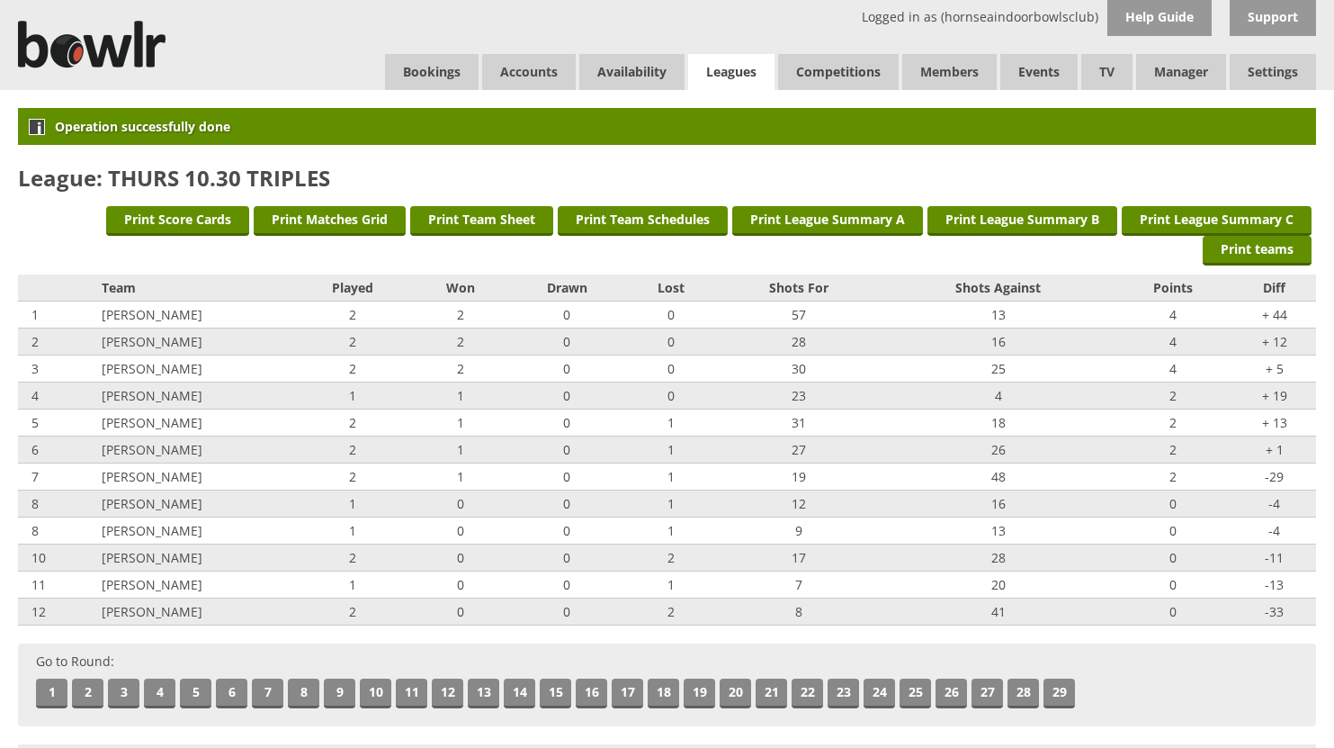
click at [746, 72] on link "Leagues" at bounding box center [731, 72] width 86 height 37
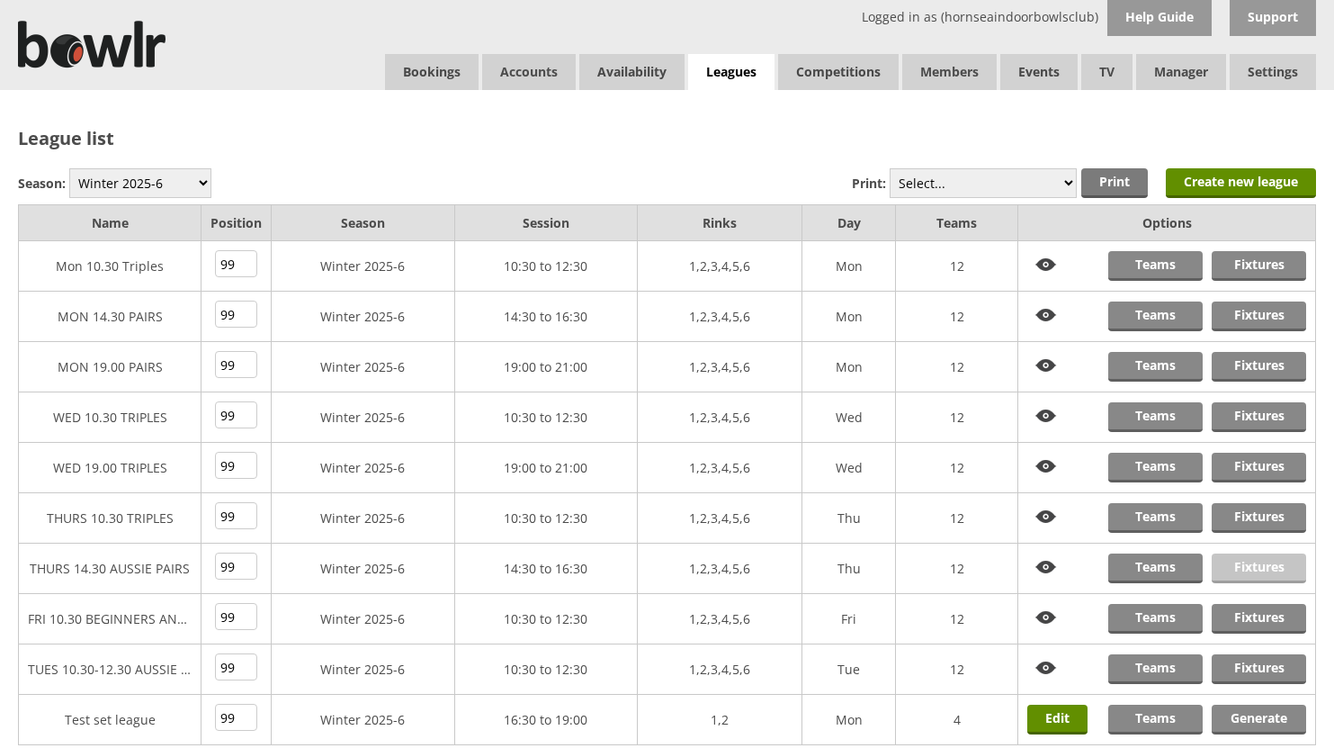
click at [1233, 563] on link "Fixtures" at bounding box center [1259, 568] width 94 height 30
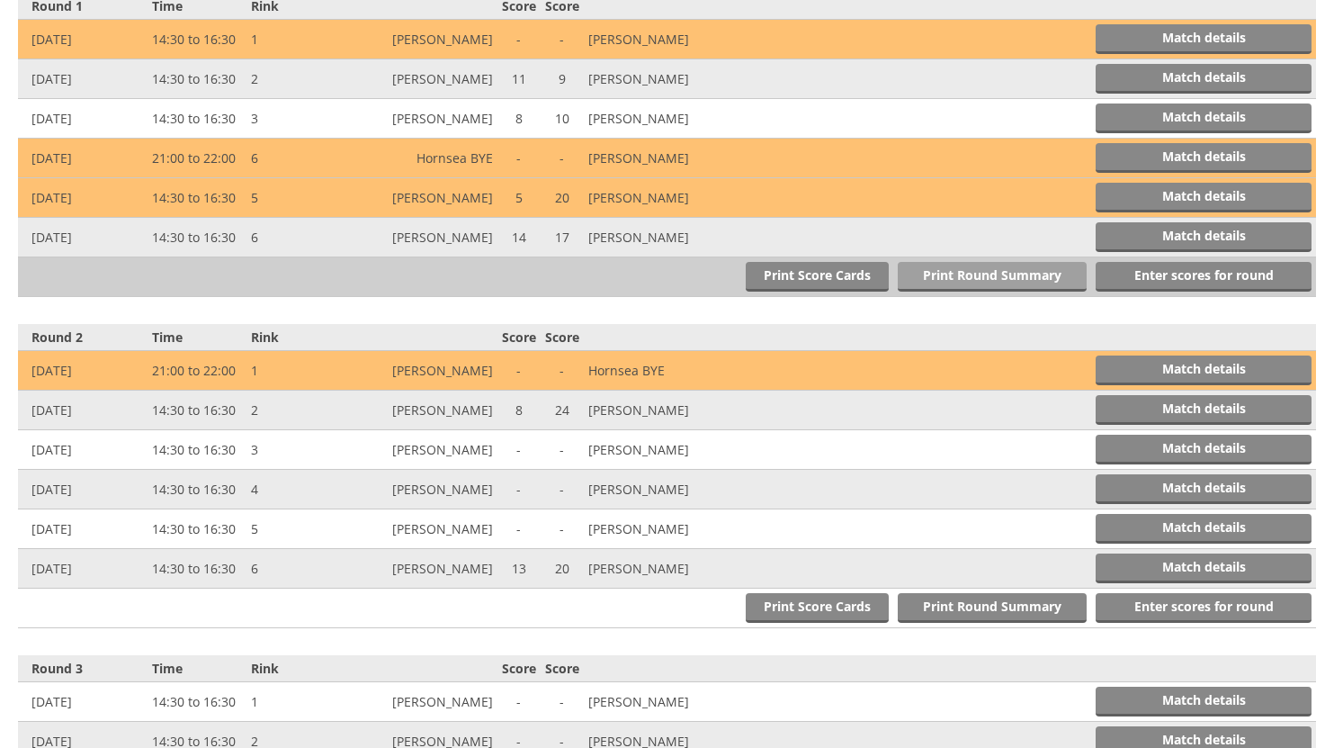
scroll to position [810, 0]
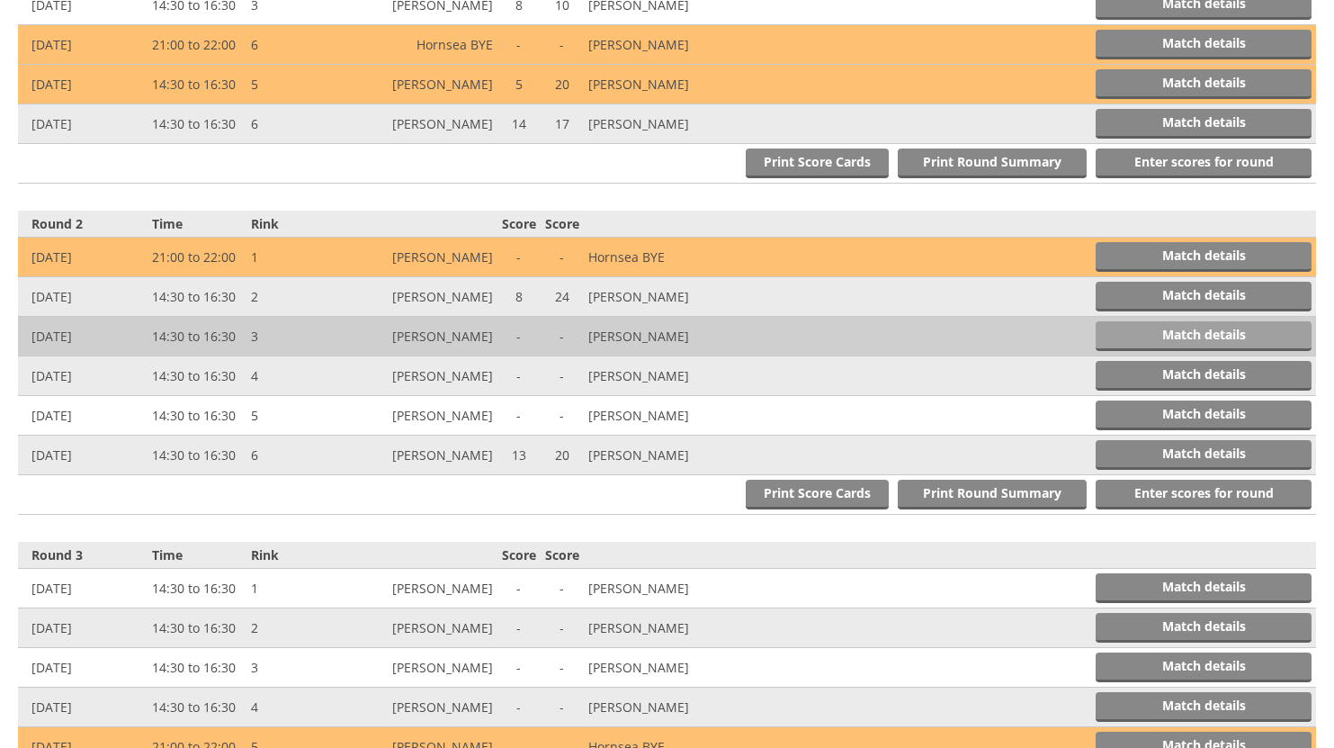
click at [1177, 334] on link "Match details" at bounding box center [1204, 336] width 216 height 30
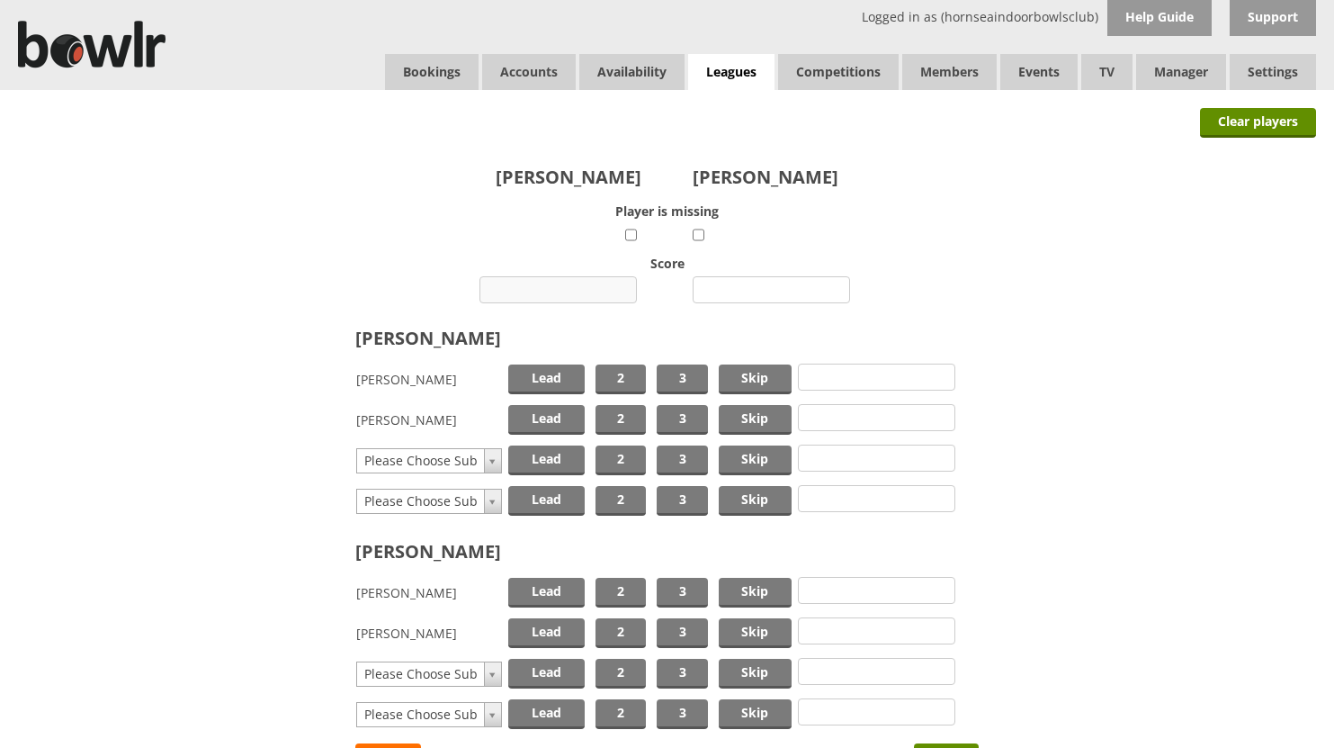
click at [554, 290] on input "number" at bounding box center [557, 289] width 157 height 27
type input "25"
click at [730, 283] on input "number" at bounding box center [771, 289] width 157 height 27
type input "6"
click at [737, 374] on span "Skip" at bounding box center [755, 379] width 73 height 30
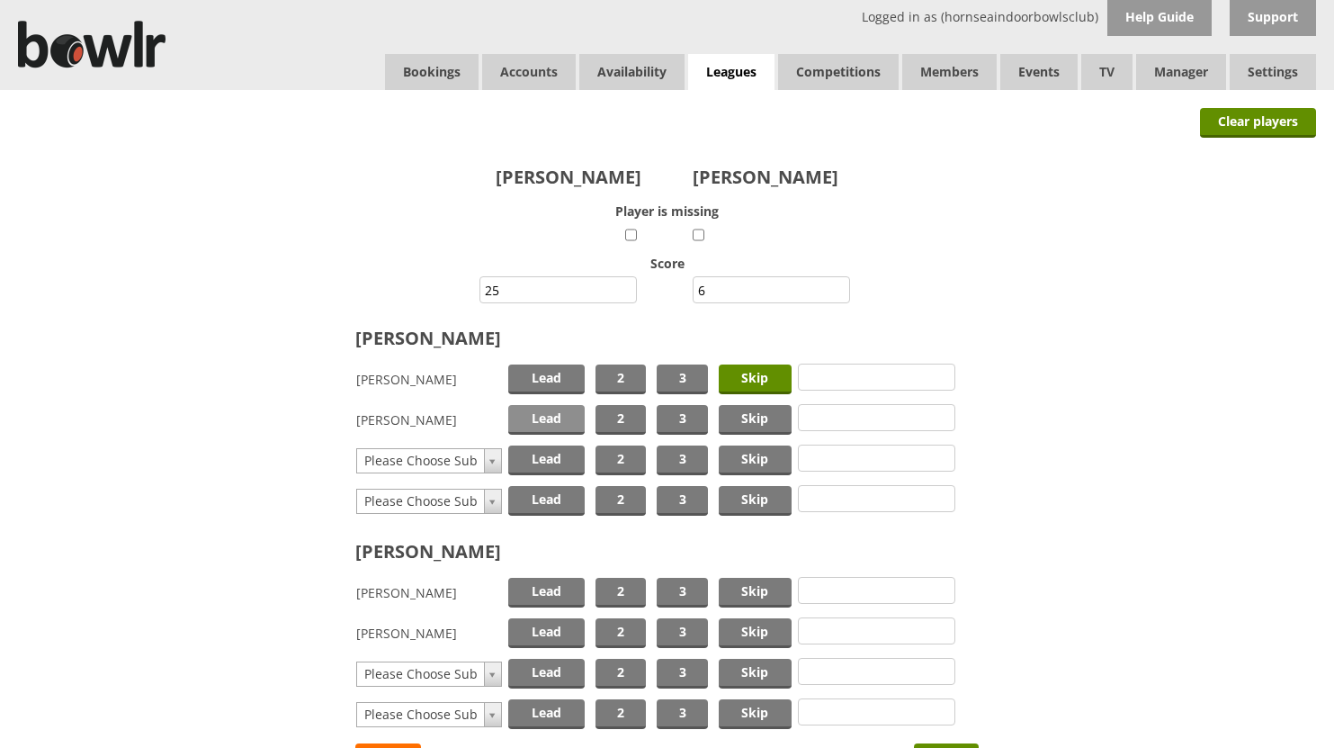
click at [540, 420] on span "Lead" at bounding box center [546, 420] width 76 height 30
click at [748, 588] on span "Skip" at bounding box center [755, 593] width 73 height 30
click at [561, 632] on span "Lead" at bounding box center [546, 633] width 76 height 30
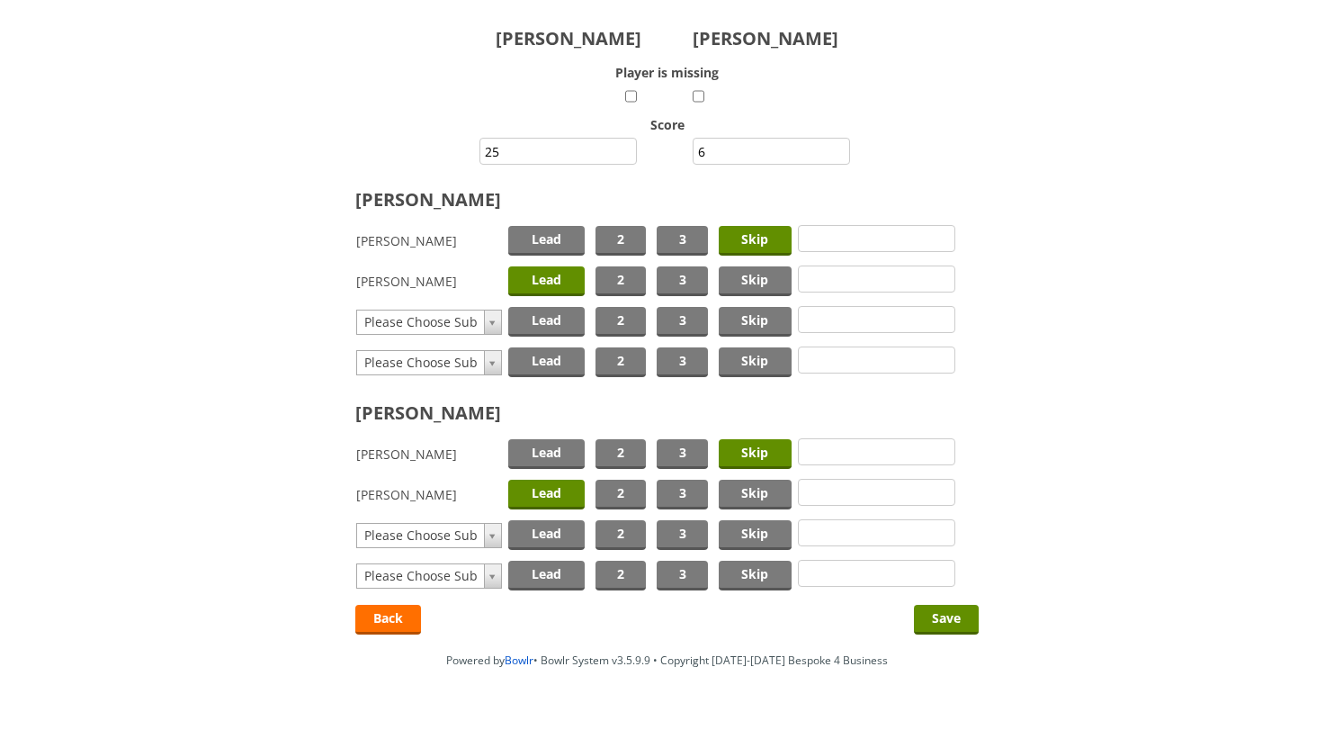
scroll to position [160, 0]
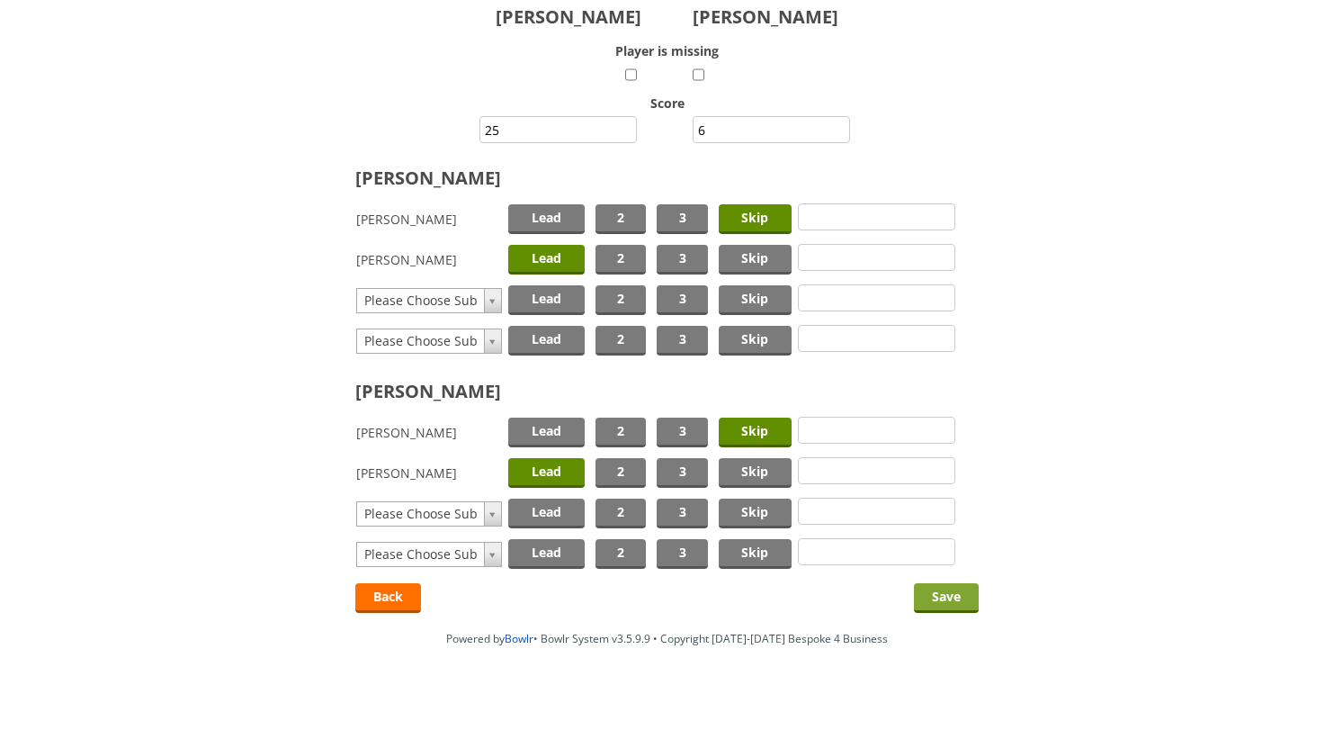
click at [943, 590] on input "Save" at bounding box center [946, 598] width 65 height 30
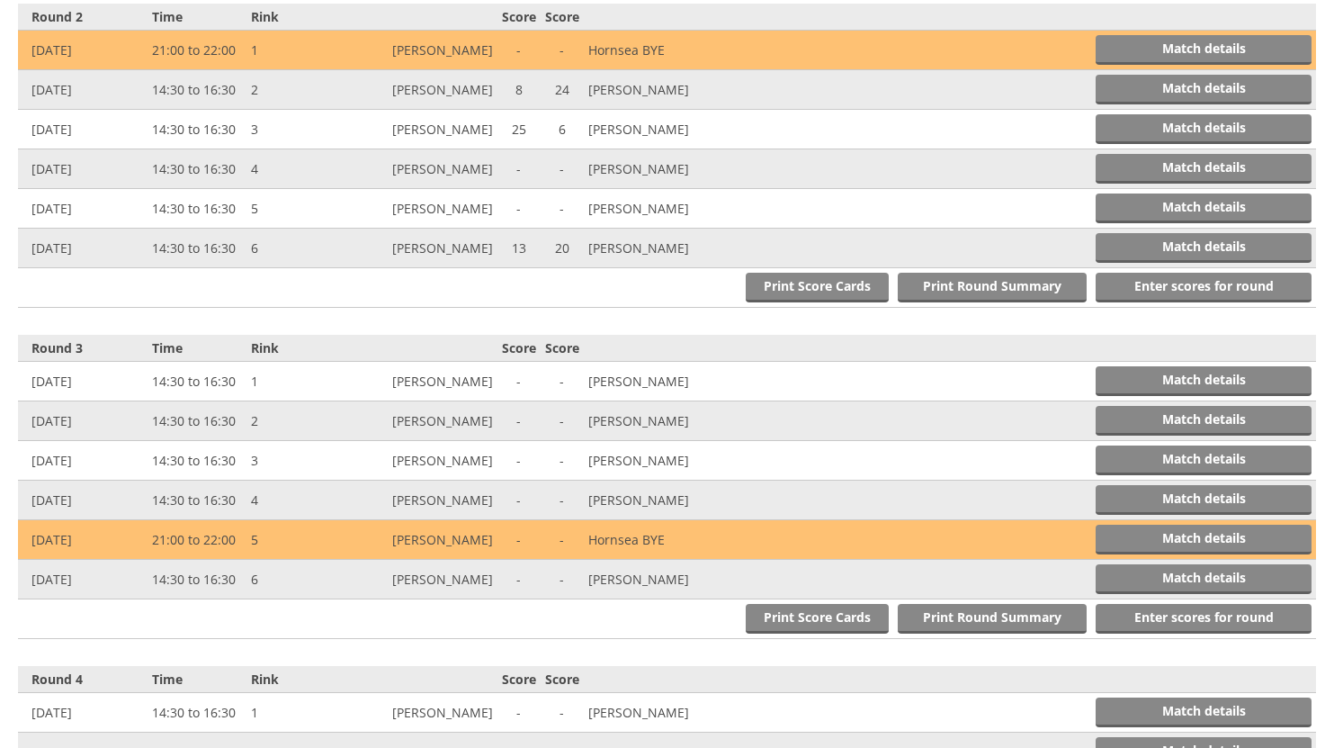
scroll to position [1075, 0]
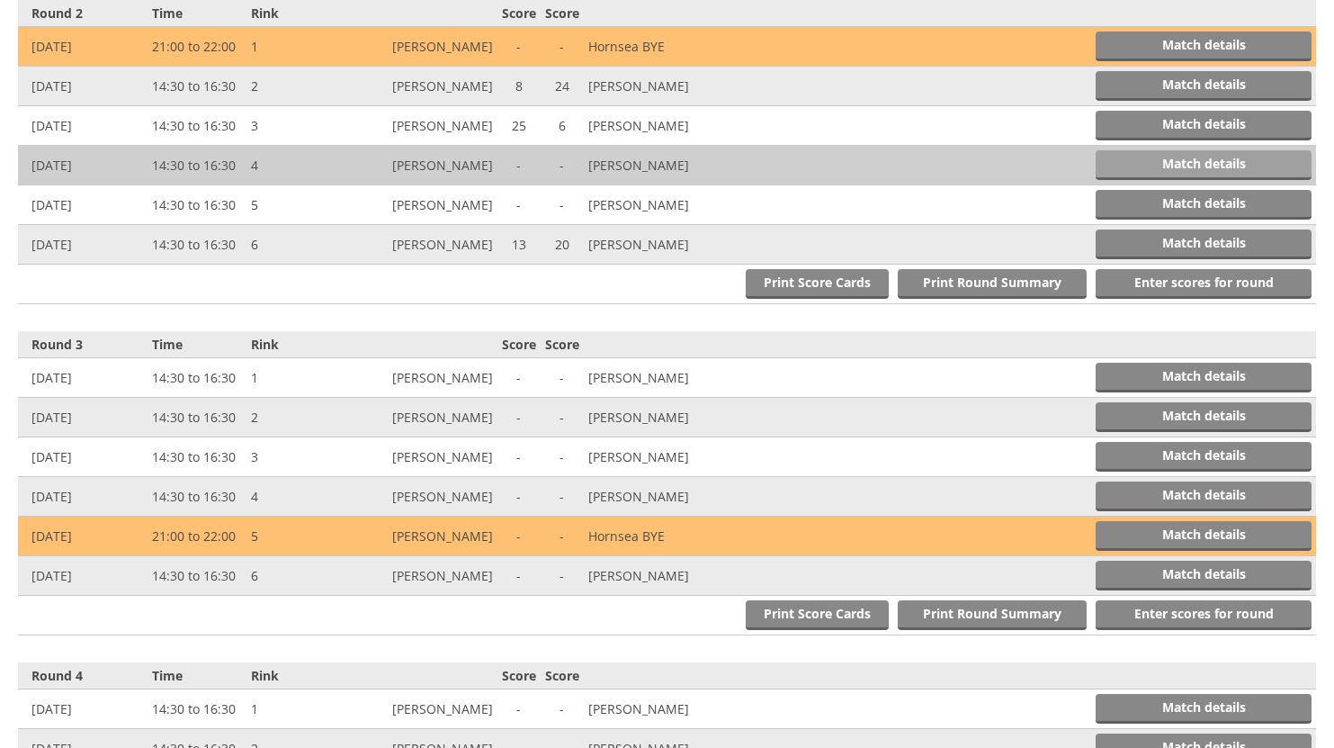
click at [1232, 163] on link "Match details" at bounding box center [1204, 165] width 216 height 30
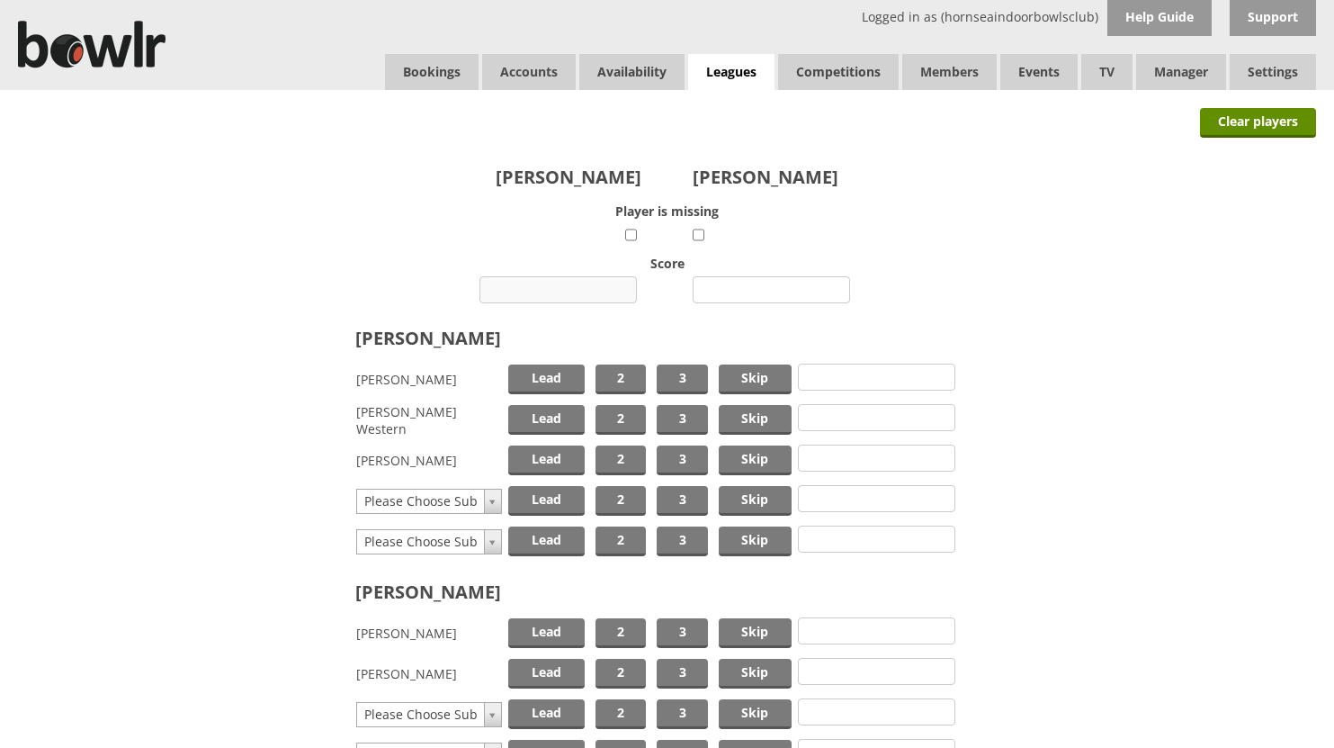
click at [563, 284] on input "number" at bounding box center [557, 289] width 157 height 27
type input "11"
click at [786, 288] on input "number" at bounding box center [771, 289] width 157 height 27
type input "11"
click at [749, 372] on span "Skip" at bounding box center [755, 379] width 73 height 30
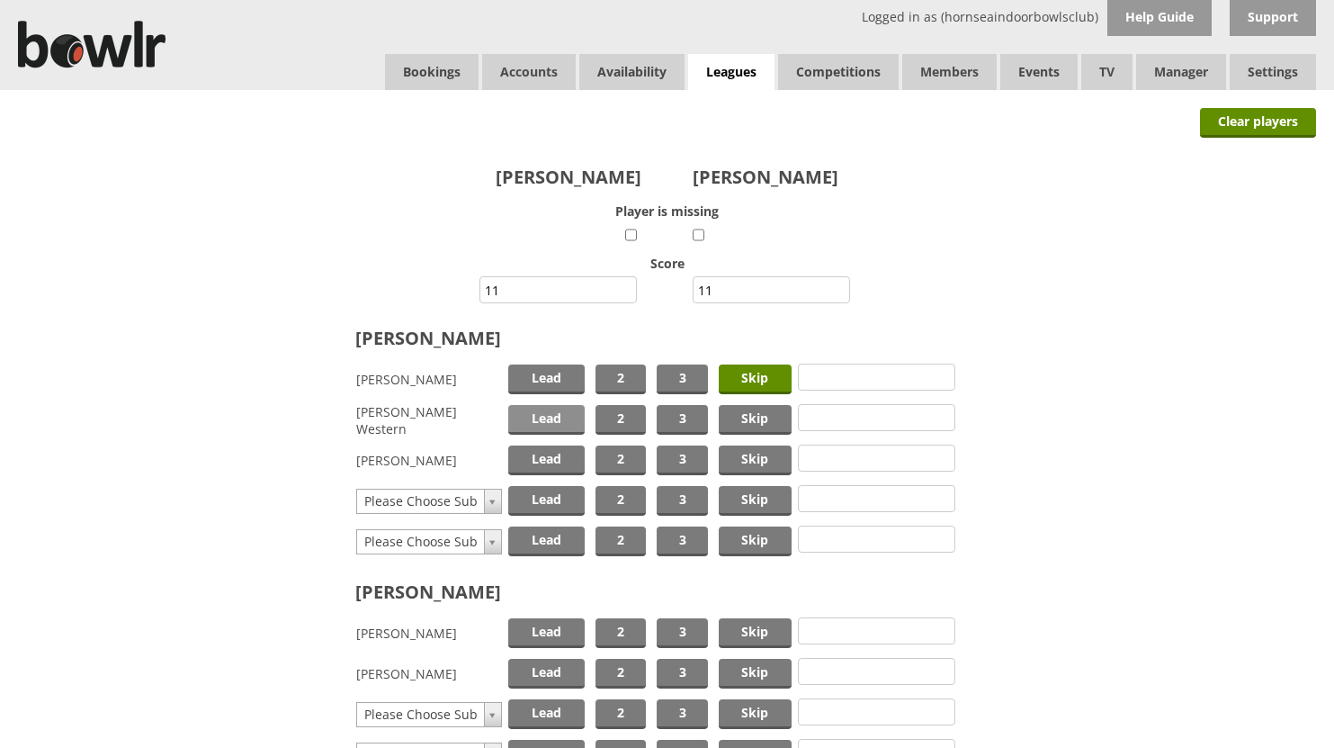
click at [555, 417] on span "Lead" at bounding box center [546, 420] width 76 height 30
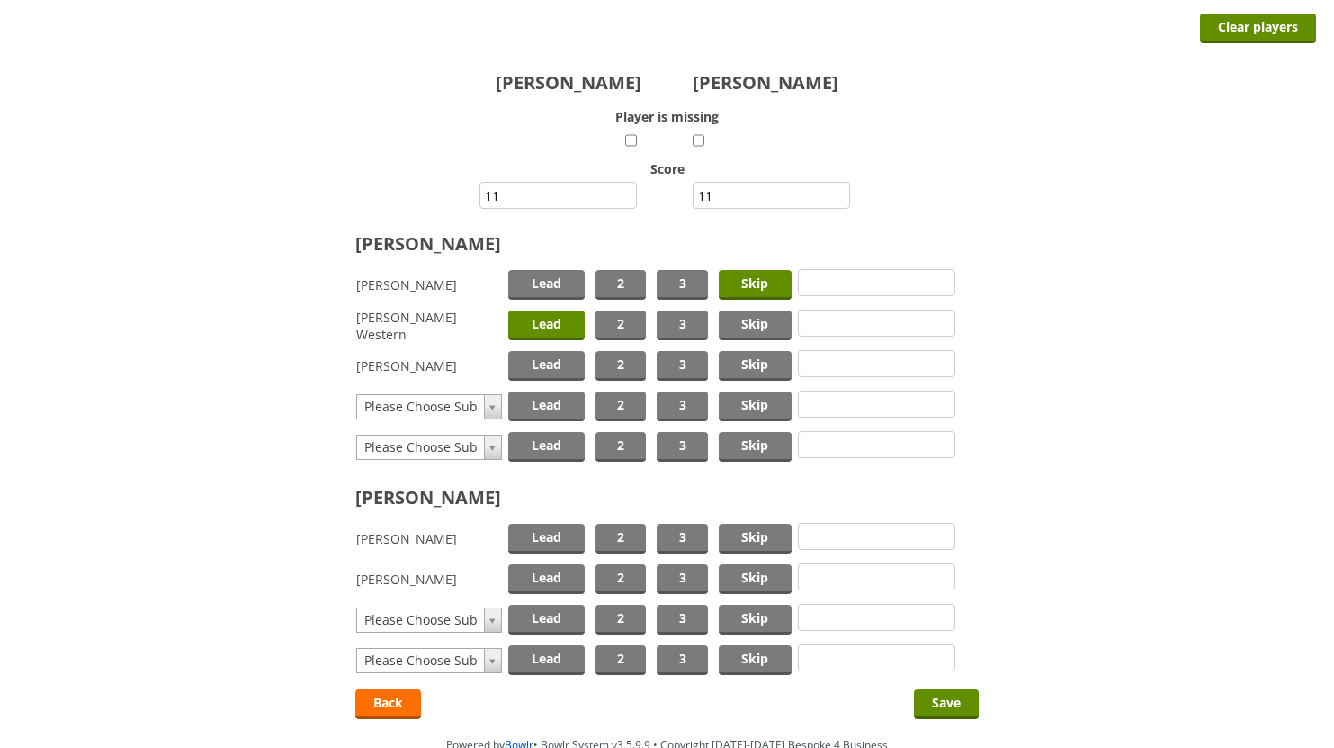
scroll to position [180, 0]
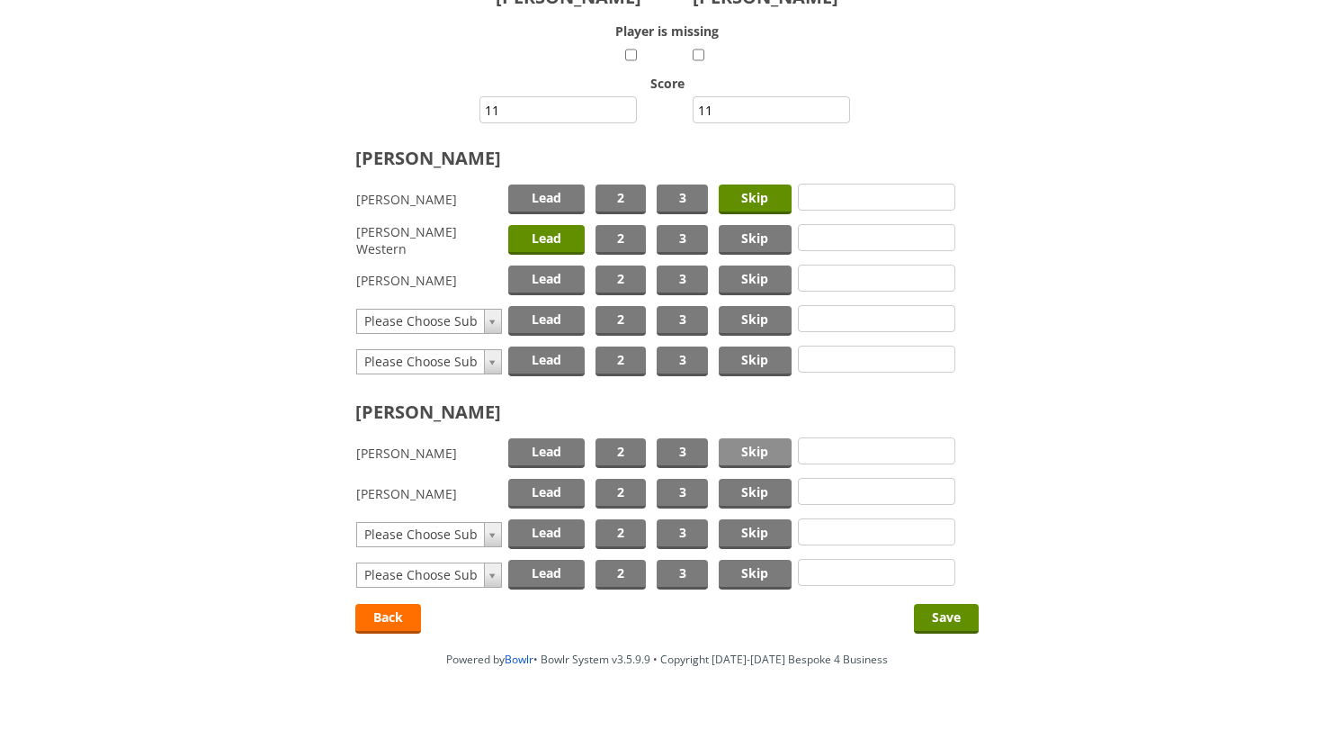
click at [743, 452] on span "Skip" at bounding box center [755, 453] width 73 height 30
click at [555, 492] on span "Lead" at bounding box center [546, 494] width 76 height 30
click at [935, 612] on input "Save" at bounding box center [946, 619] width 65 height 30
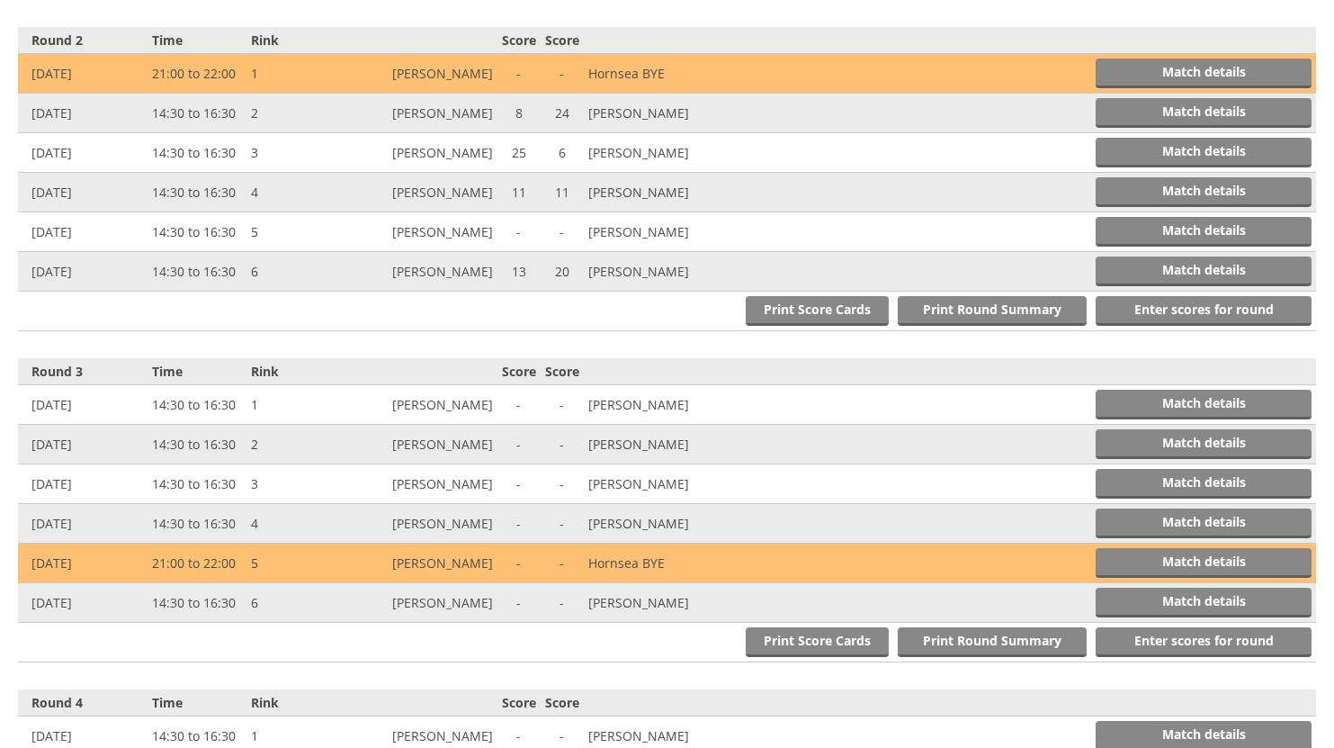
scroll to position [1075, 0]
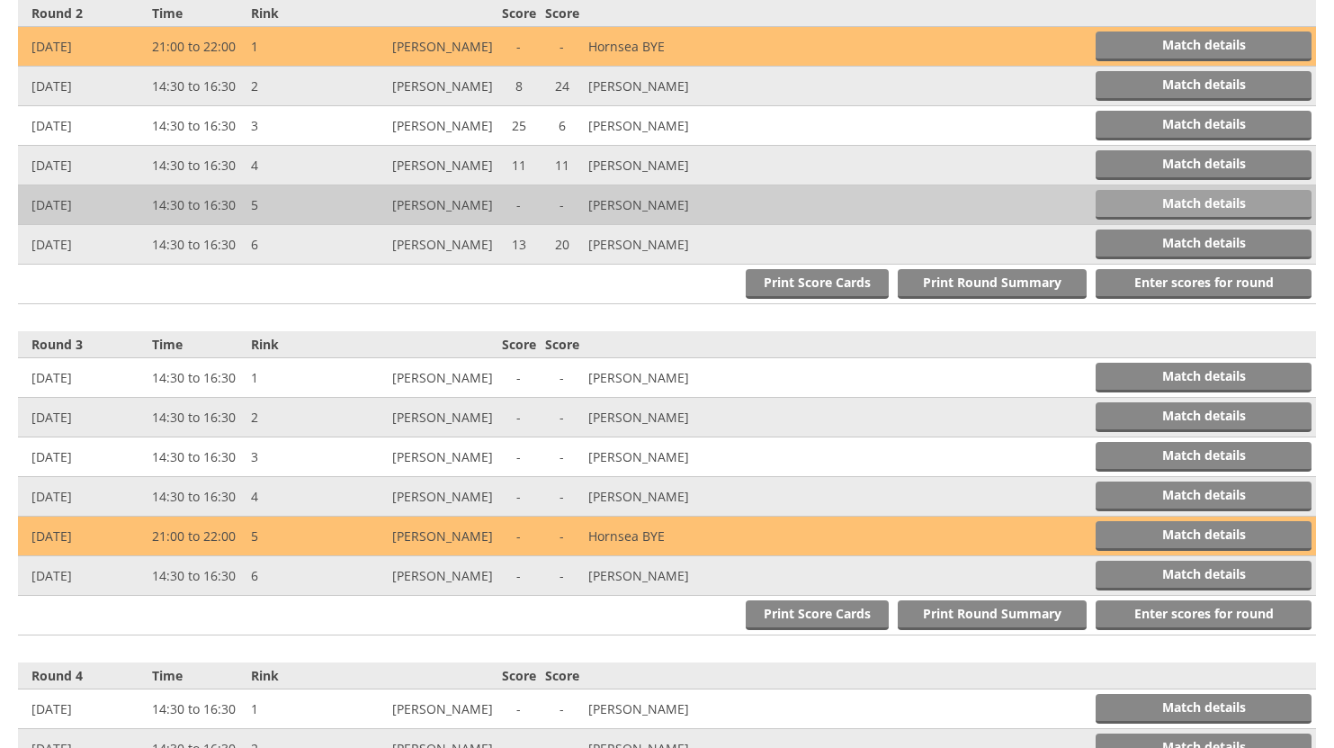
click at [1151, 203] on link "Match details" at bounding box center [1204, 205] width 216 height 30
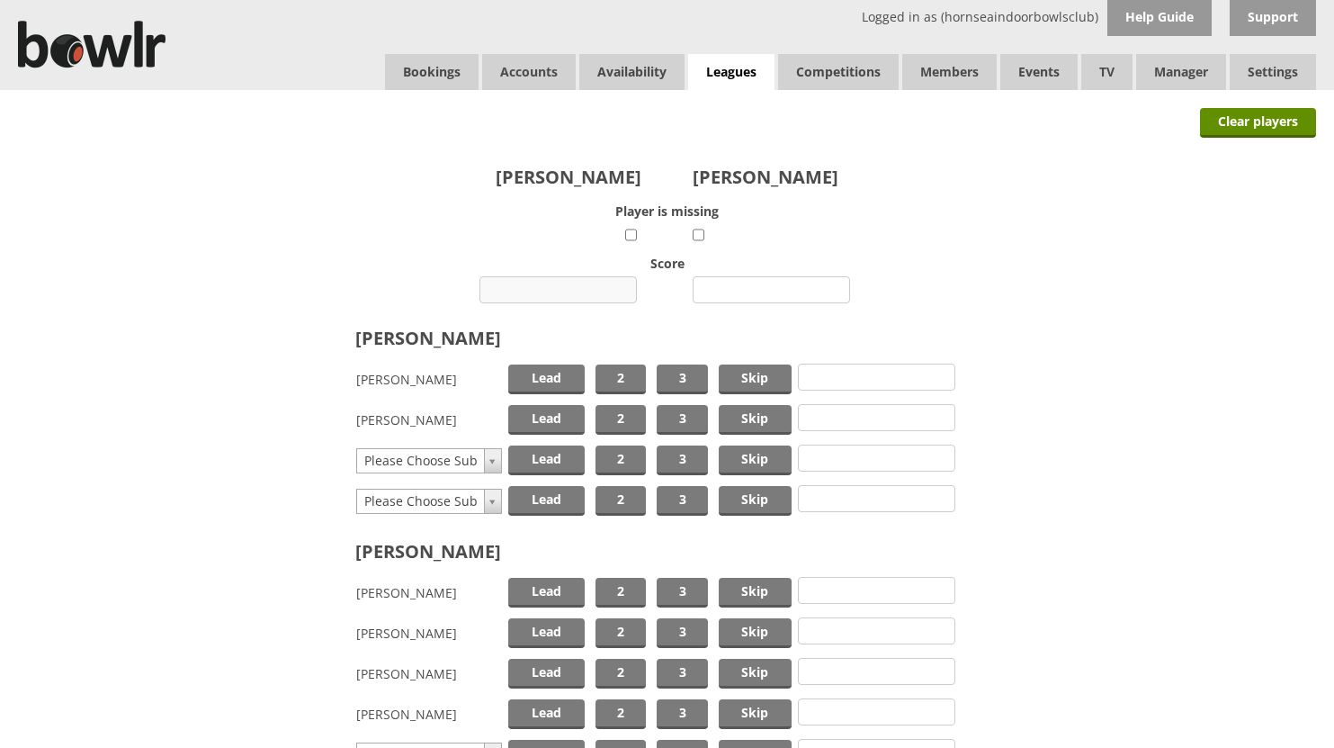
click at [576, 290] on input "number" at bounding box center [557, 289] width 157 height 27
type input "17"
click at [746, 291] on input "number" at bounding box center [771, 289] width 157 height 27
type input "8"
click at [745, 372] on span "Skip" at bounding box center [755, 379] width 73 height 30
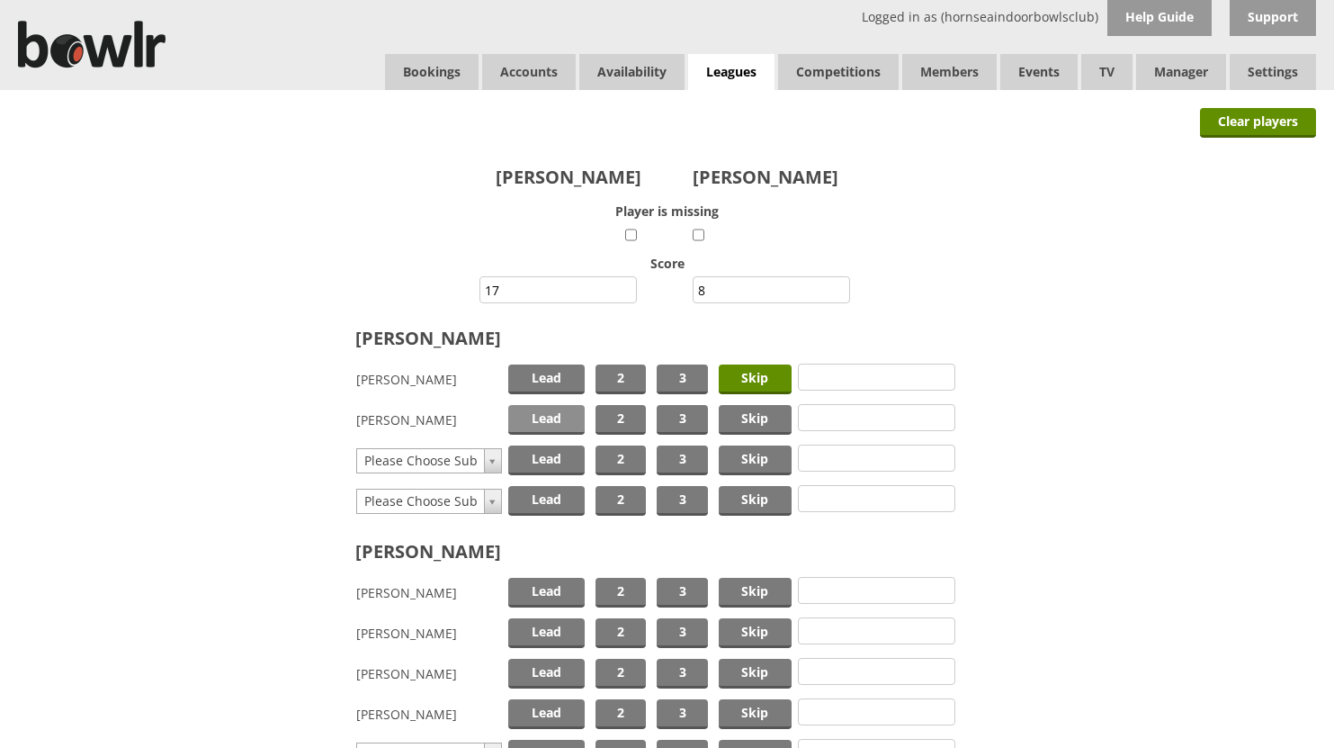
click at [524, 418] on span "Lead" at bounding box center [546, 420] width 76 height 30
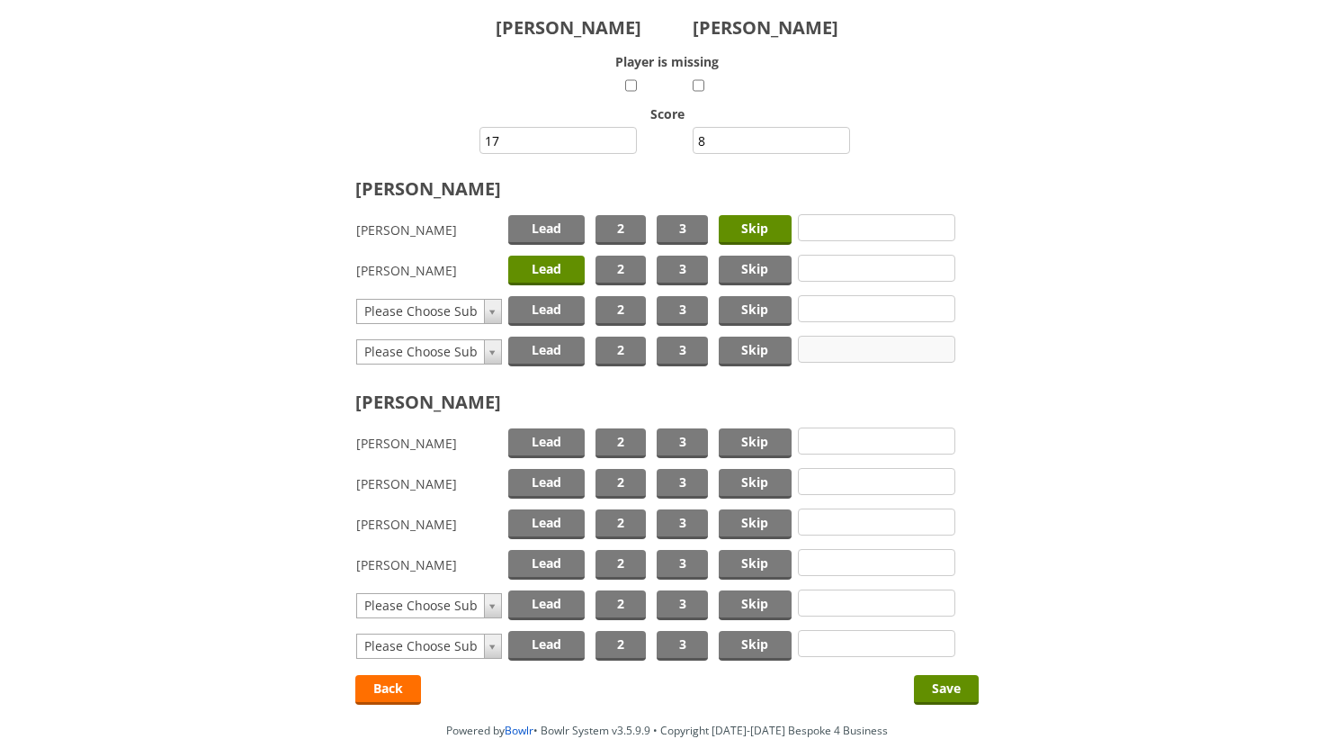
scroll to position [180, 0]
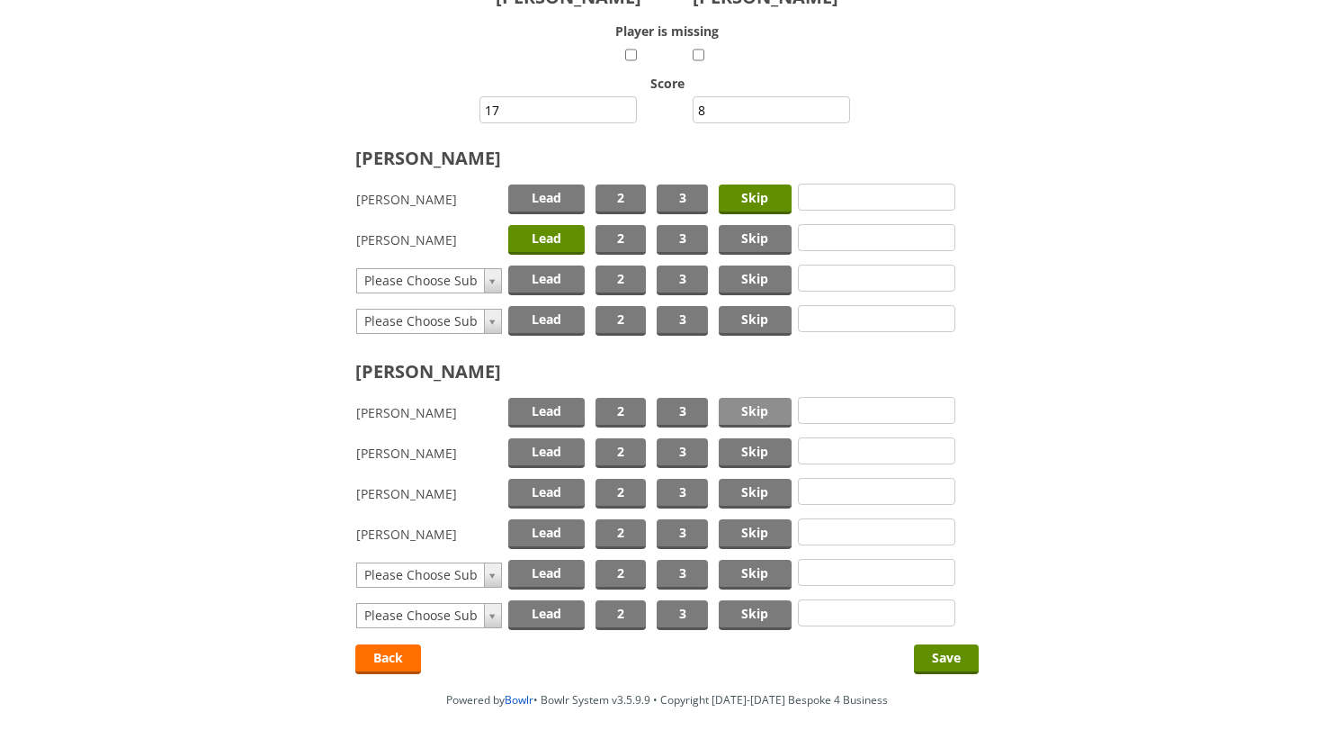
click at [755, 413] on span "Skip" at bounding box center [755, 413] width 73 height 30
click at [548, 451] on span "Lead" at bounding box center [546, 453] width 76 height 30
click at [943, 650] on input "Save" at bounding box center [946, 659] width 65 height 30
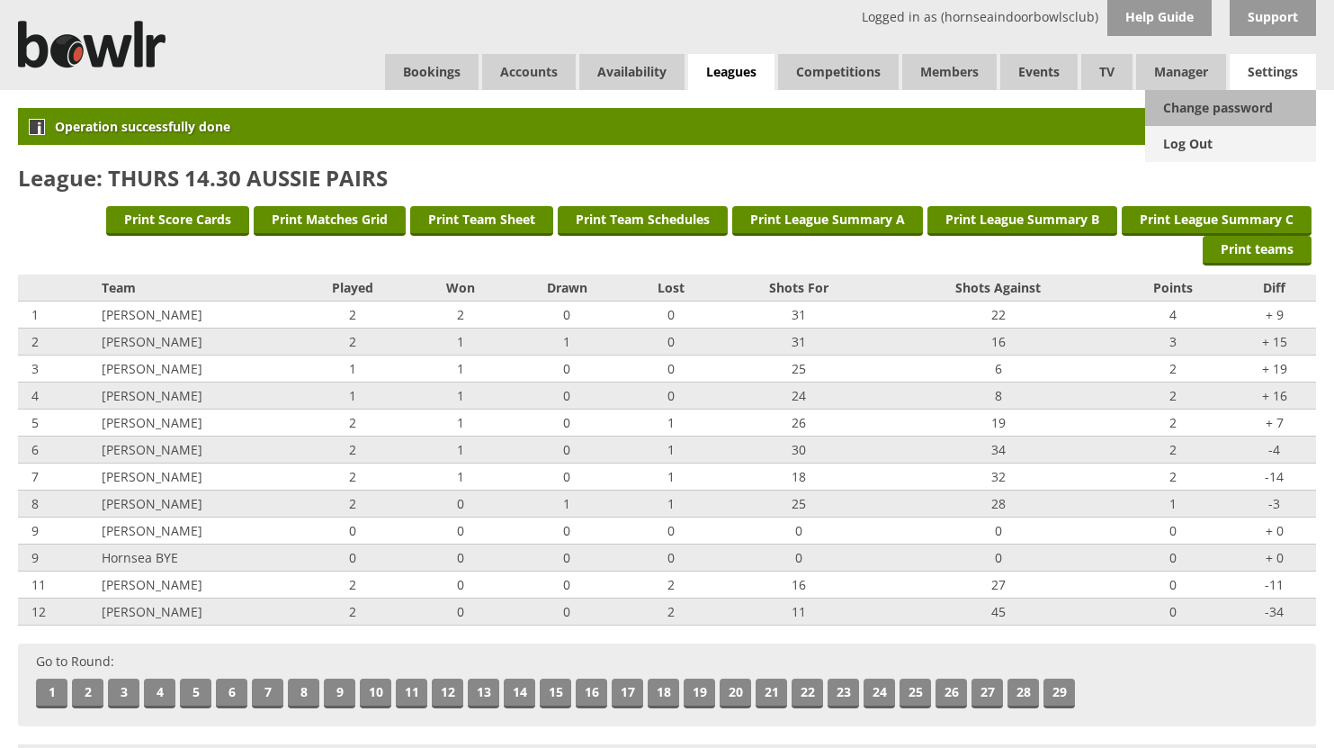
click at [1192, 142] on link "Log Out" at bounding box center [1230, 144] width 171 height 36
